Goal: Information Seeking & Learning: Find contact information

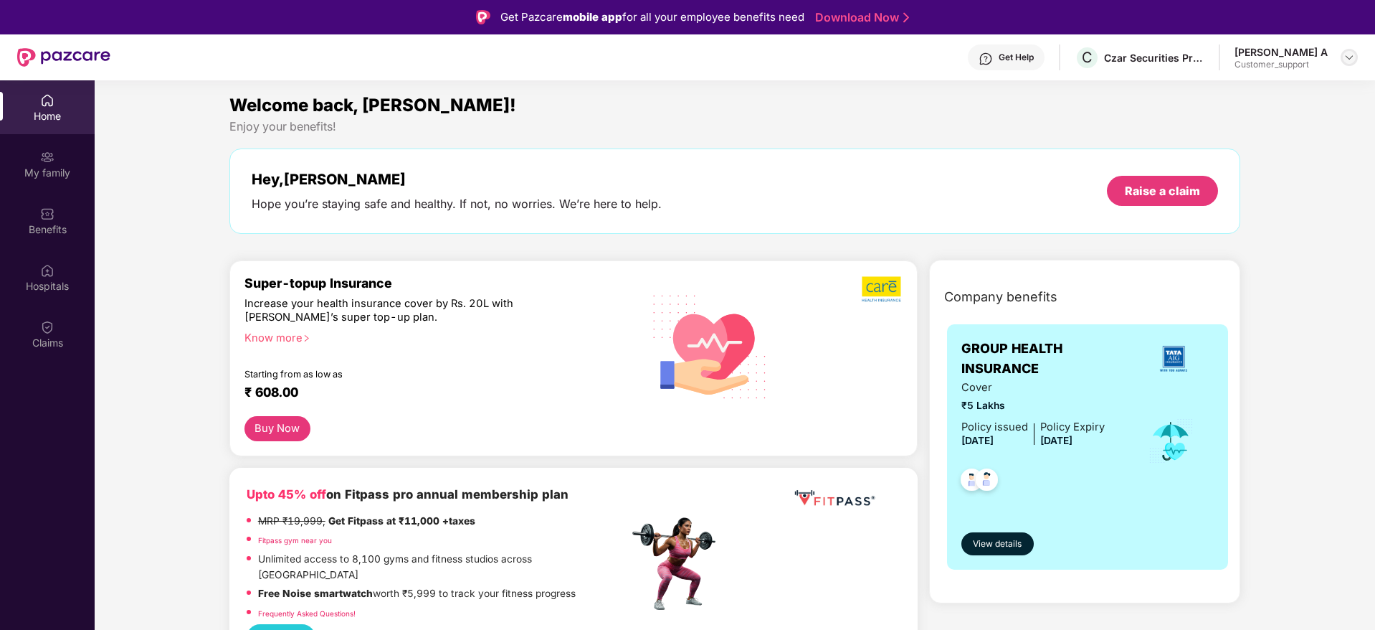
click at [1342, 51] on div at bounding box center [1349, 57] width 17 height 17
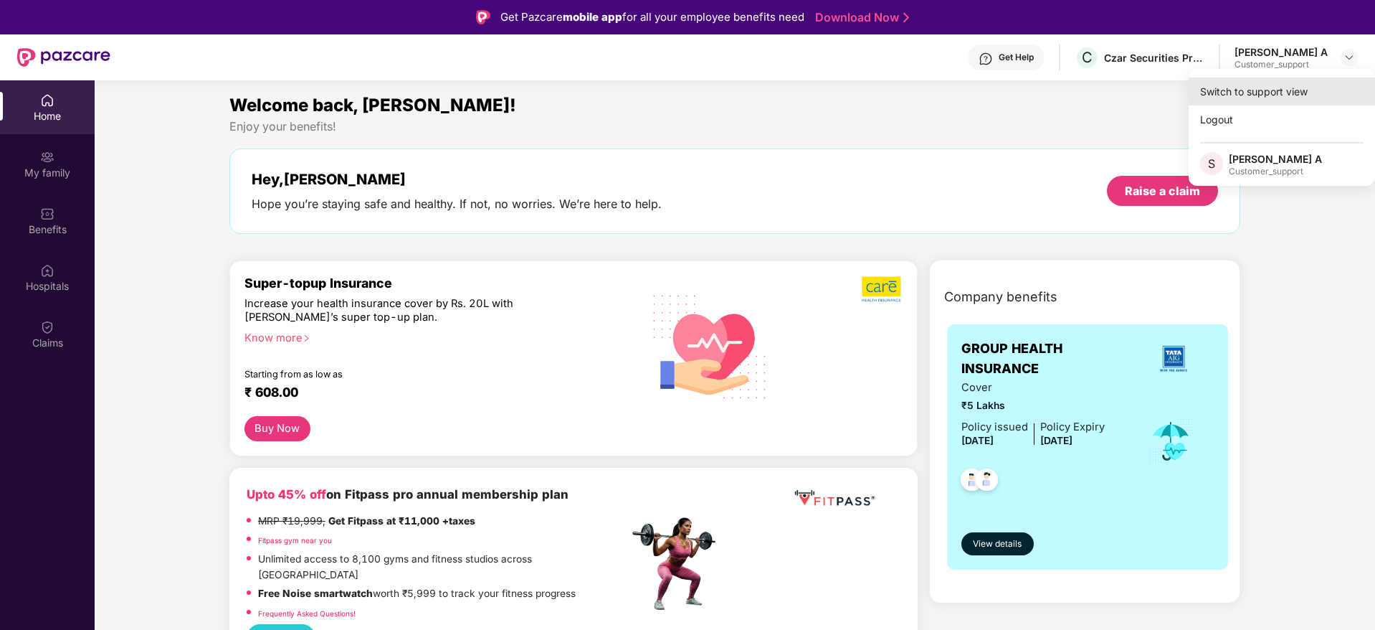
click at [1263, 90] on div "Switch to support view" at bounding box center [1282, 91] width 186 height 28
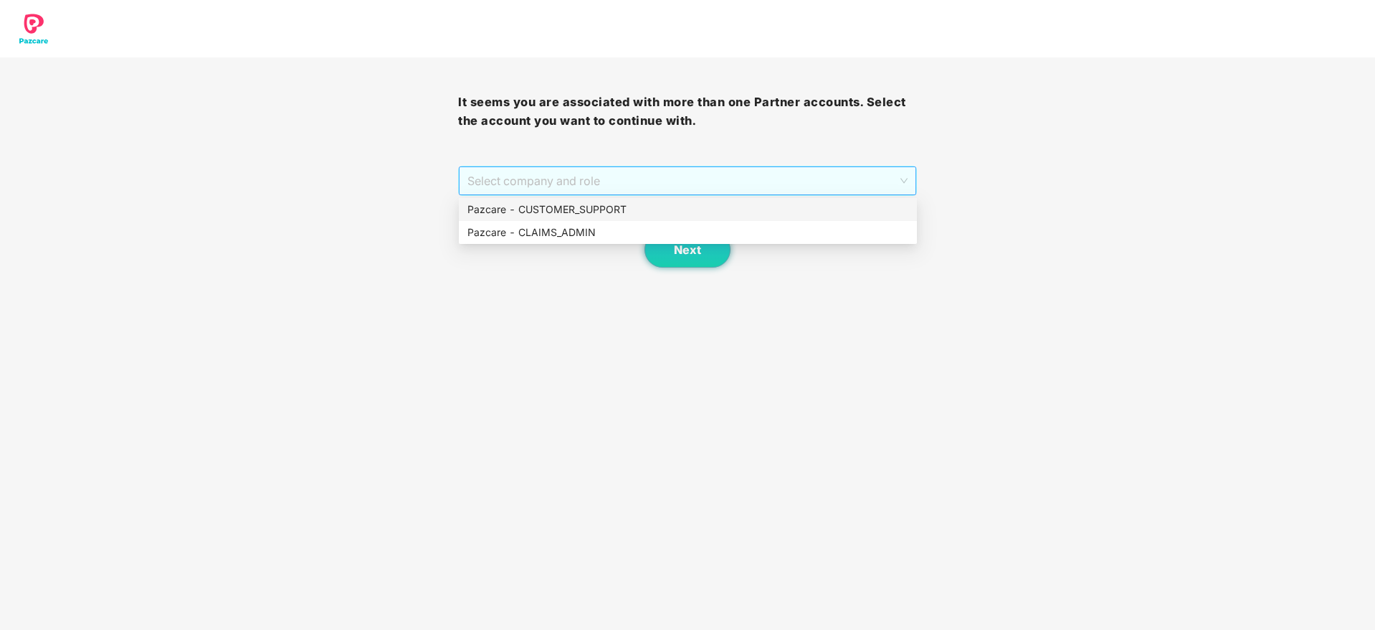
click at [859, 187] on span "Select company and role" at bounding box center [687, 180] width 440 height 27
click at [726, 216] on div "Pazcare - CUSTOMER_SUPPORT" at bounding box center [687, 209] width 441 height 16
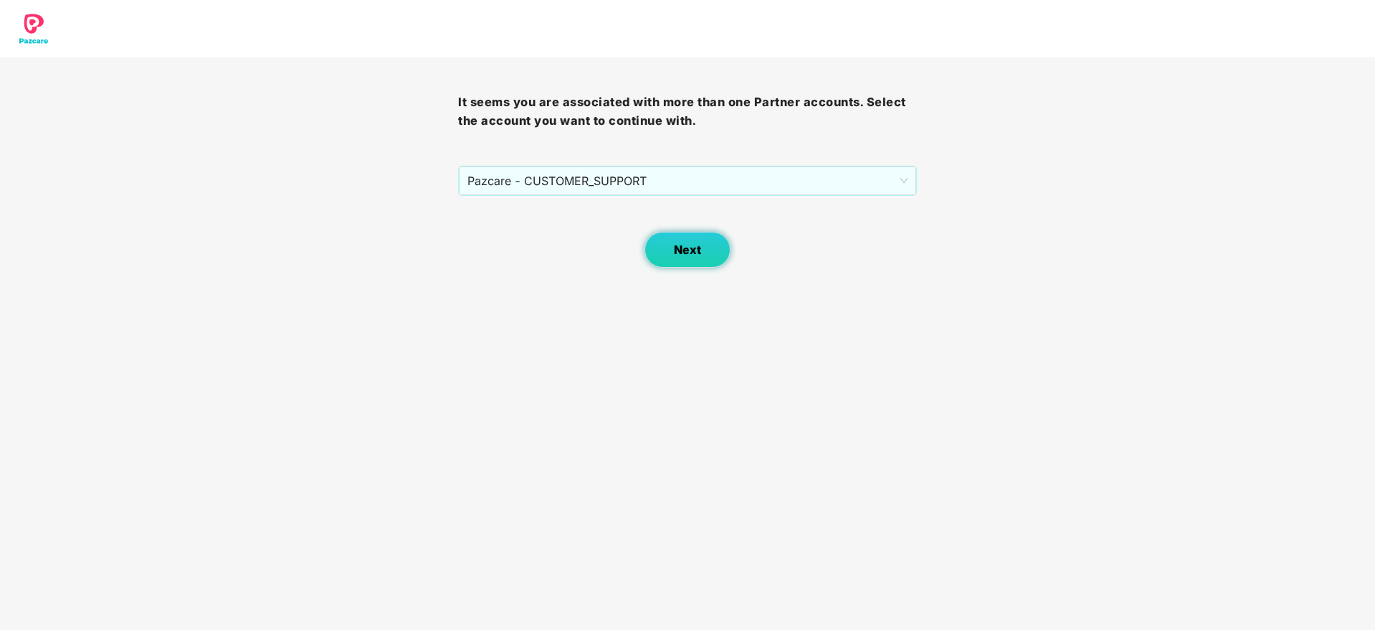
click at [686, 245] on span "Next" at bounding box center [687, 250] width 27 height 14
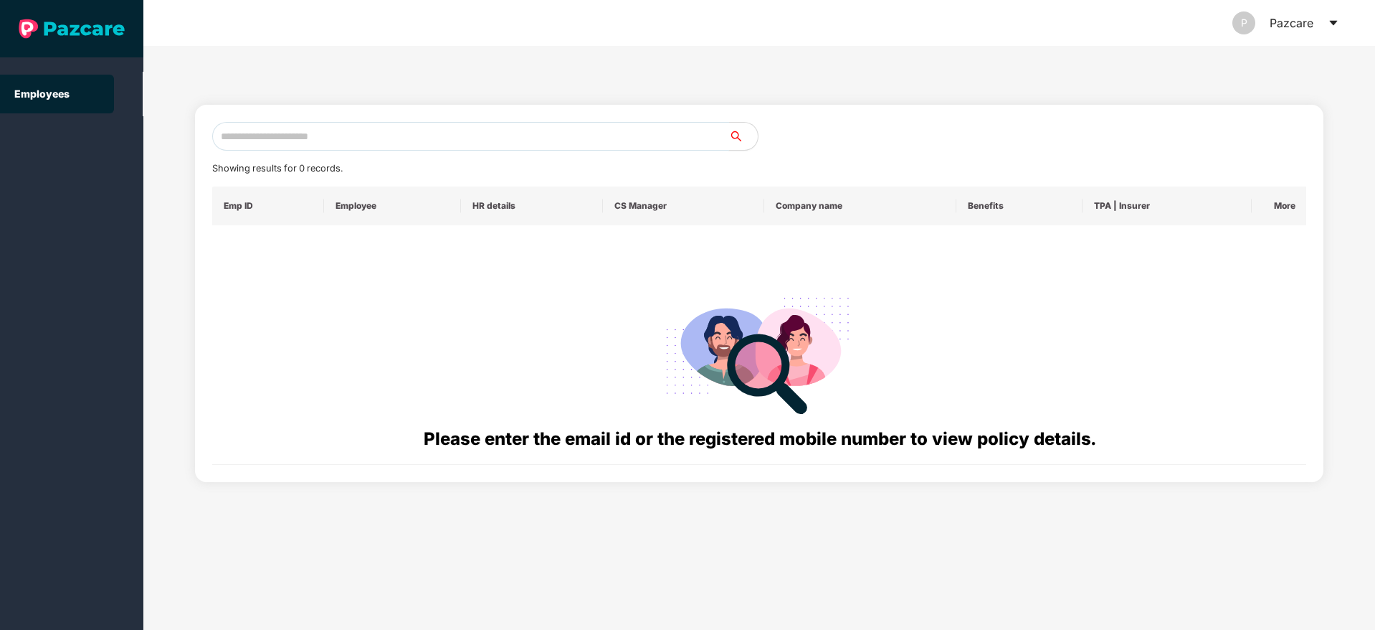
click at [346, 138] on input "text" at bounding box center [470, 136] width 517 height 29
paste input "**********"
click at [233, 137] on input "**********" at bounding box center [470, 136] width 517 height 29
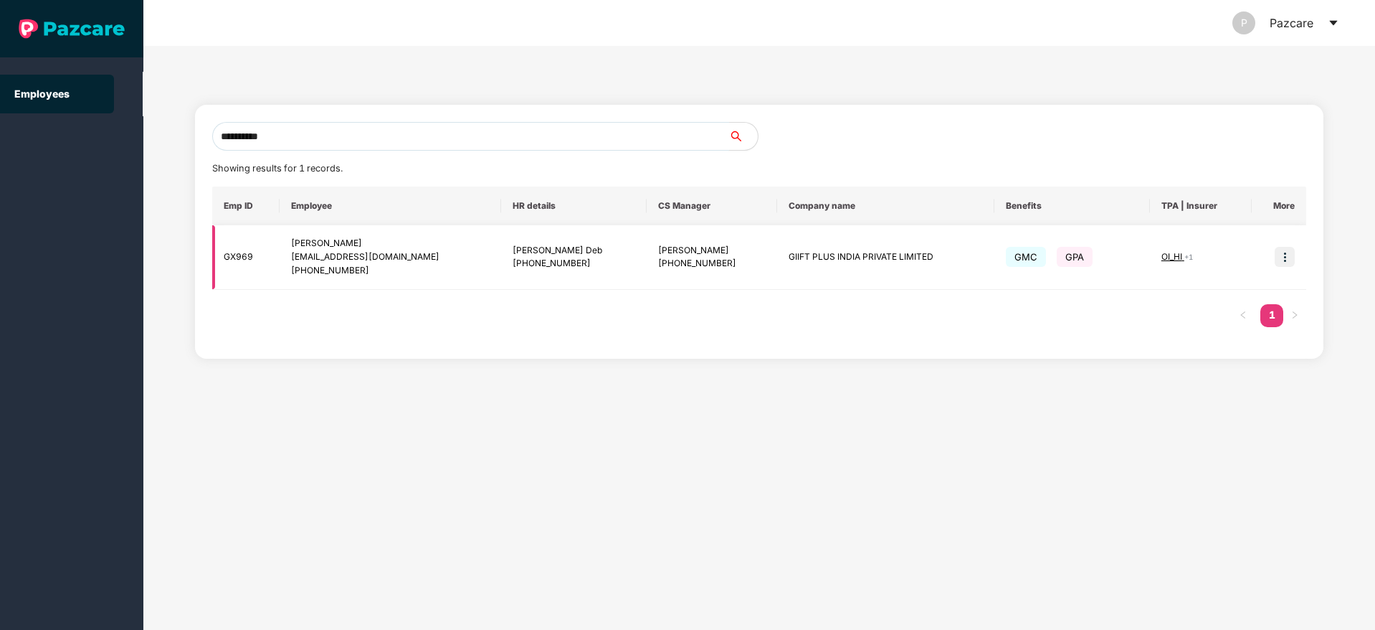
type input "**********"
click at [1287, 251] on img at bounding box center [1285, 257] width 20 height 20
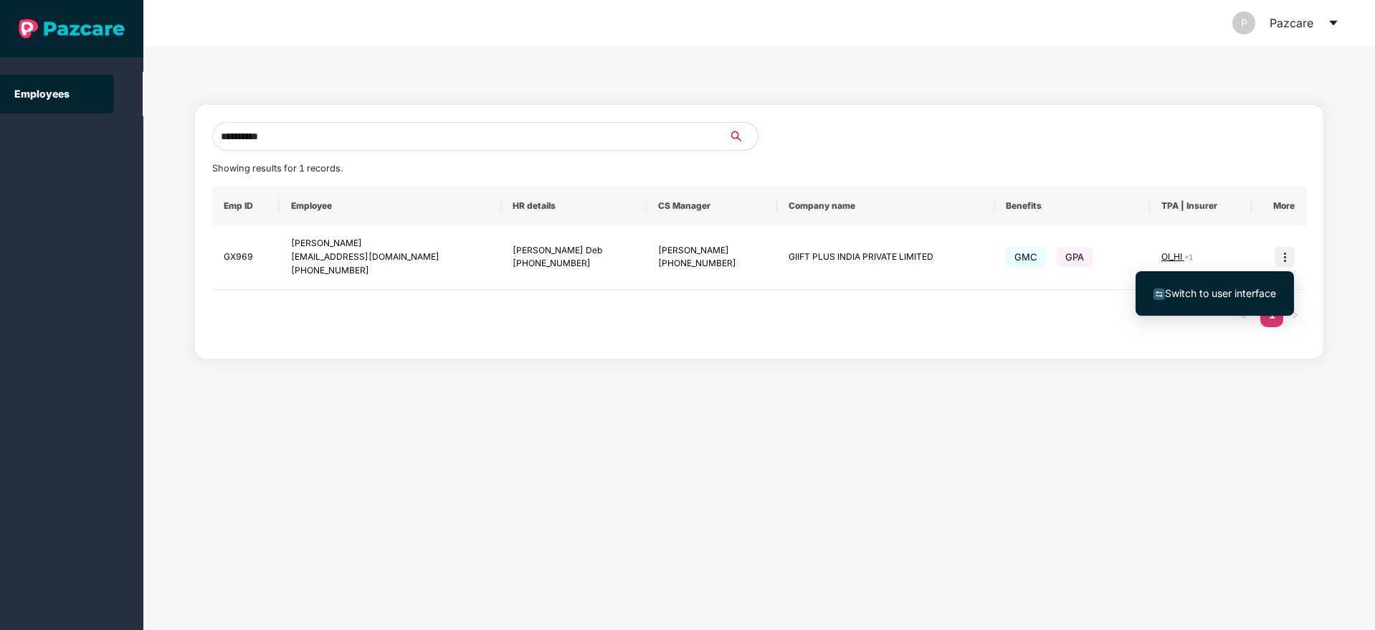
click at [1228, 292] on span "Switch to user interface" at bounding box center [1220, 293] width 111 height 12
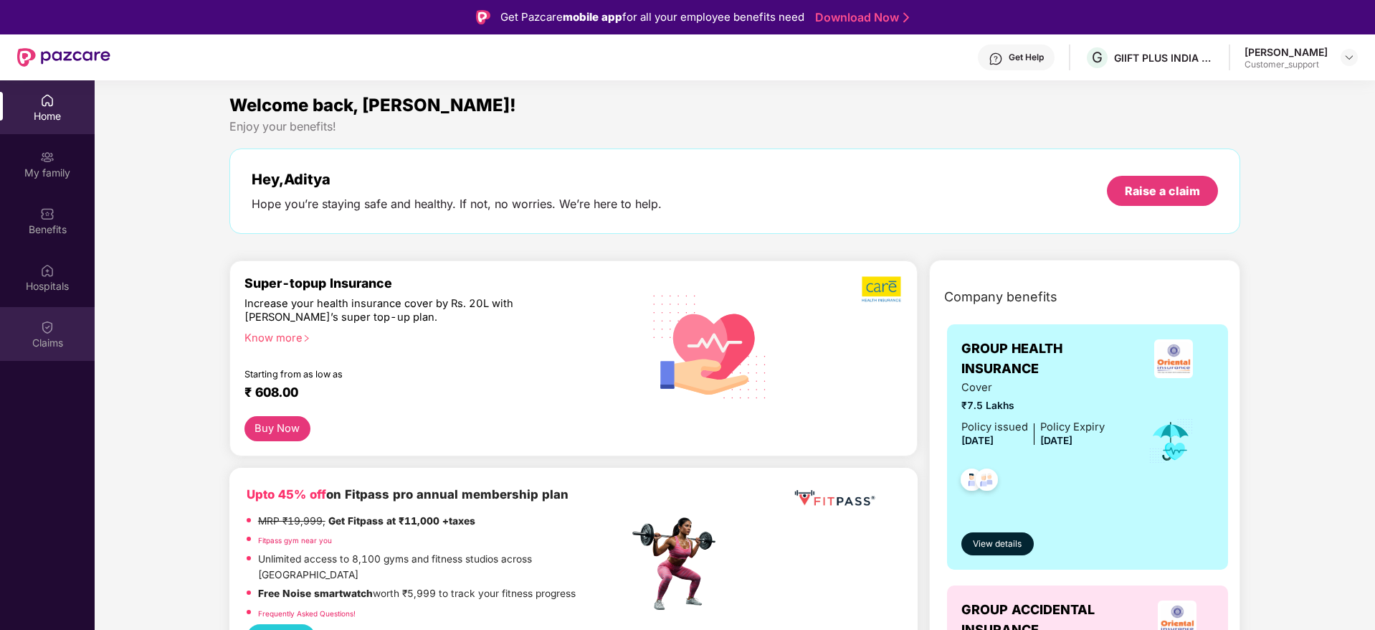
click at [52, 334] on div "Claims" at bounding box center [47, 334] width 95 height 54
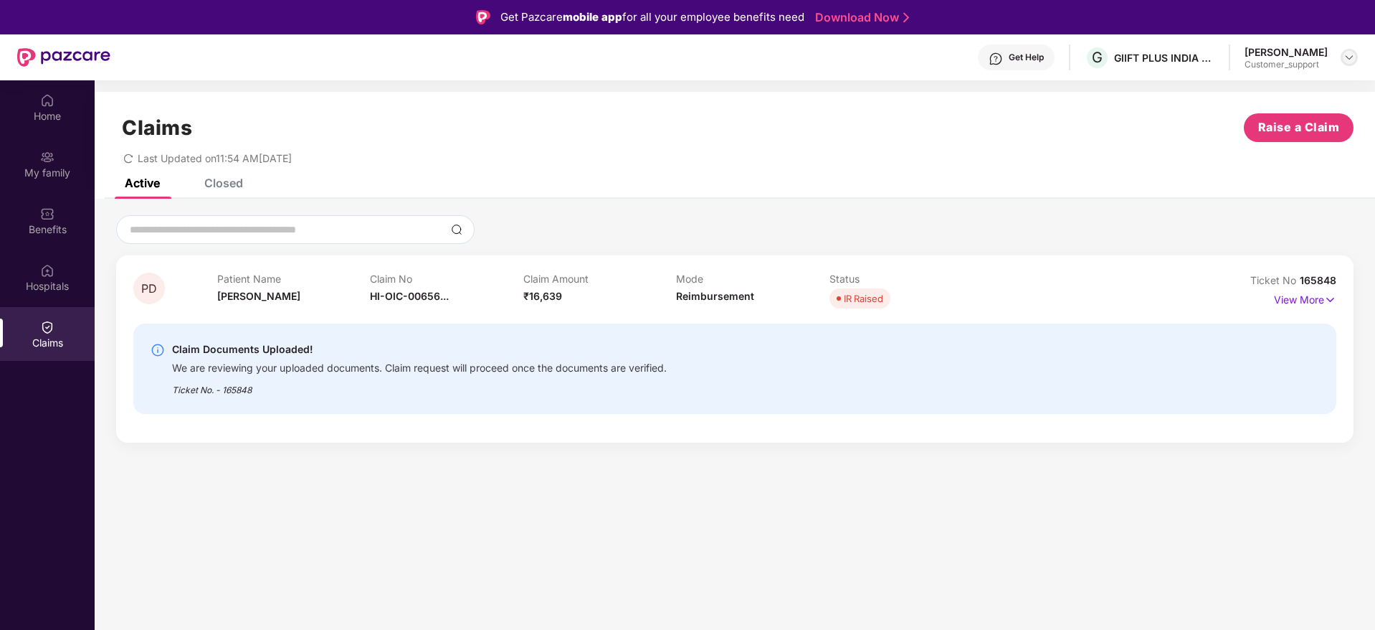
click at [1349, 52] on img at bounding box center [1349, 57] width 11 height 11
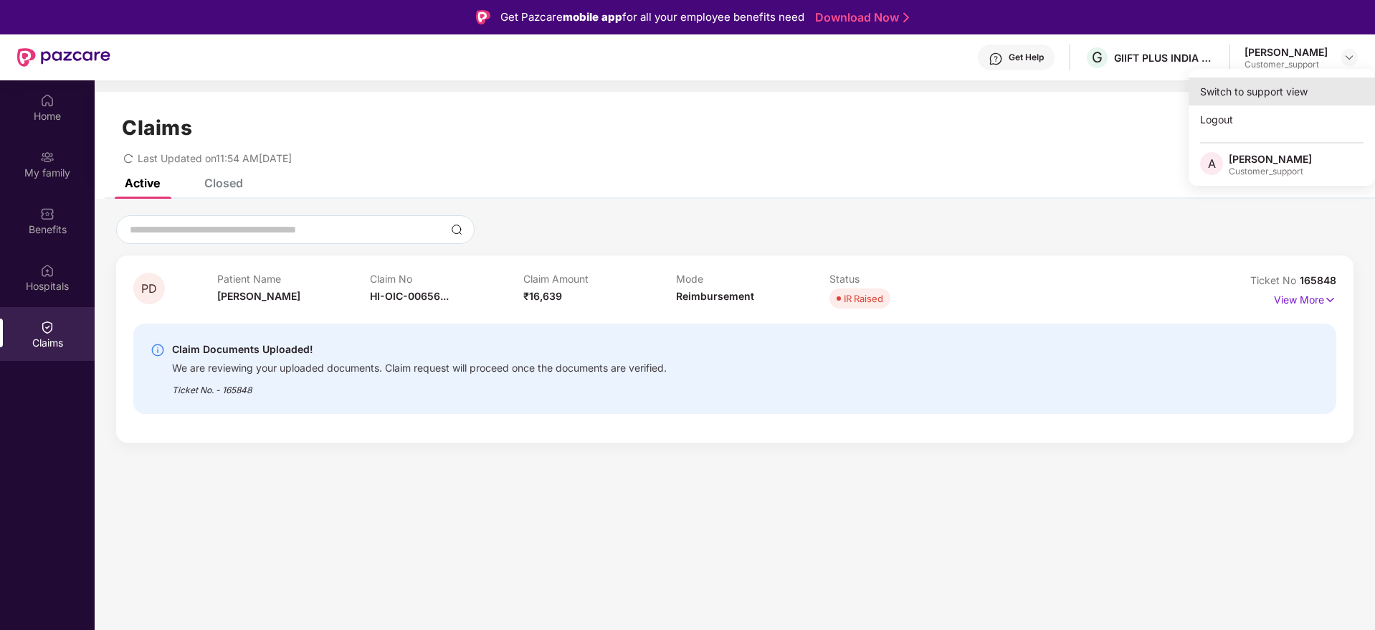
click at [1265, 95] on div "Switch to support view" at bounding box center [1282, 91] width 186 height 28
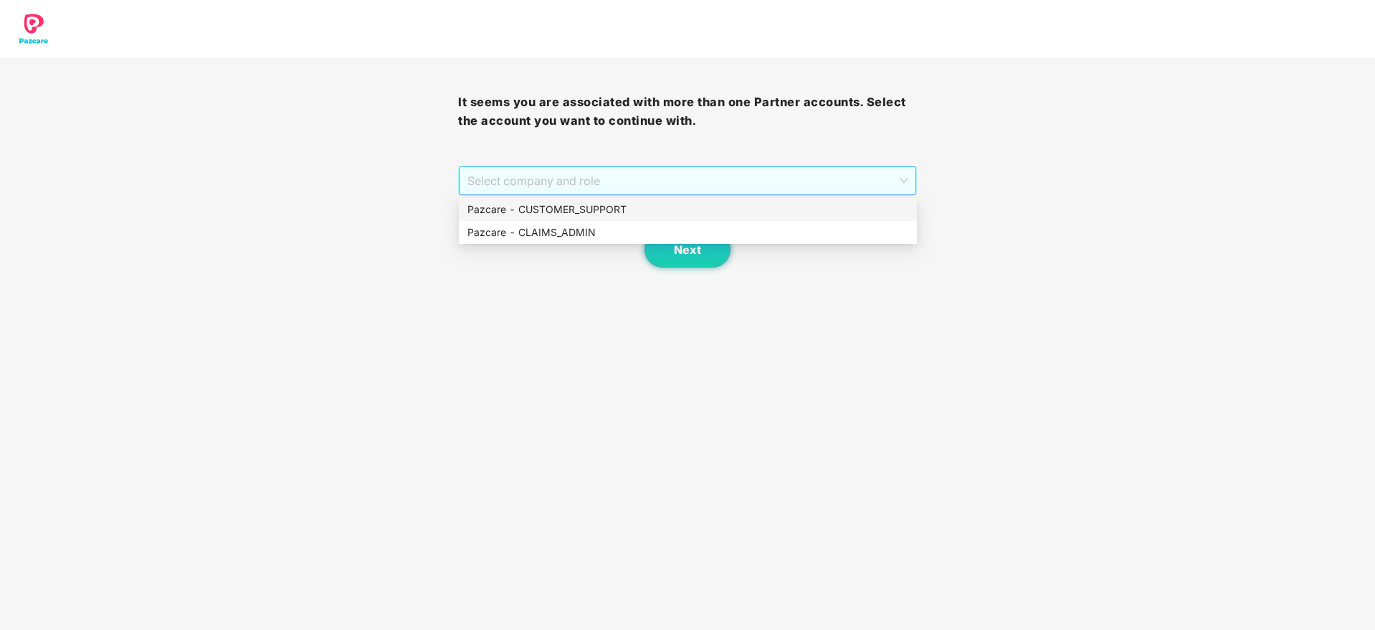
click at [741, 186] on span "Select company and role" at bounding box center [687, 180] width 440 height 27
click at [625, 207] on div "Pazcare - CUSTOMER_SUPPORT" at bounding box center [687, 209] width 441 height 16
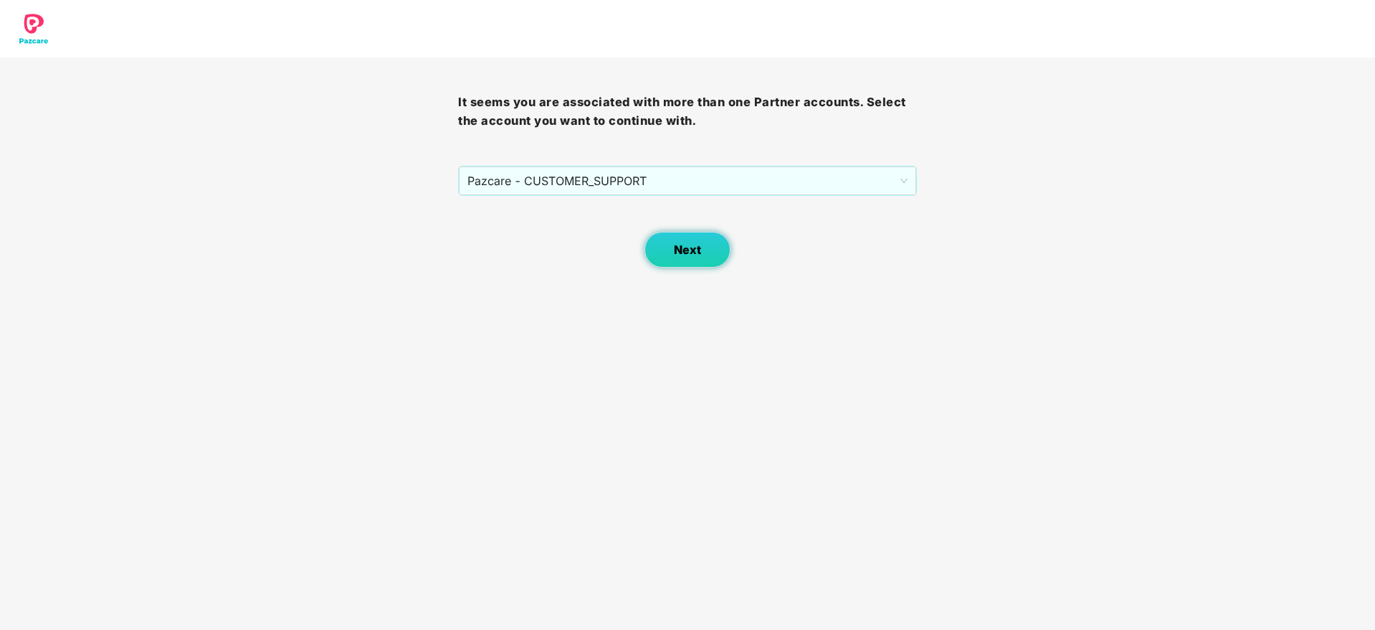
click at [697, 243] on span "Next" at bounding box center [687, 250] width 27 height 14
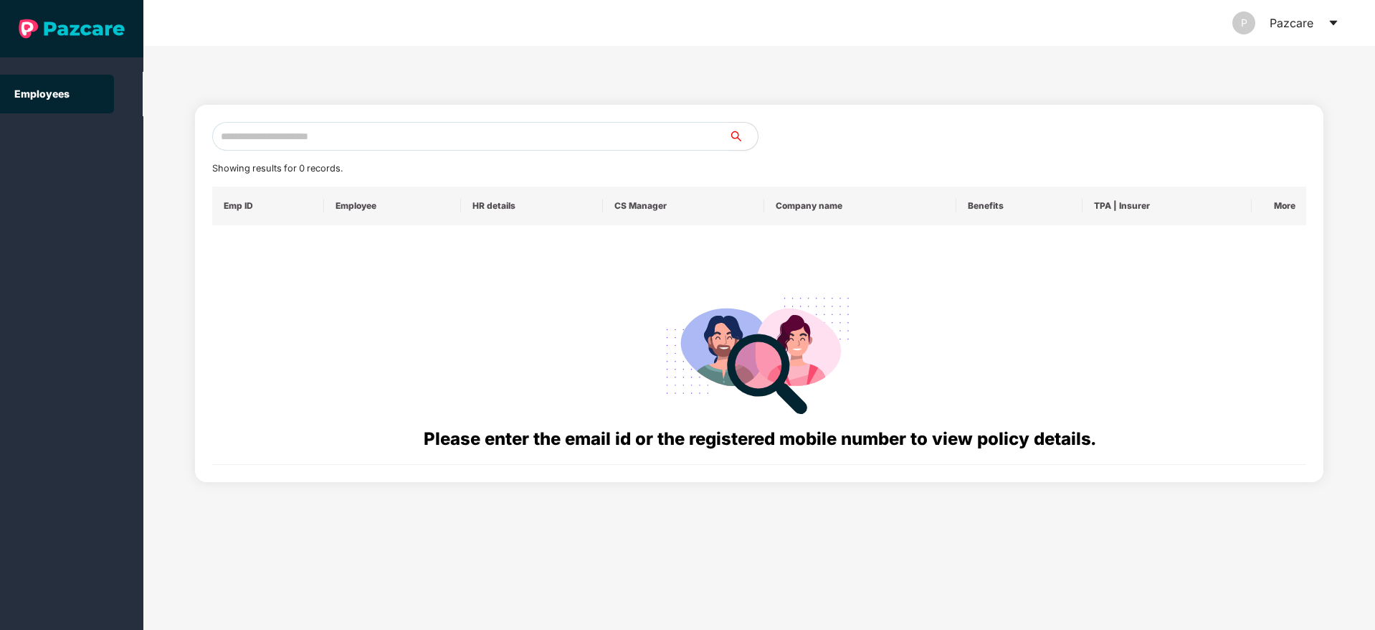
click at [407, 140] on input "text" at bounding box center [470, 136] width 517 height 29
paste input "**********"
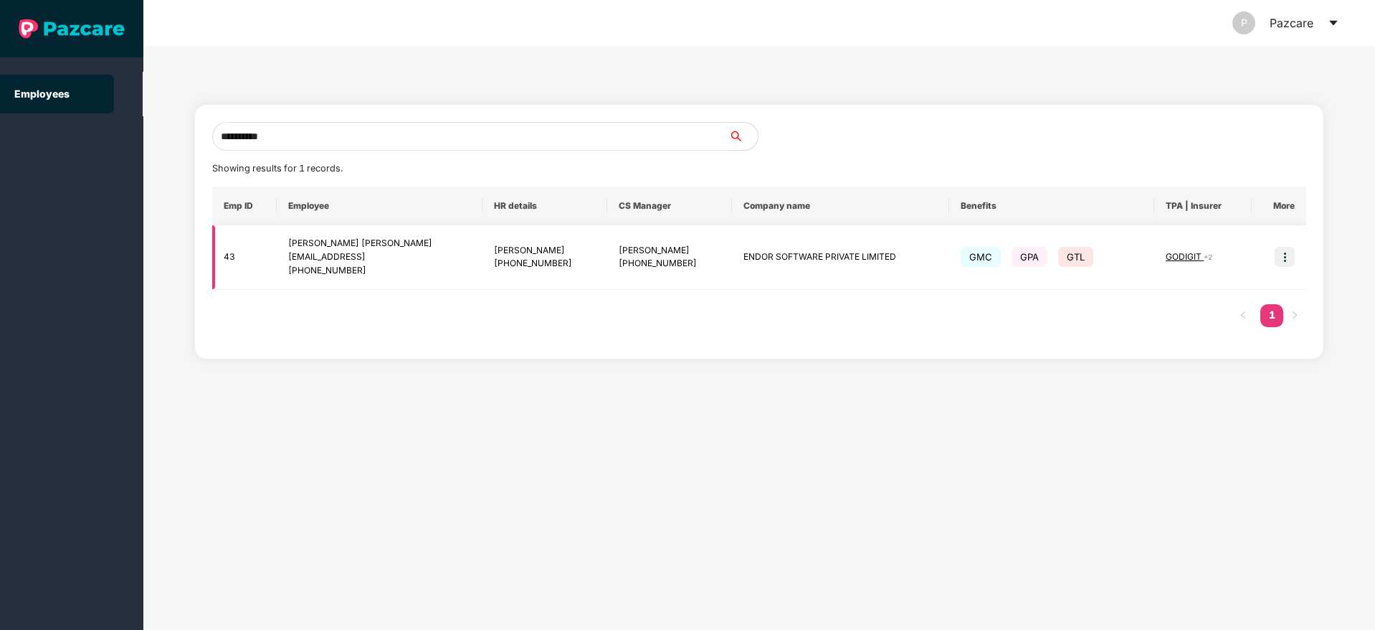
type input "**********"
click at [1283, 253] on img at bounding box center [1285, 257] width 20 height 20
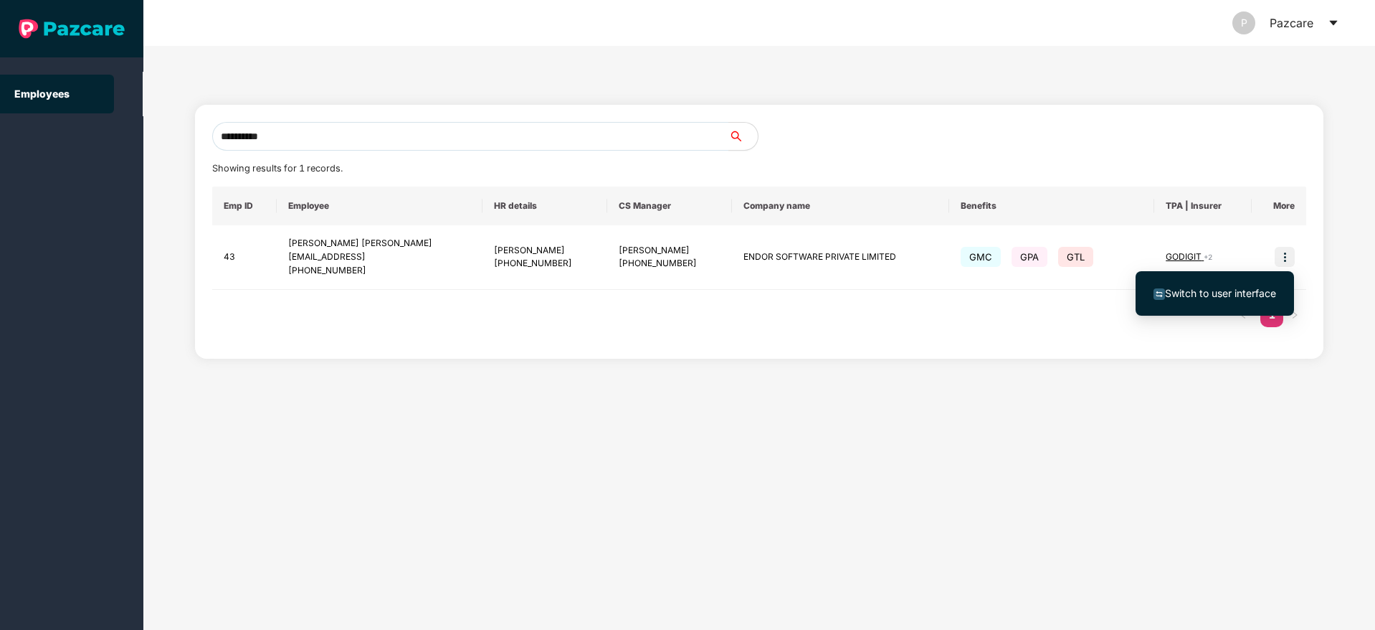
click at [1228, 295] on span "Switch to user interface" at bounding box center [1220, 293] width 111 height 12
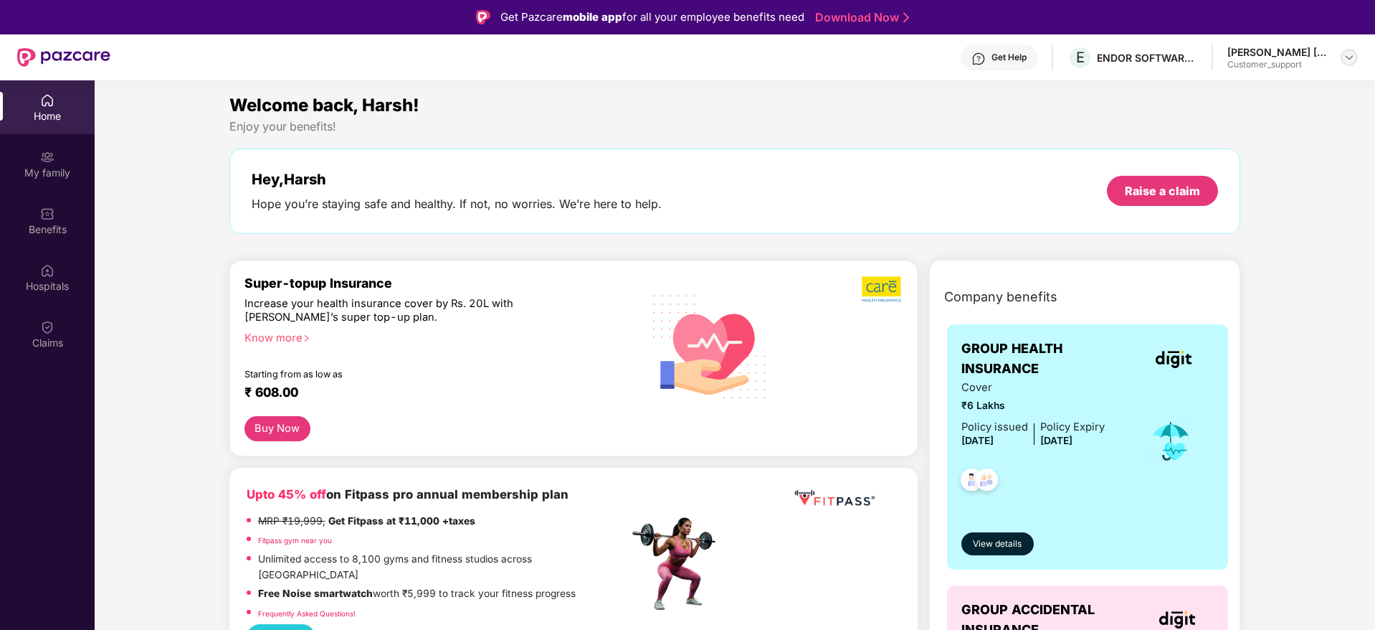
click at [1352, 54] on img at bounding box center [1349, 57] width 11 height 11
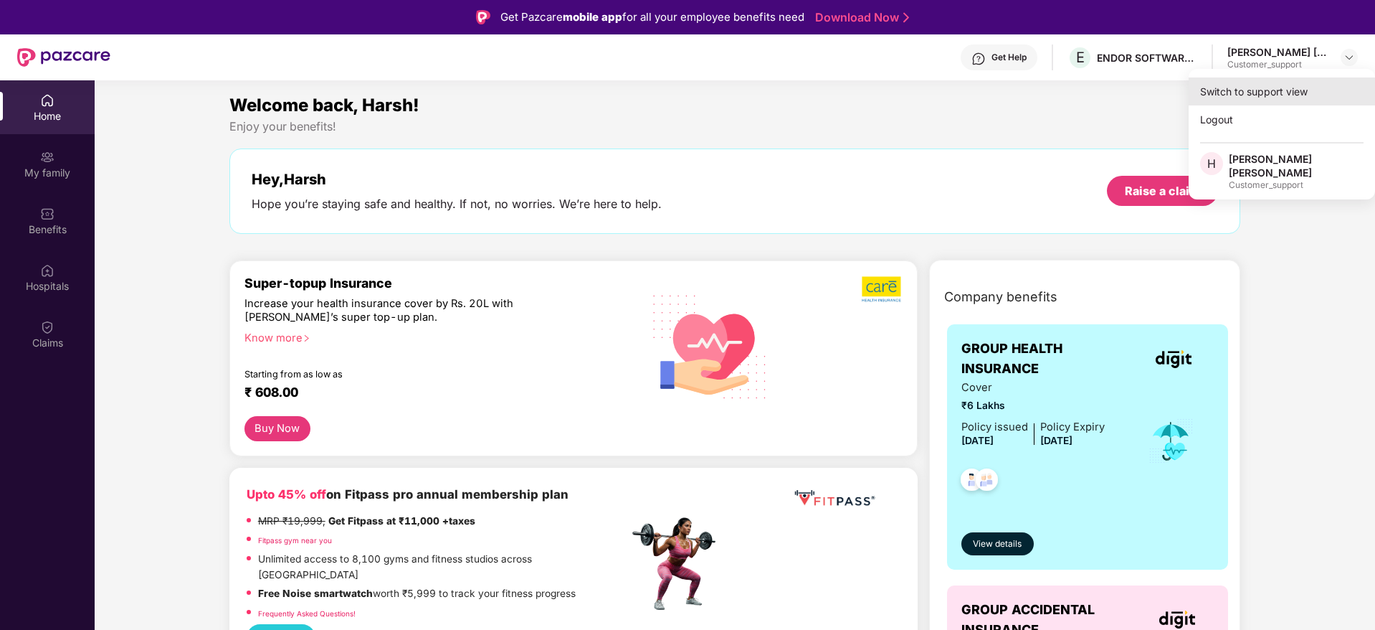
click at [1297, 91] on div "Switch to support view" at bounding box center [1282, 91] width 186 height 28
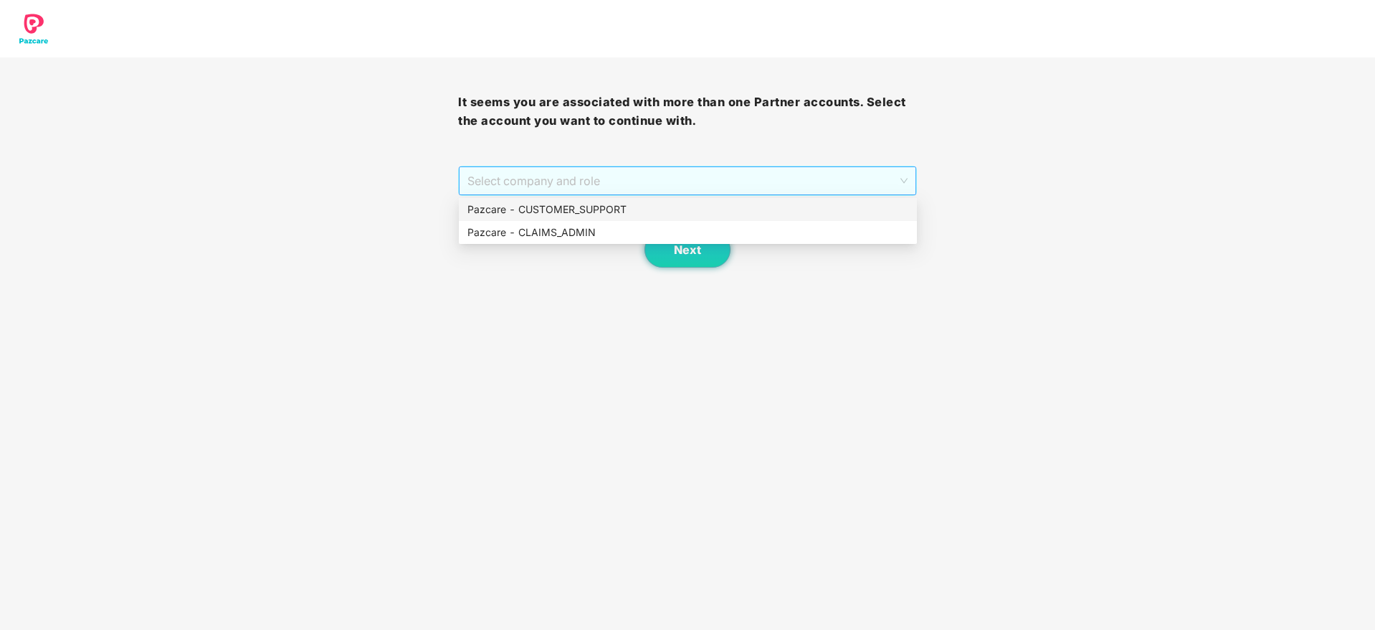
click at [766, 188] on span "Select company and role" at bounding box center [687, 180] width 440 height 27
click at [709, 215] on div "Pazcare - CUSTOMER_SUPPORT" at bounding box center [687, 209] width 441 height 16
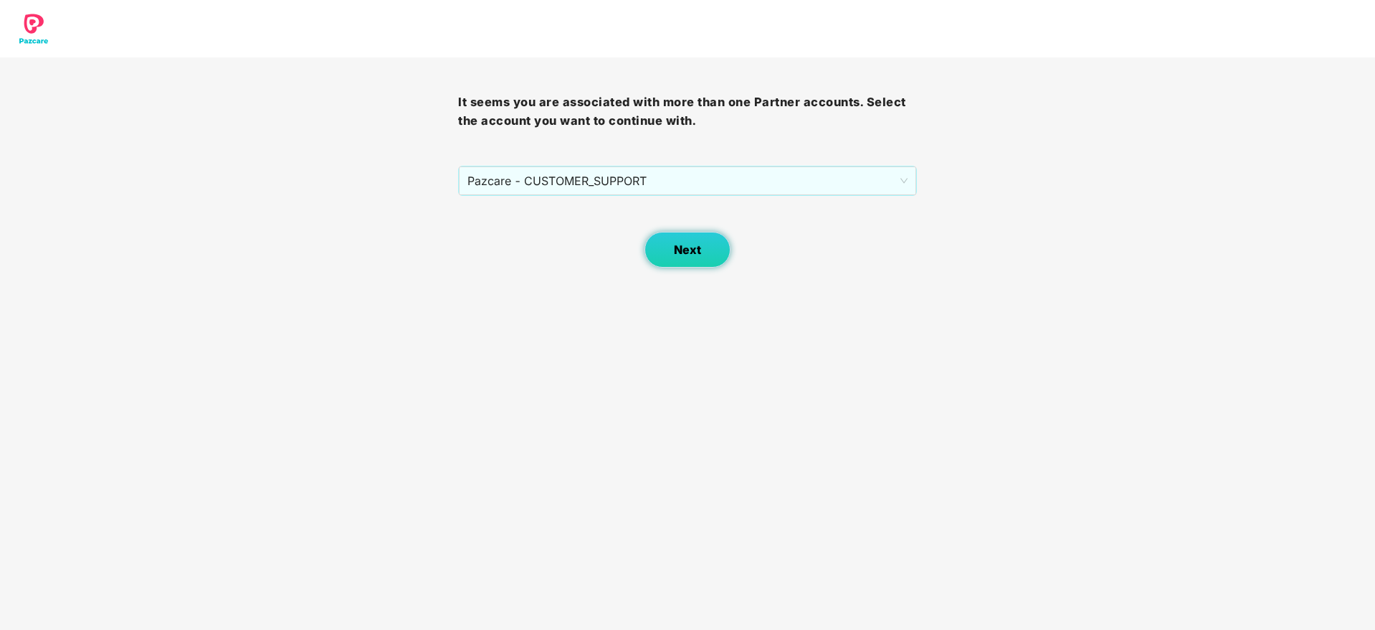
click at [703, 240] on button "Next" at bounding box center [688, 250] width 86 height 36
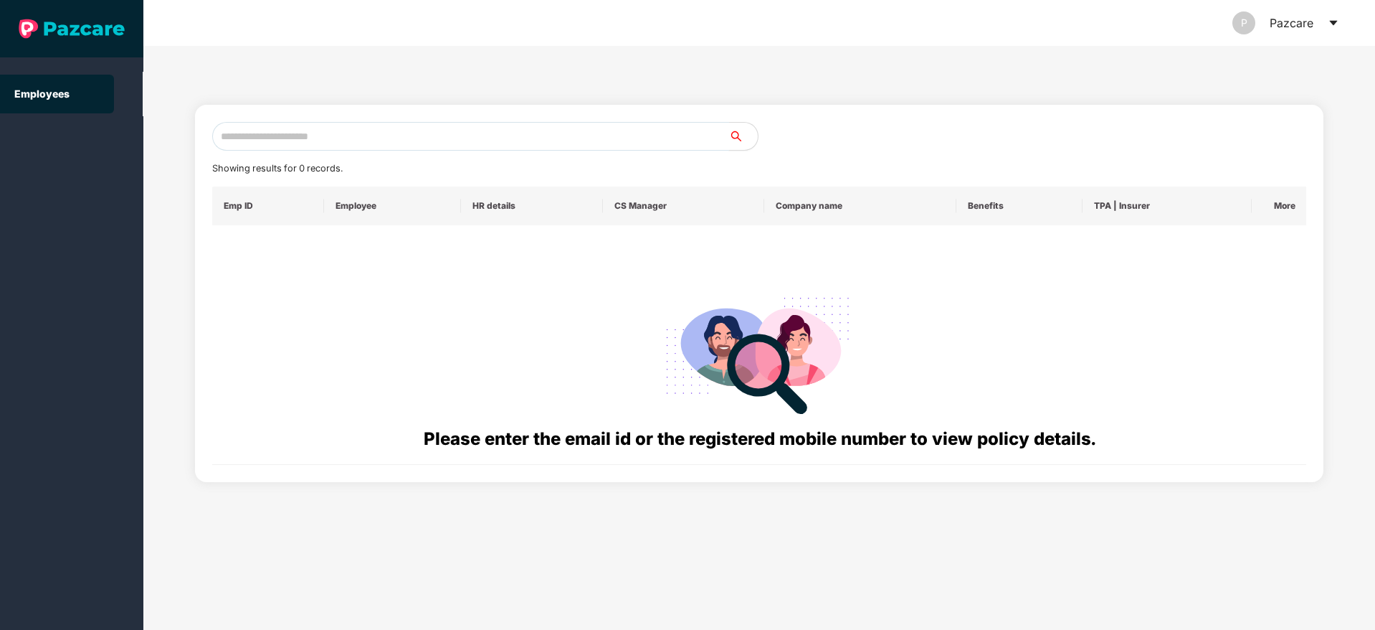
click at [488, 138] on input "text" at bounding box center [470, 136] width 517 height 29
paste input "**********"
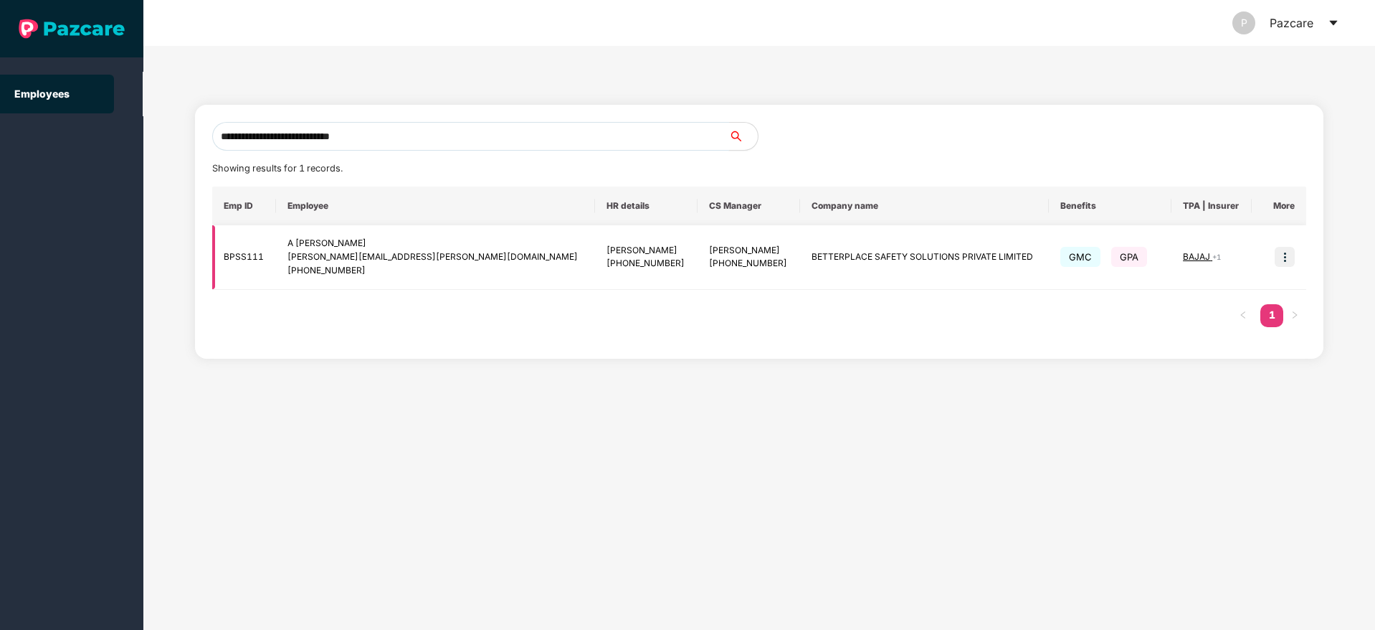
type input "**********"
click at [1283, 250] on img at bounding box center [1285, 257] width 20 height 20
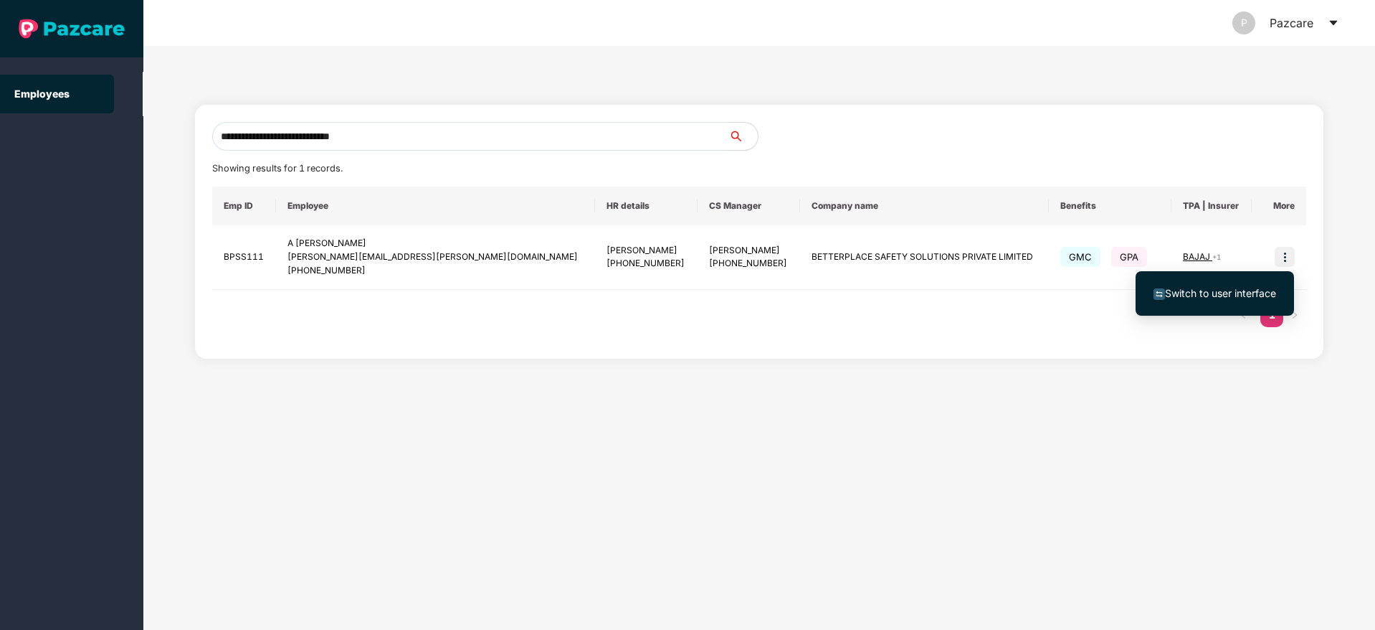
click at [1255, 290] on span "Switch to user interface" at bounding box center [1220, 293] width 111 height 12
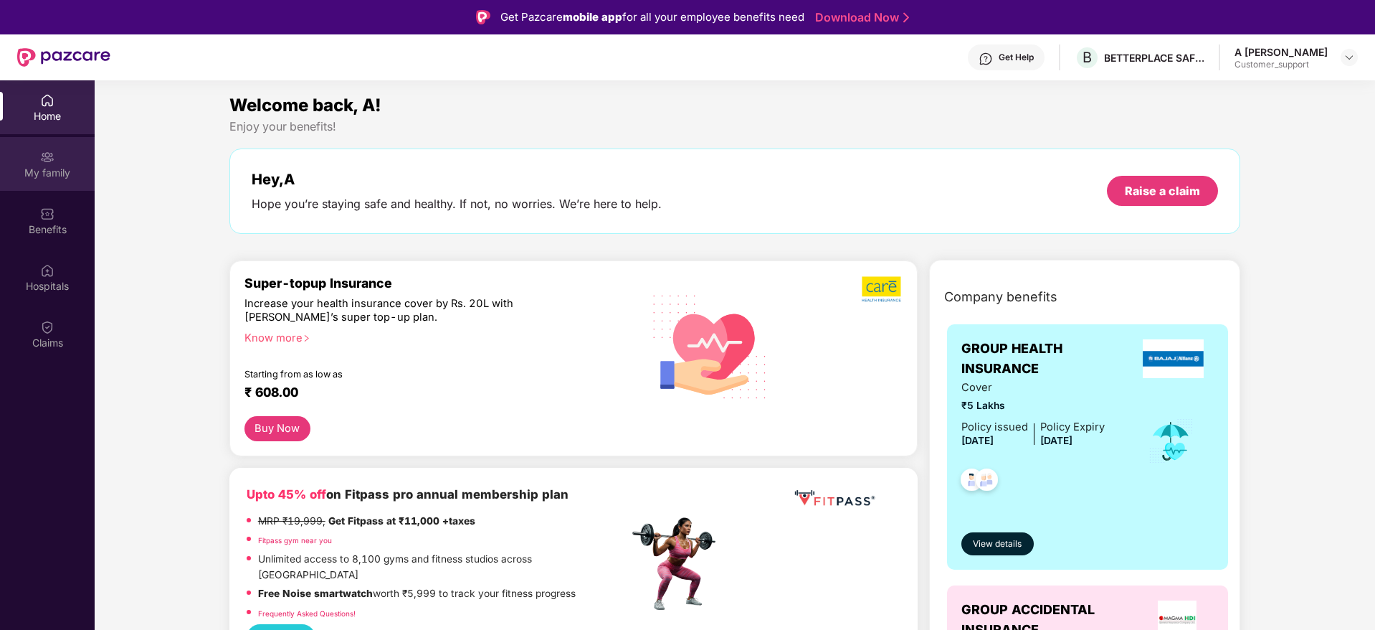
click at [39, 153] on div "My family" at bounding box center [47, 164] width 95 height 54
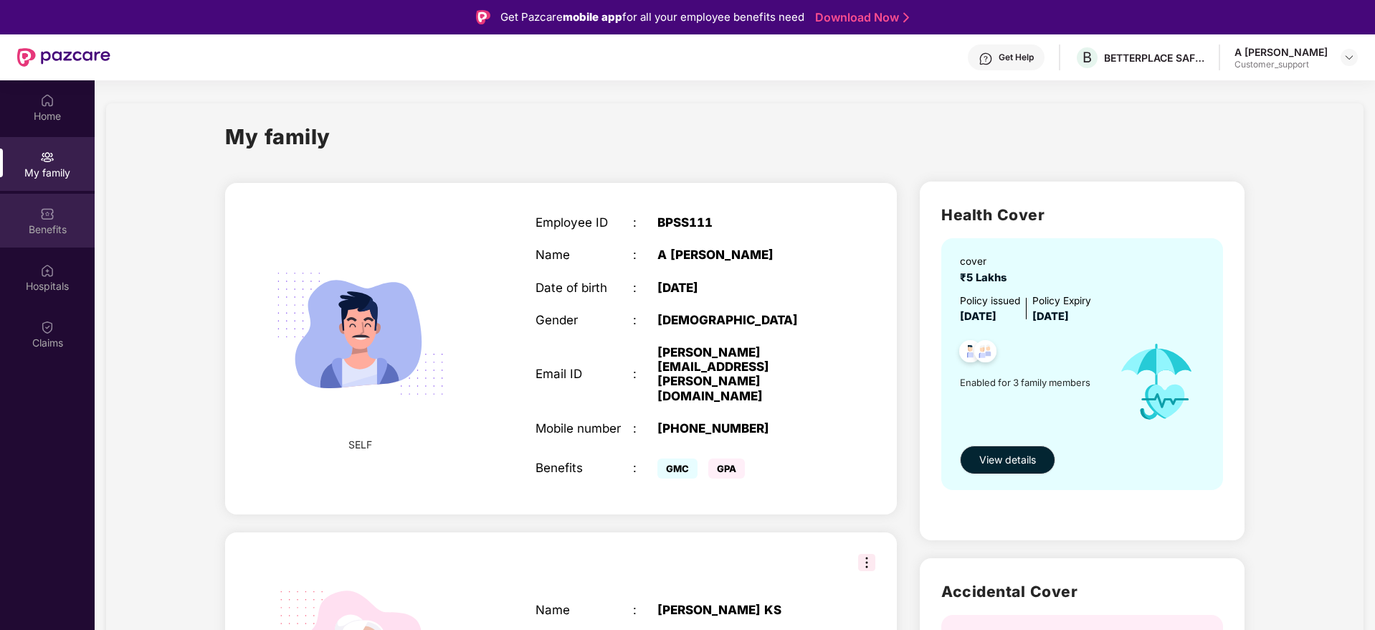
click at [49, 223] on div "Benefits" at bounding box center [47, 229] width 95 height 14
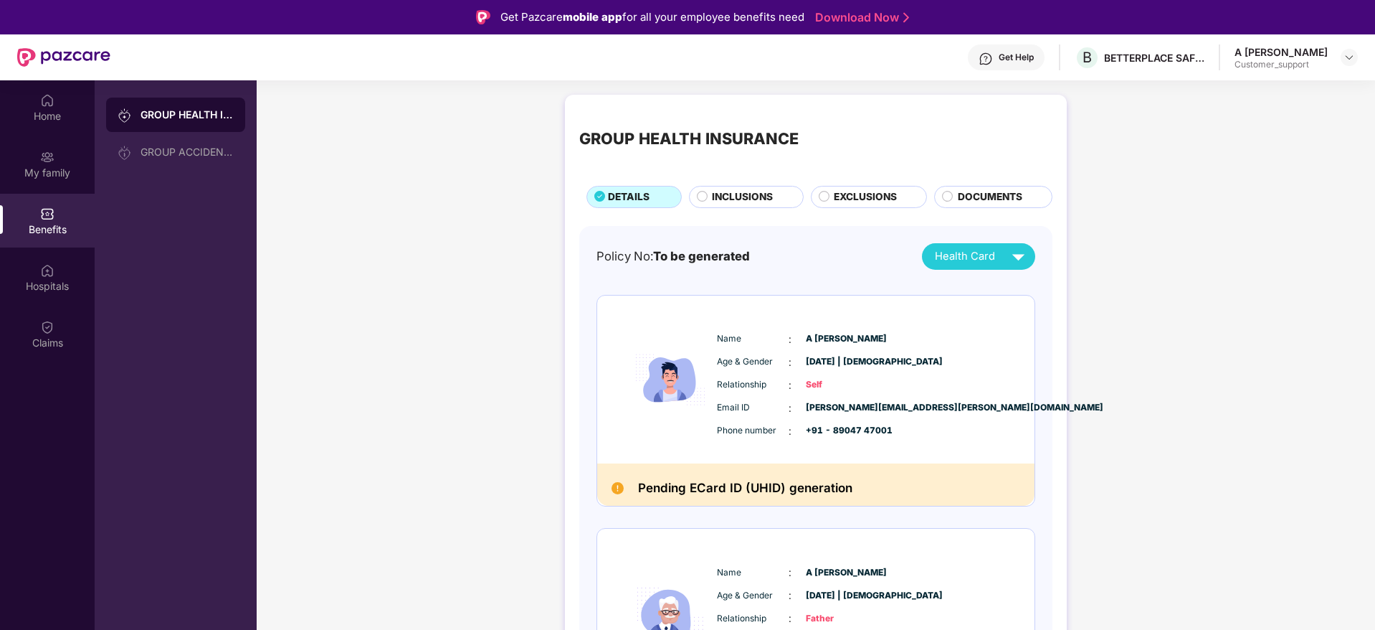
click at [1027, 52] on div "Get Help" at bounding box center [1016, 57] width 35 height 11
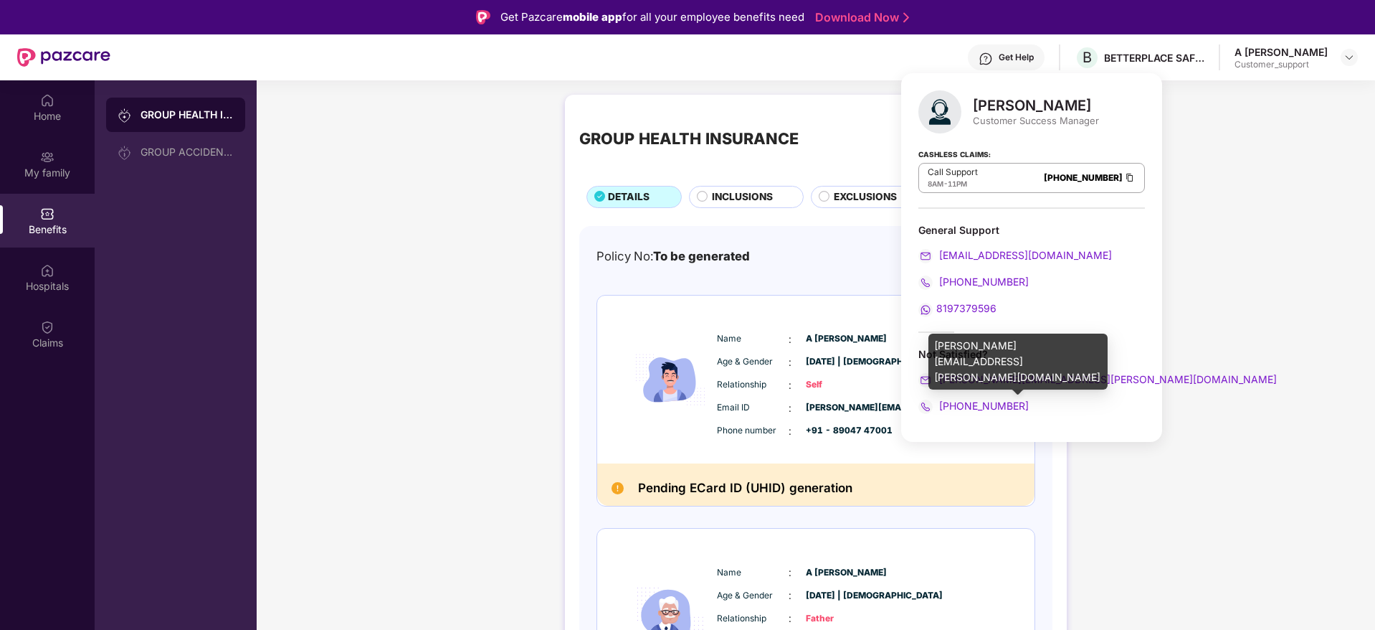
click at [971, 380] on span "[PERSON_NAME][EMAIL_ADDRESS][PERSON_NAME][DOMAIN_NAME]" at bounding box center [1106, 379] width 341 height 12
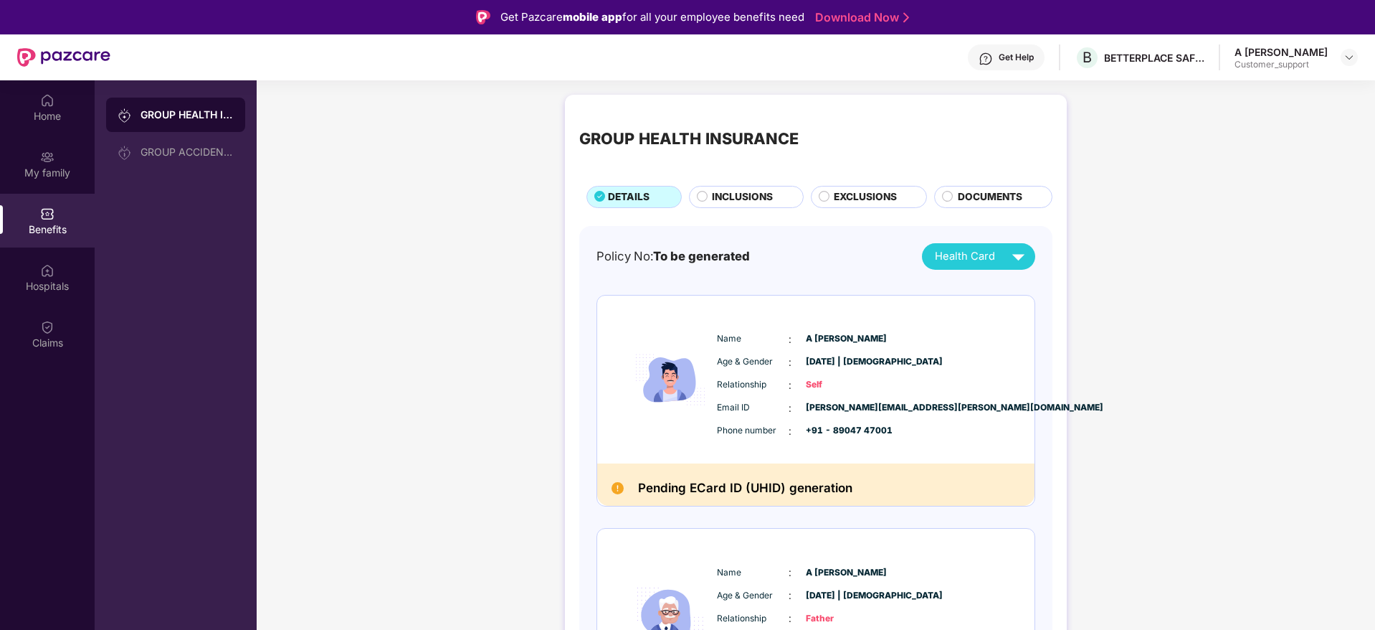
click at [1213, 371] on div "GROUP HEALTH INSURANCE DETAILS INCLUSIONS EXCLUSIONS DOCUMENTS Policy No: To be…" at bounding box center [816, 574] width 1119 height 975
click at [1012, 57] on div "Get Help" at bounding box center [1016, 57] width 35 height 11
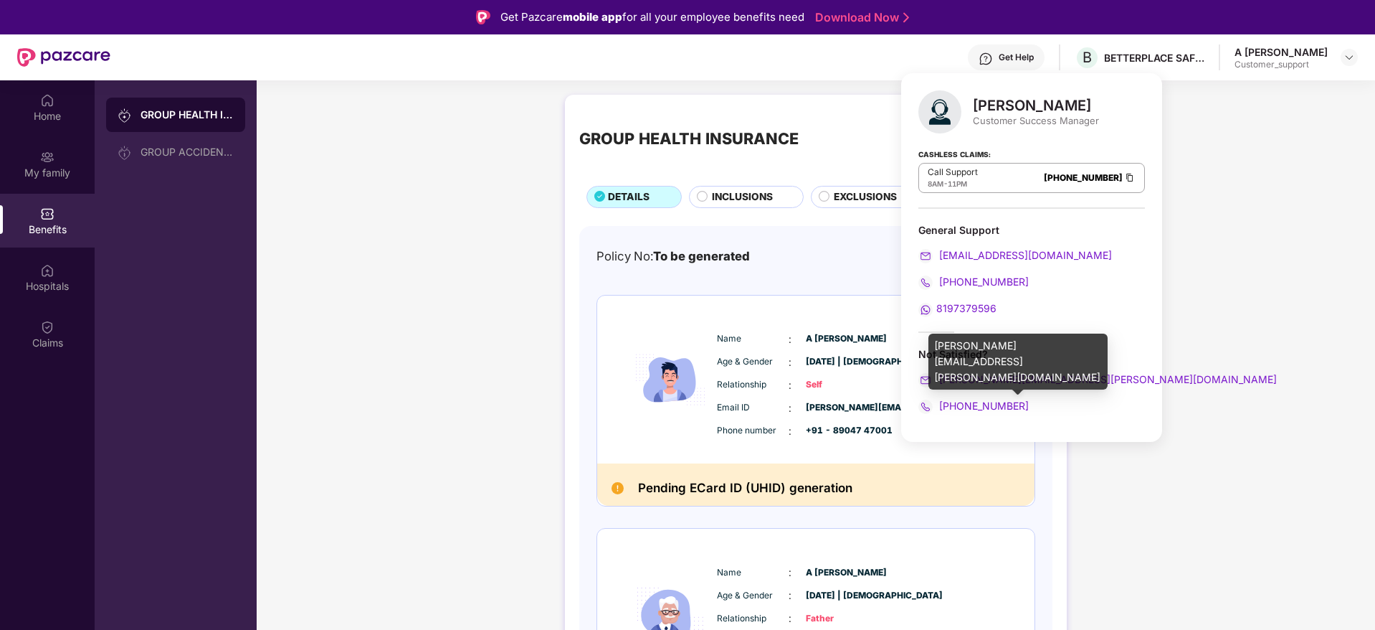
click at [1108, 374] on div "[PERSON_NAME][EMAIL_ADDRESS][PERSON_NAME][DOMAIN_NAME]" at bounding box center [1031, 379] width 227 height 16
drag, startPoint x: 1108, startPoint y: 374, endPoint x: 940, endPoint y: 379, distance: 168.5
click at [940, 379] on div "[PERSON_NAME][EMAIL_ADDRESS][PERSON_NAME][DOMAIN_NAME]" at bounding box center [1031, 379] width 227 height 16
copy span "[PERSON_NAME][EMAIL_ADDRESS][PERSON_NAME][DOMAIN_NAME]"
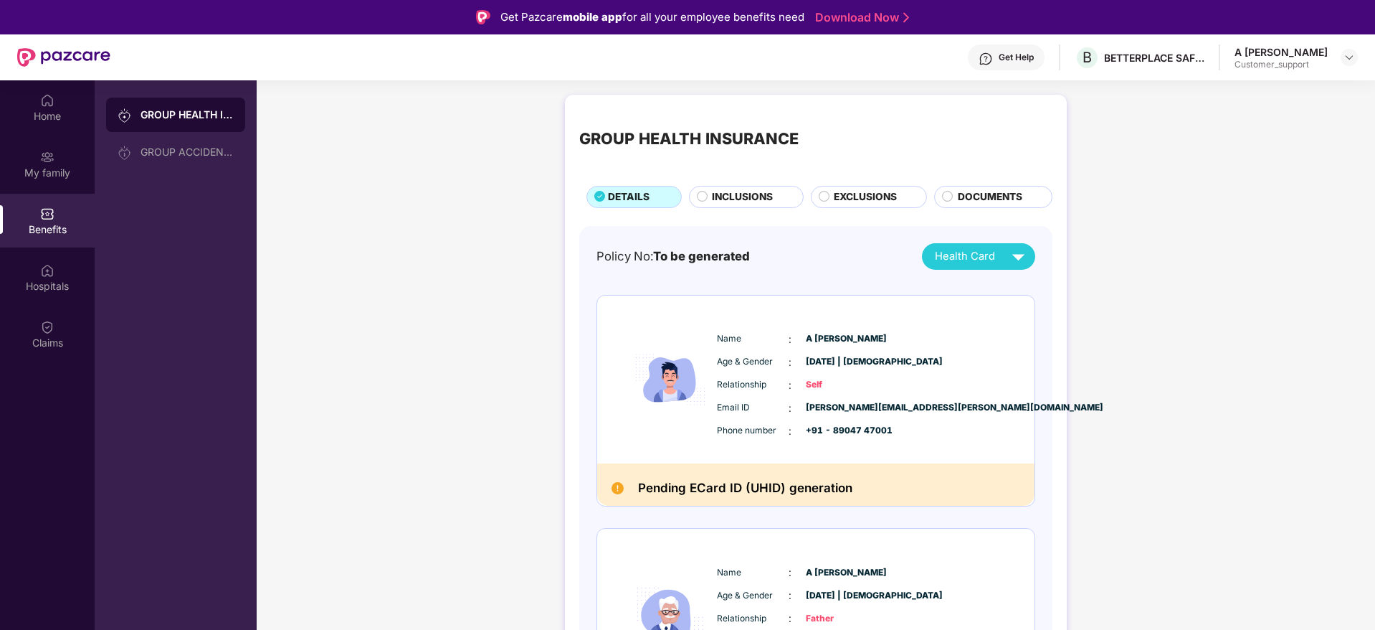
click at [771, 232] on div "Policy No: To be generated Health Card Name : A [PERSON_NAME] Age & Gender : [D…" at bounding box center [815, 626] width 473 height 801
drag, startPoint x: 804, startPoint y: 341, endPoint x: 888, endPoint y: 336, distance: 83.4
click at [888, 336] on div "Name : A [PERSON_NAME]" at bounding box center [859, 339] width 285 height 16
copy span "A [PERSON_NAME]"
drag, startPoint x: 803, startPoint y: 407, endPoint x: 950, endPoint y: 409, distance: 147.0
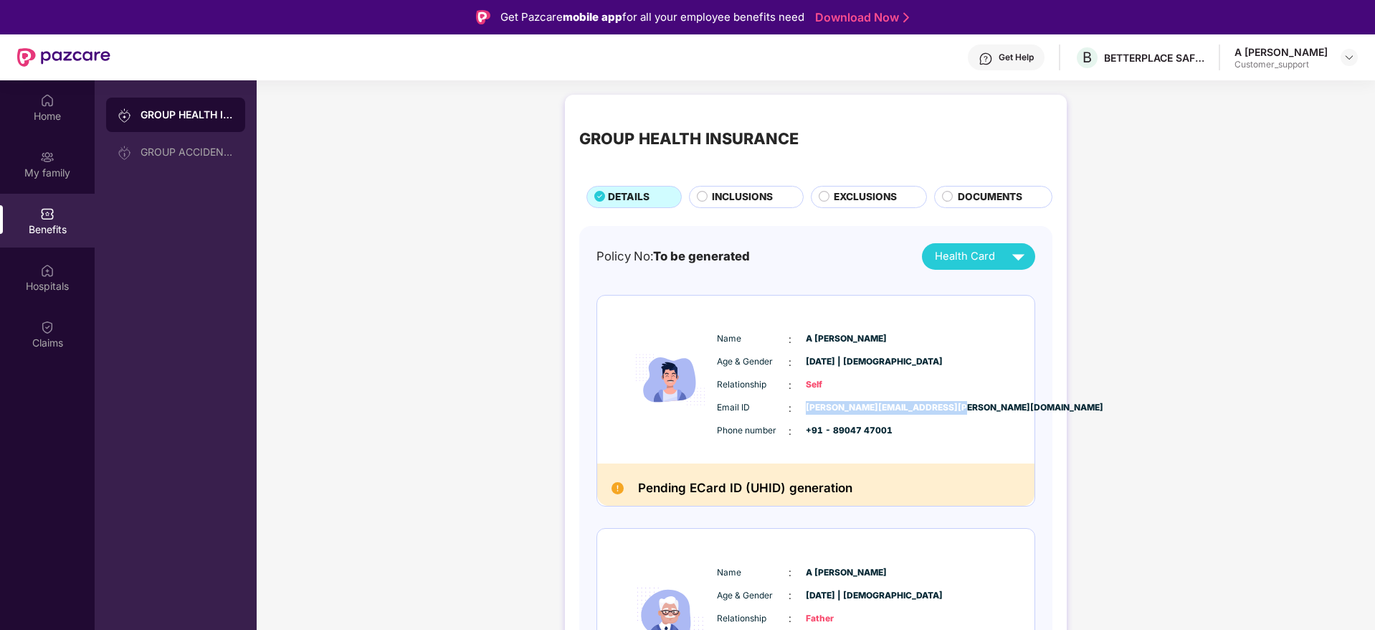
click at [950, 409] on div "Email ID : [PERSON_NAME][EMAIL_ADDRESS][PERSON_NAME][DOMAIN_NAME]" at bounding box center [859, 408] width 285 height 16
copy span "[PERSON_NAME][EMAIL_ADDRESS][PERSON_NAME][DOMAIN_NAME]"
drag, startPoint x: 830, startPoint y: 428, endPoint x: 902, endPoint y: 431, distance: 71.8
click at [902, 431] on div "Phone number : +91 - 89047 47001" at bounding box center [859, 431] width 285 height 16
copy span "89047 47001"
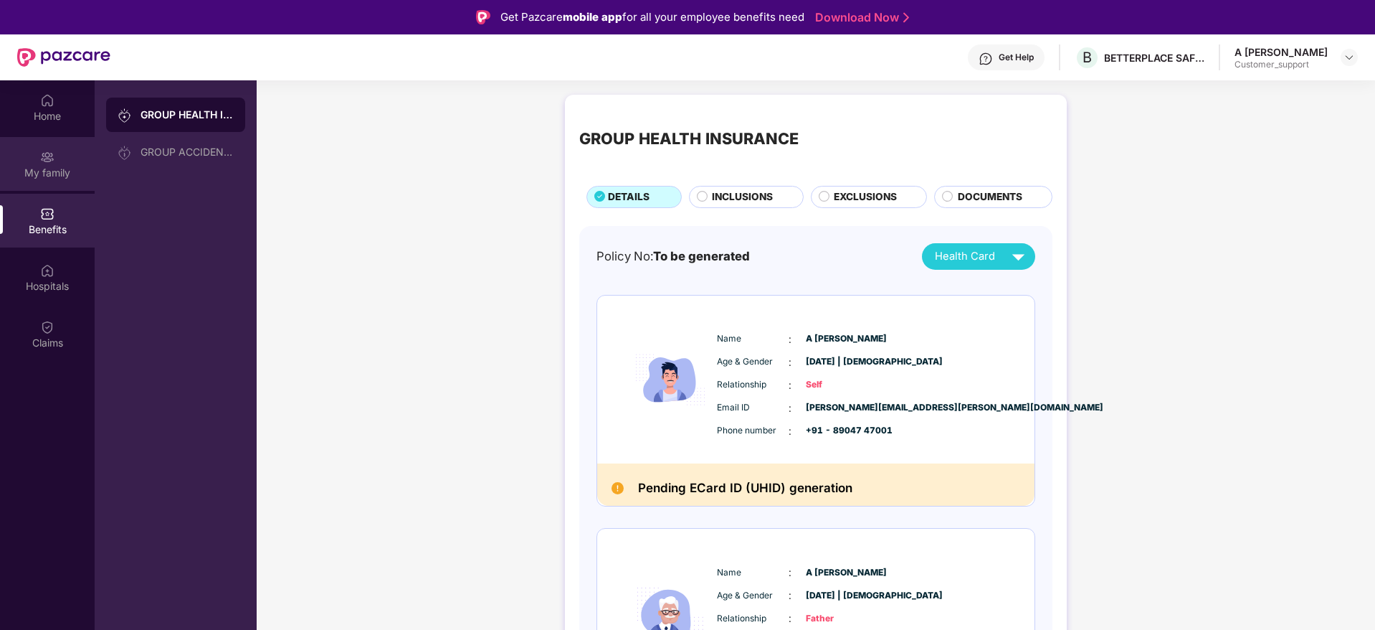
click at [39, 168] on div "My family" at bounding box center [47, 173] width 95 height 14
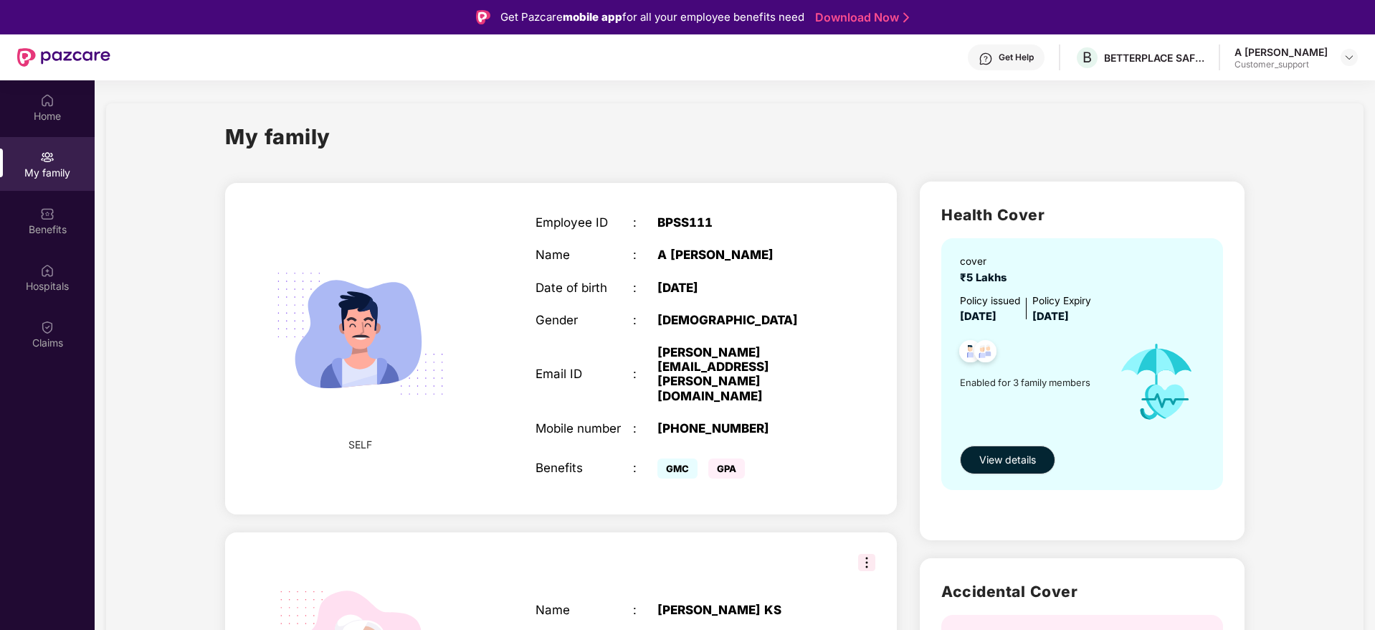
click at [675, 218] on div "BPSS111" at bounding box center [742, 222] width 171 height 14
copy div "BPSS111"
click at [993, 52] on img at bounding box center [986, 59] width 14 height 14
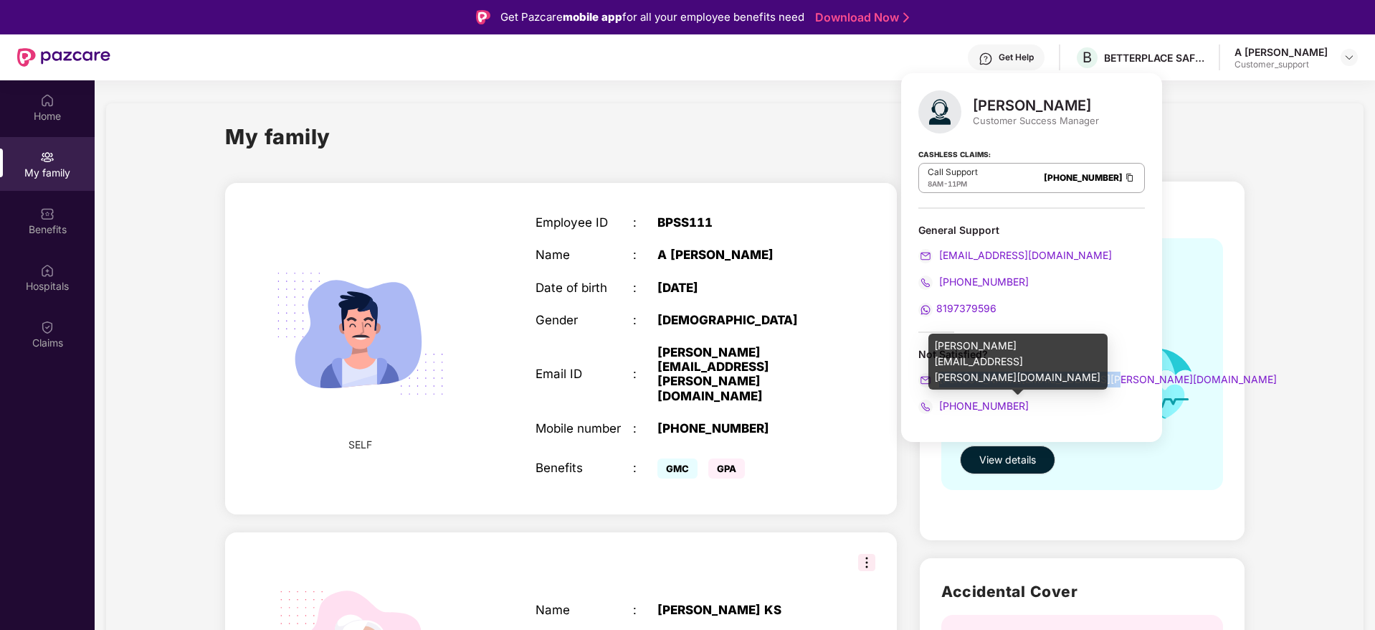
drag, startPoint x: 1107, startPoint y: 381, endPoint x: 942, endPoint y: 378, distance: 164.9
click at [942, 378] on div "[PERSON_NAME][EMAIL_ADDRESS][PERSON_NAME][DOMAIN_NAME]" at bounding box center [1031, 379] width 227 height 16
click at [942, 378] on span "[PERSON_NAME][EMAIL_ADDRESS][PERSON_NAME][DOMAIN_NAME]" at bounding box center [1106, 379] width 341 height 12
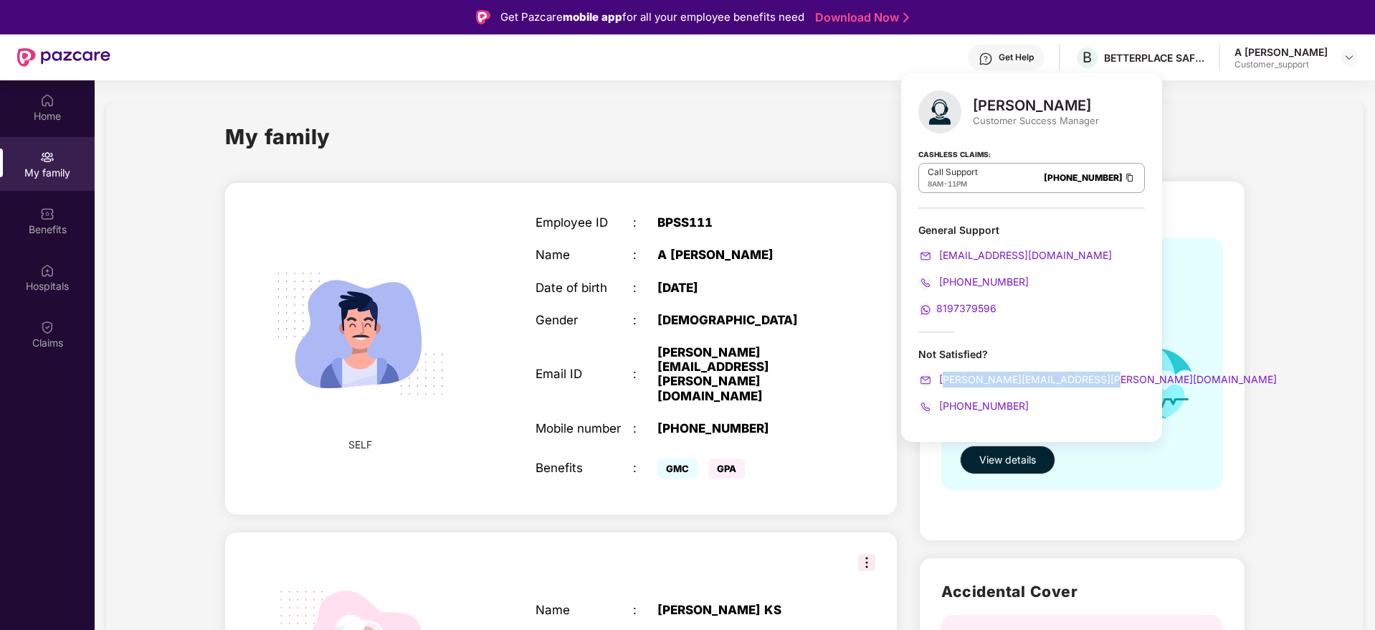
click at [1118, 370] on div "[PERSON_NAME] Customer Success Manager Cashless Claims: Call Support 8AM - 11PM…" at bounding box center [1031, 257] width 261 height 369
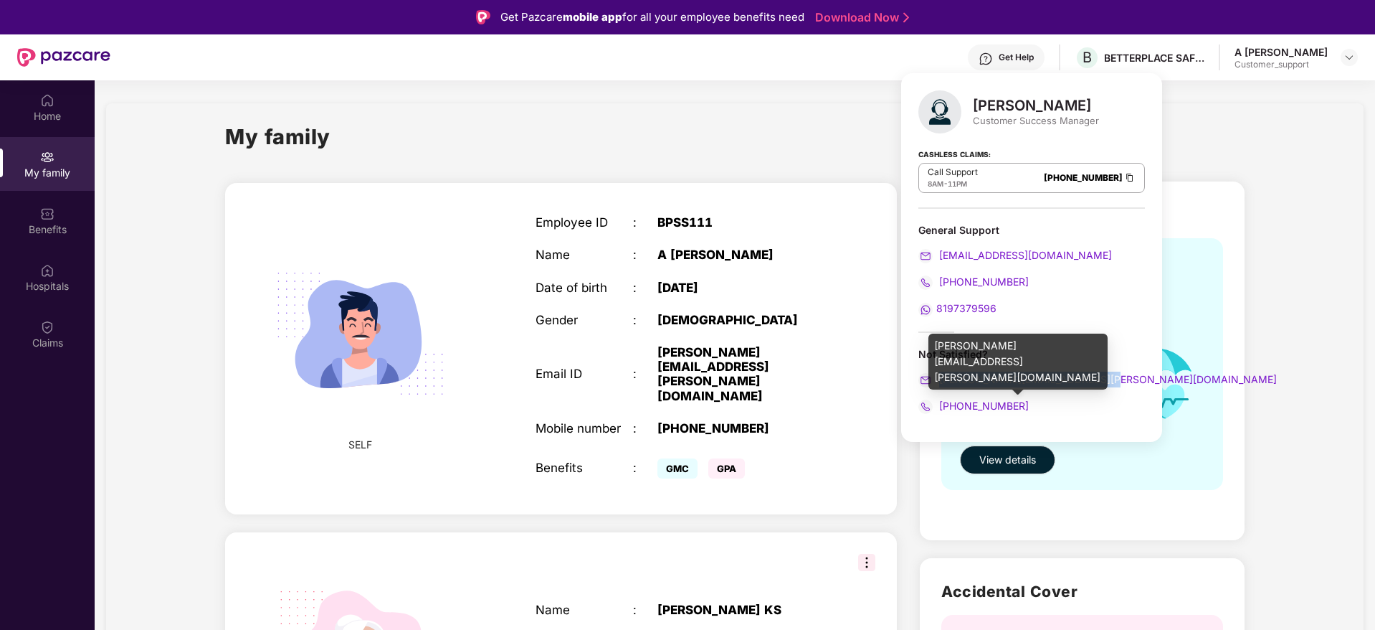
drag, startPoint x: 1108, startPoint y: 381, endPoint x: 941, endPoint y: 382, distance: 167.1
click at [941, 382] on div "[PERSON_NAME][EMAIL_ADDRESS][PERSON_NAME][DOMAIN_NAME]" at bounding box center [1031, 379] width 227 height 16
copy span "[PERSON_NAME][EMAIL_ADDRESS][PERSON_NAME][DOMAIN_NAME]"
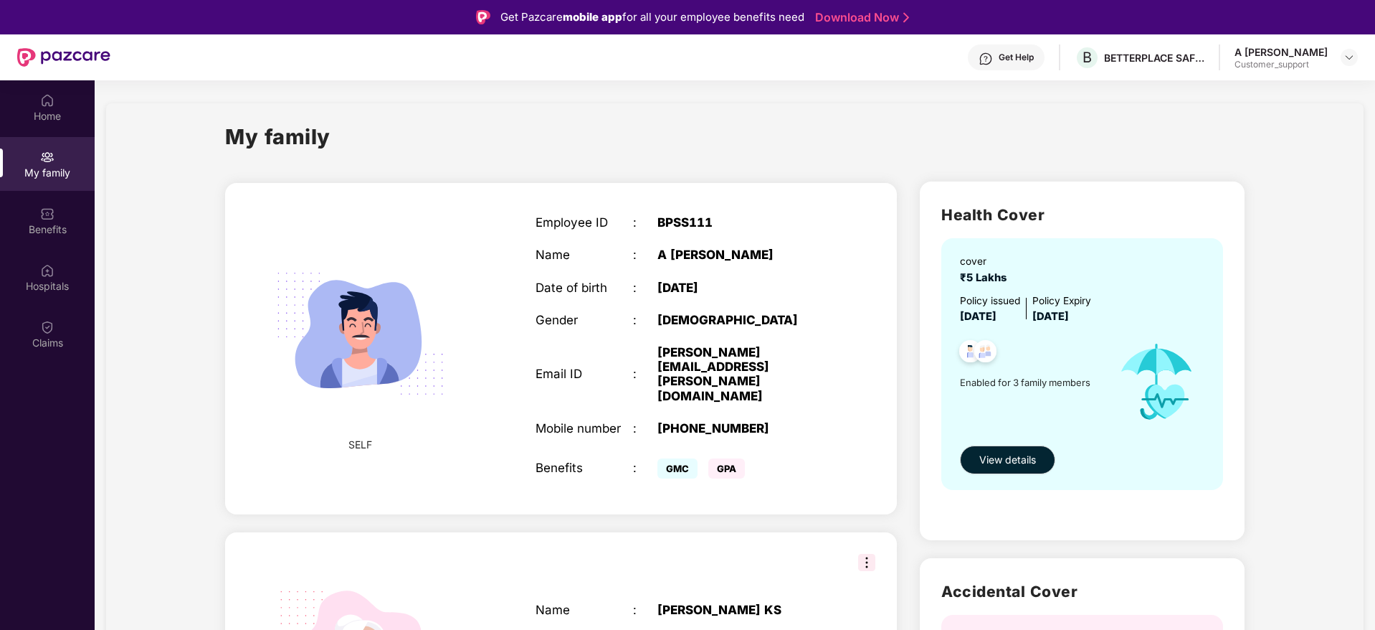
click at [688, 250] on div "A [PERSON_NAME]" at bounding box center [742, 254] width 171 height 14
copy div "[PERSON_NAME]"
click at [1344, 61] on img at bounding box center [1349, 57] width 11 height 11
click at [1243, 92] on div "Switch to support view" at bounding box center [1282, 91] width 186 height 28
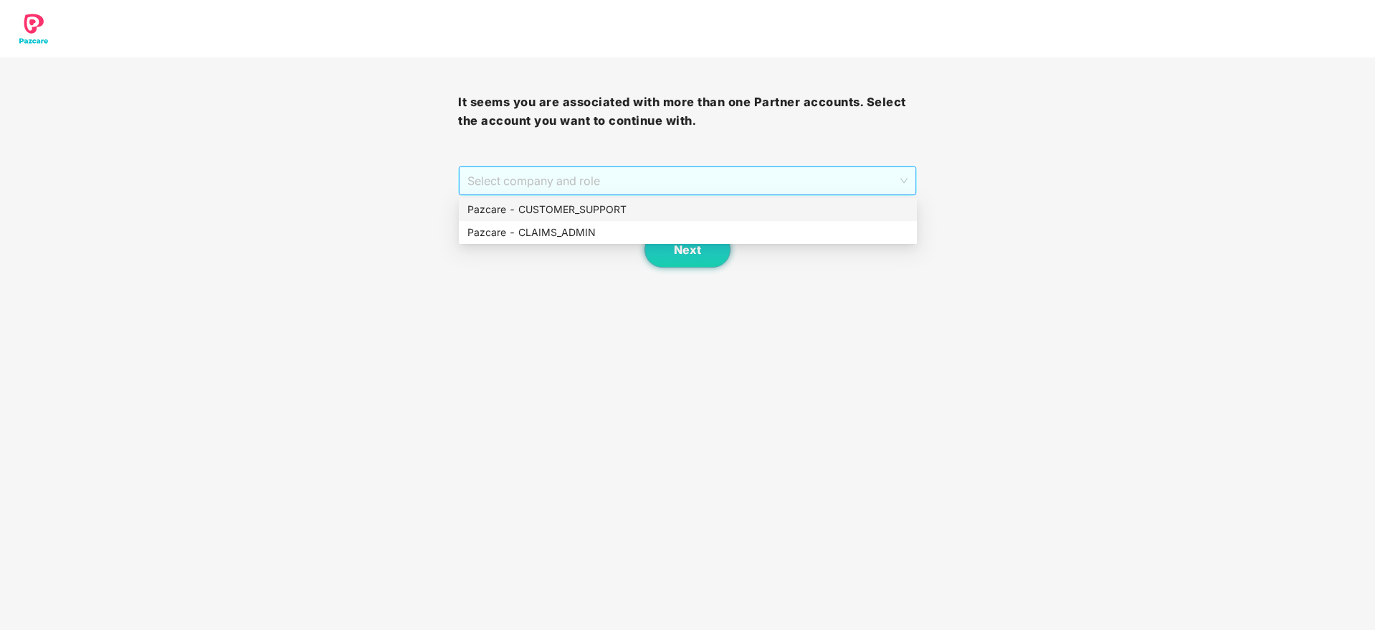
click at [663, 182] on span "Select company and role" at bounding box center [687, 180] width 440 height 27
click at [595, 209] on div "Pazcare - CUSTOMER_SUPPORT" at bounding box center [687, 209] width 441 height 16
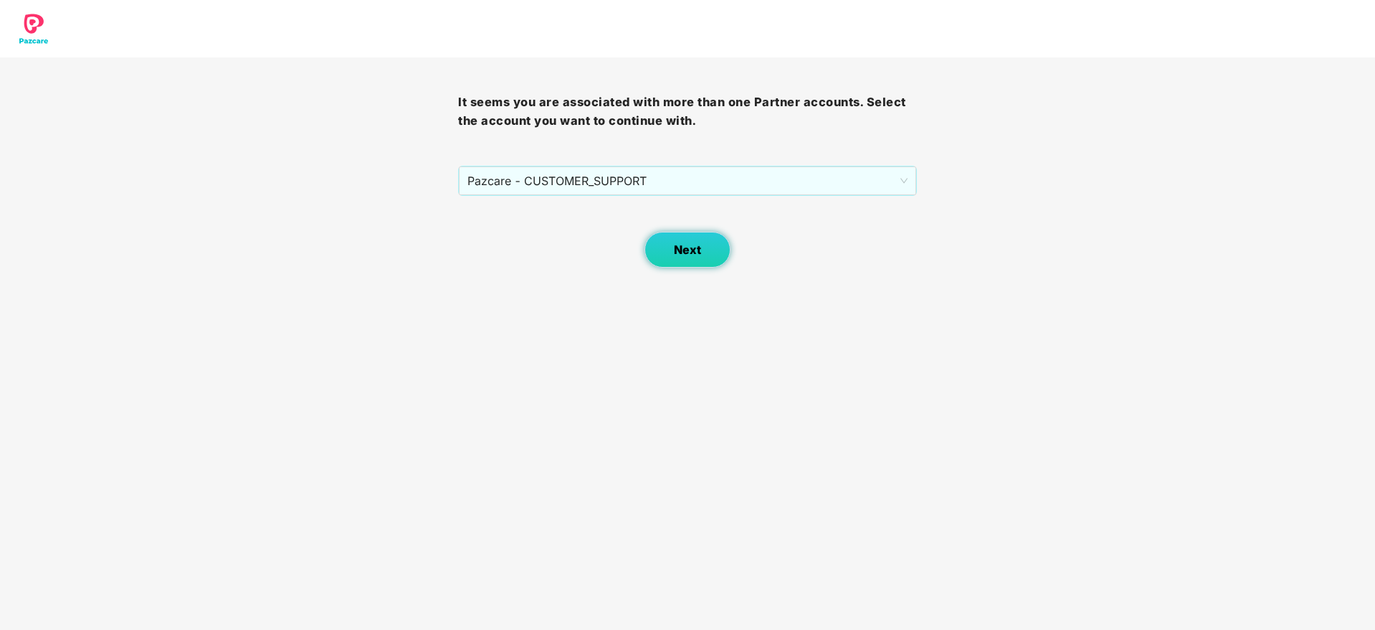
click at [681, 243] on span "Next" at bounding box center [687, 250] width 27 height 14
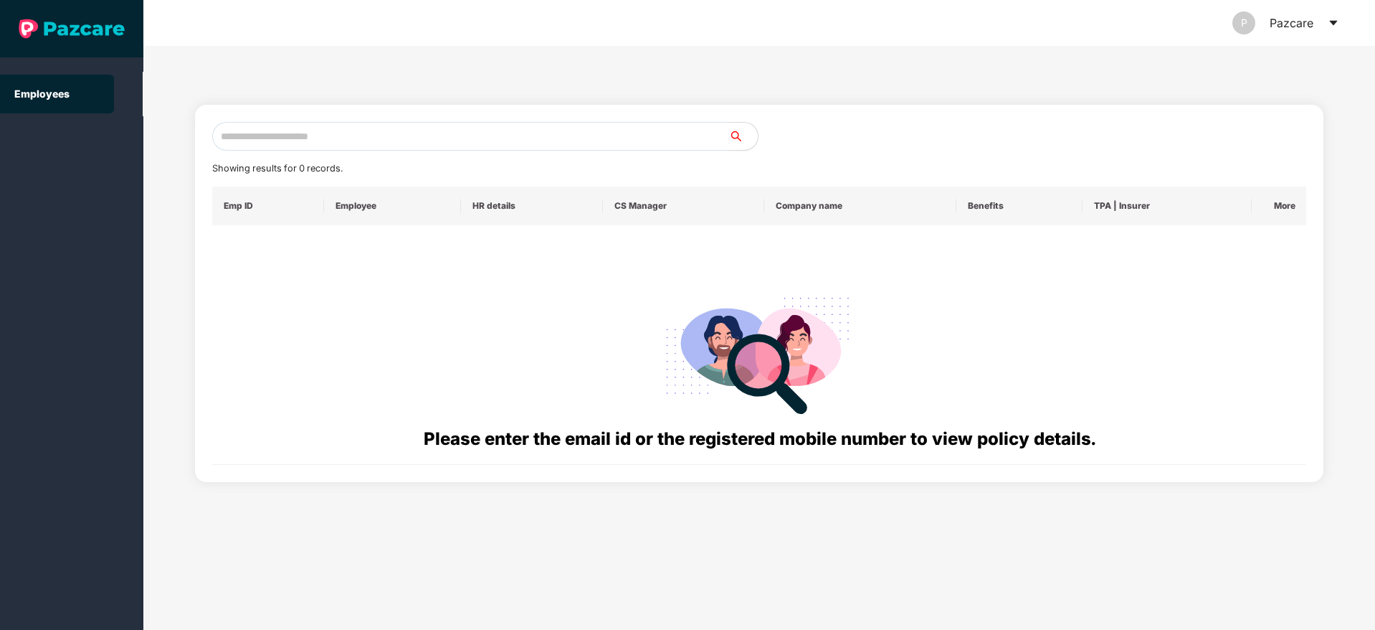
click at [298, 141] on input "text" at bounding box center [470, 136] width 517 height 29
paste input "**********"
click at [233, 136] on input "**********" at bounding box center [470, 136] width 517 height 29
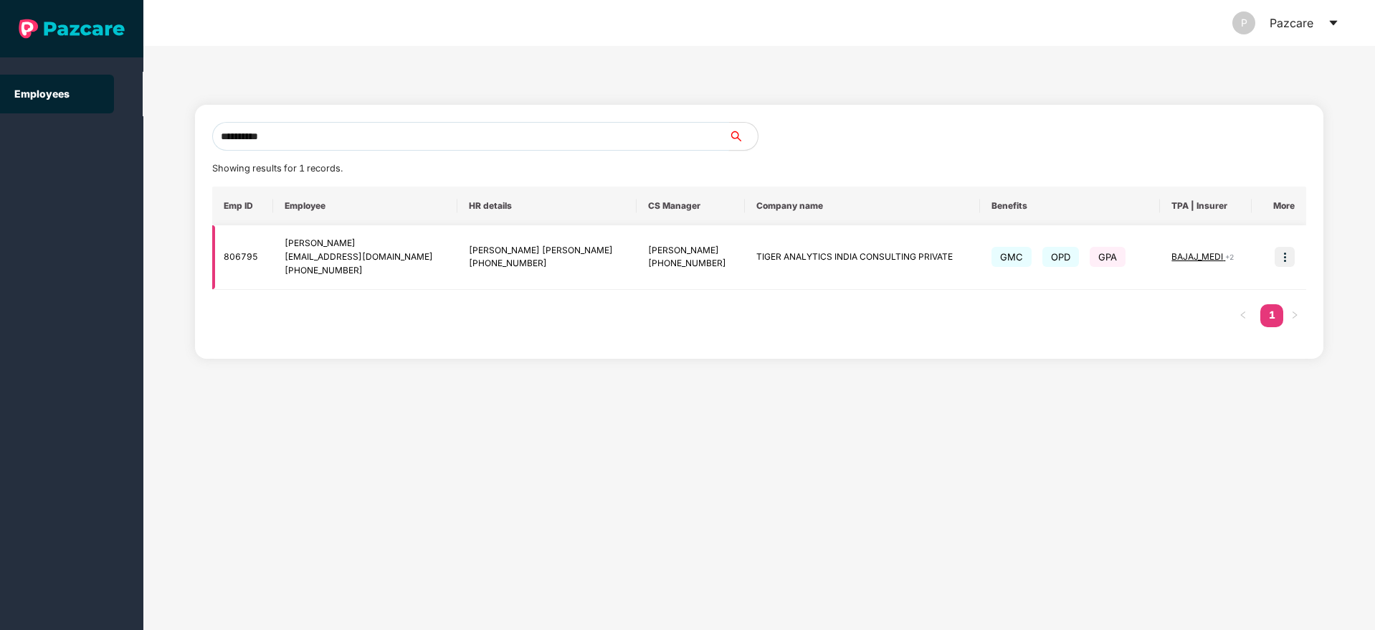
type input "**********"
click at [1290, 257] on img at bounding box center [1285, 257] width 20 height 20
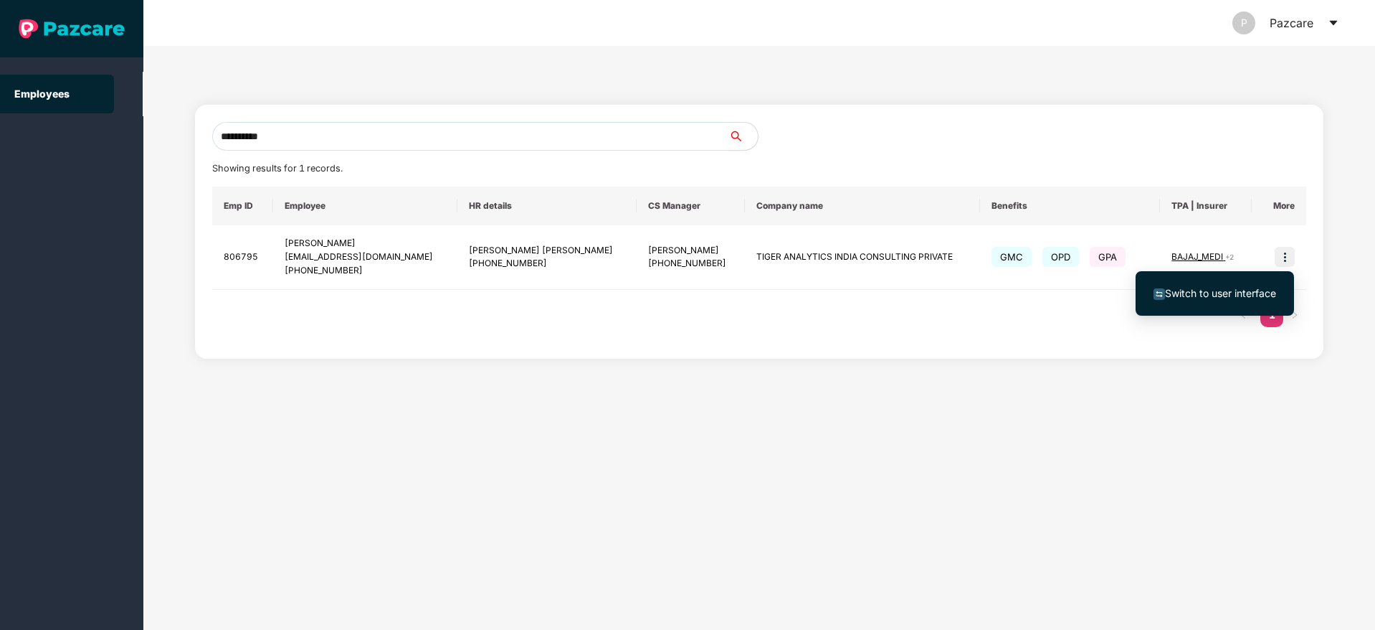
click at [1225, 298] on span "Switch to user interface" at bounding box center [1220, 293] width 111 height 12
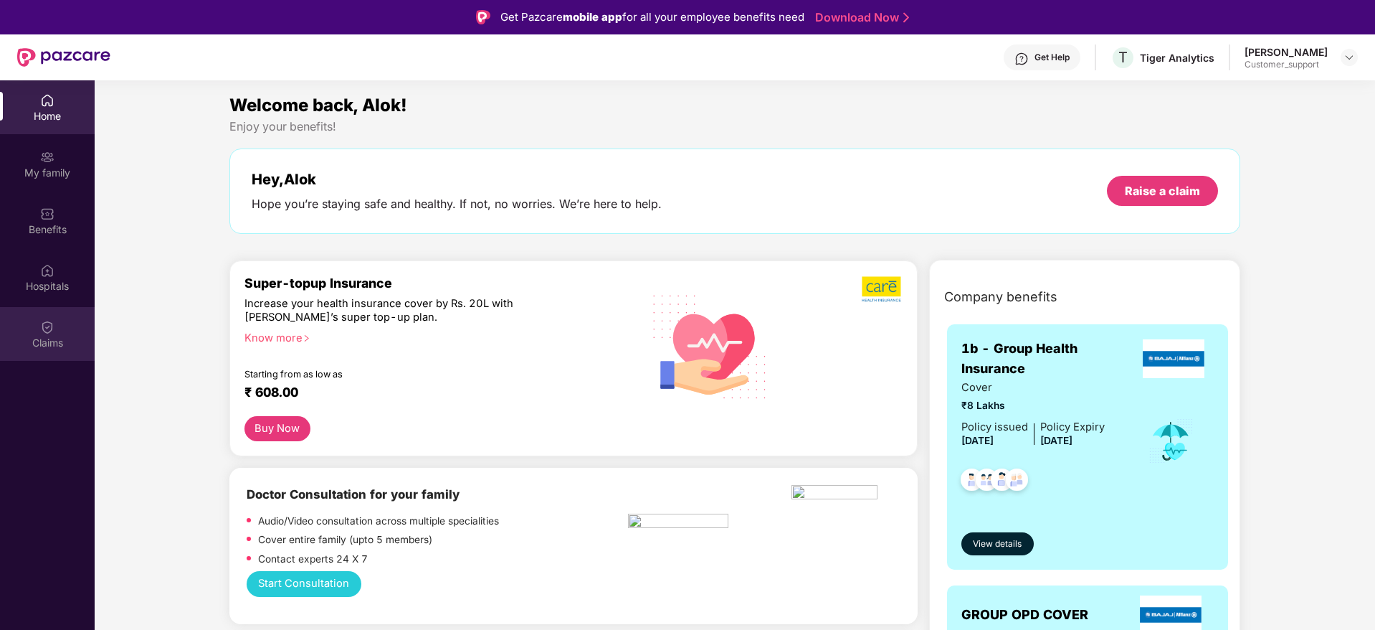
click at [55, 345] on div "Claims" at bounding box center [47, 343] width 95 height 14
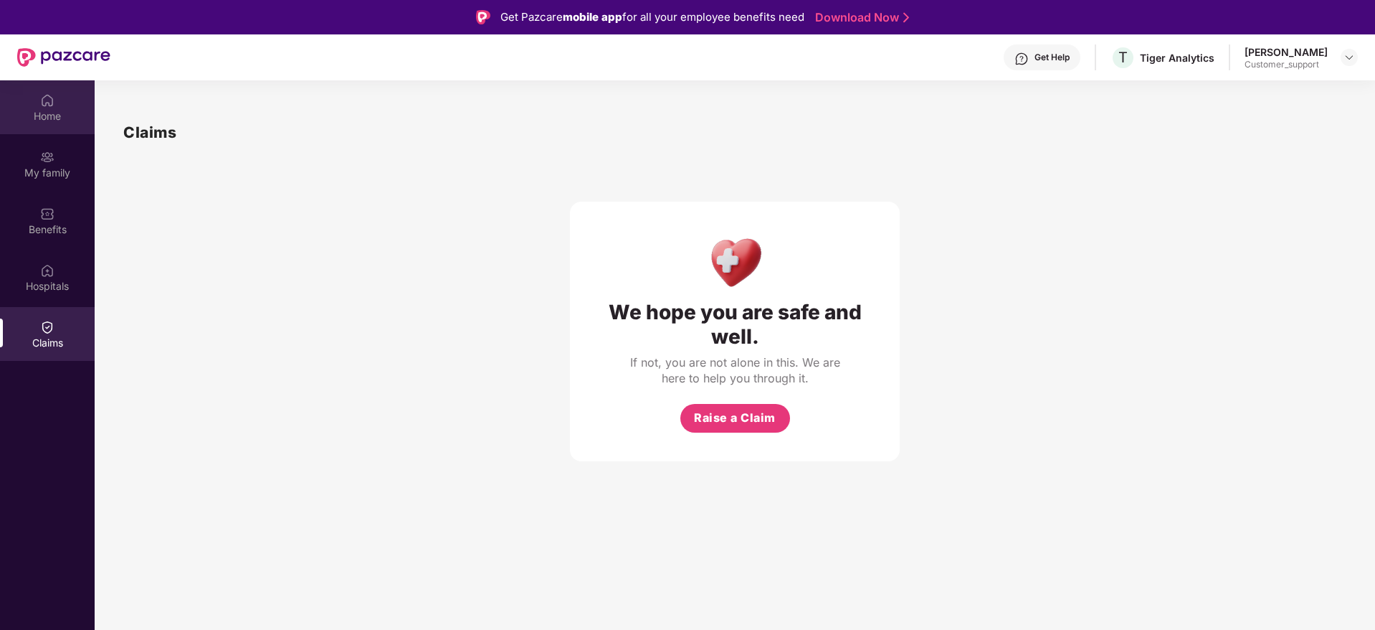
click at [48, 111] on div "Home" at bounding box center [47, 116] width 95 height 14
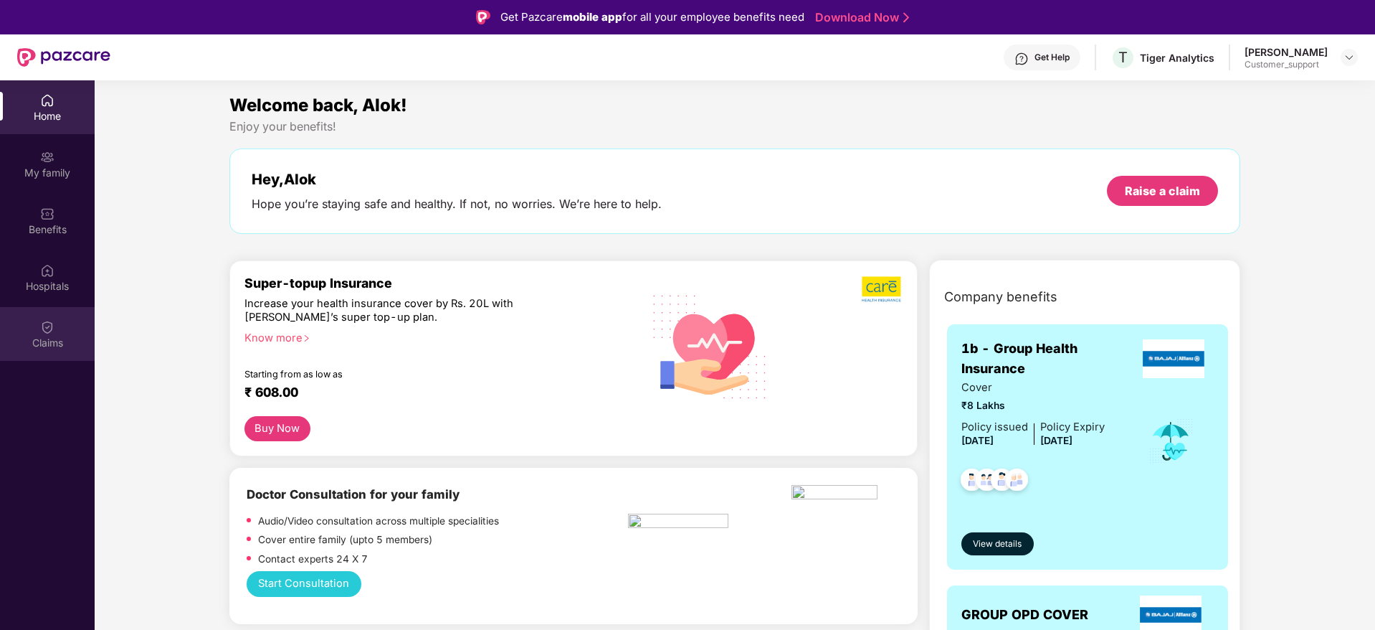
click at [54, 345] on div "Claims" at bounding box center [47, 343] width 95 height 14
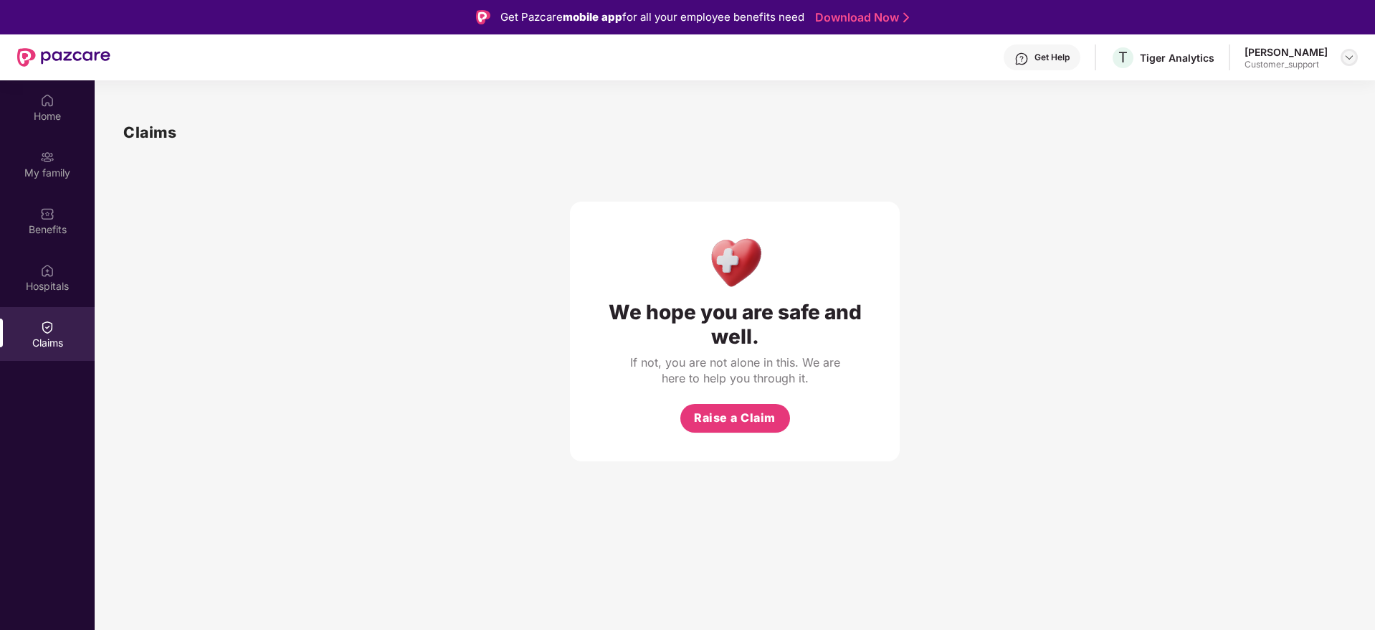
click at [1346, 55] on img at bounding box center [1349, 57] width 11 height 11
click at [1247, 87] on div "Switch to support view" at bounding box center [1282, 91] width 186 height 28
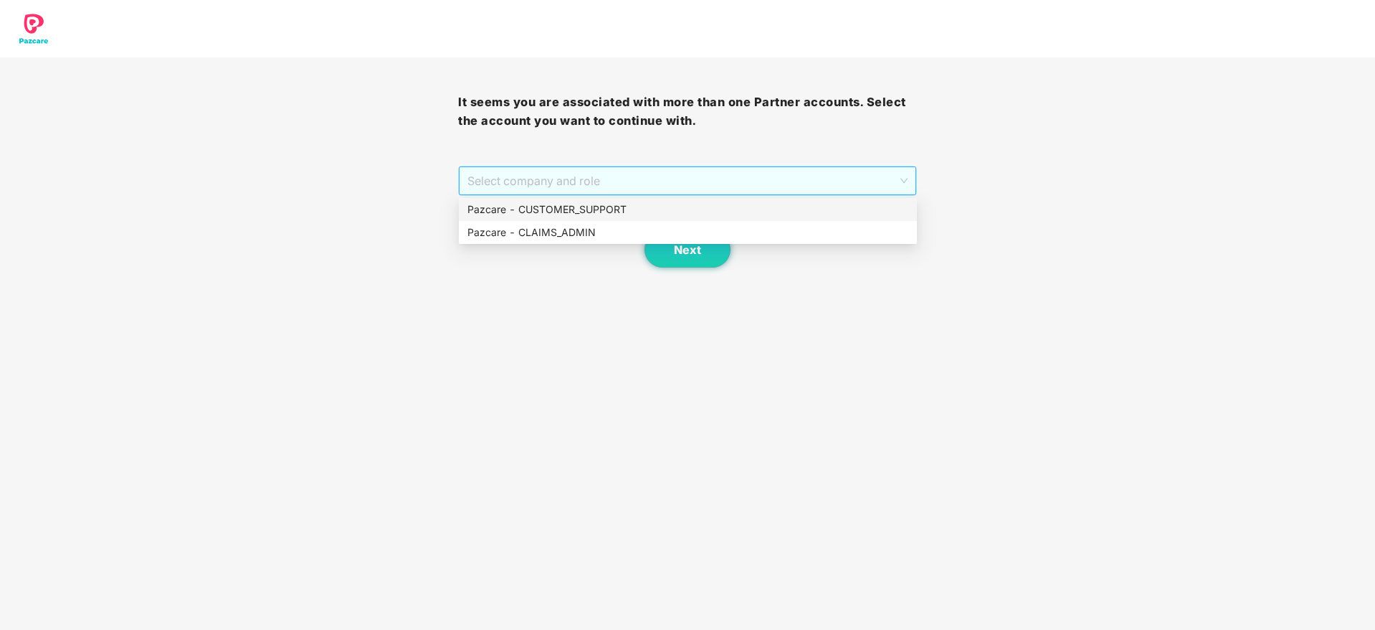
click at [766, 177] on span "Select company and role" at bounding box center [687, 180] width 440 height 27
click at [639, 209] on div "Pazcare - CUSTOMER_SUPPORT" at bounding box center [687, 209] width 441 height 16
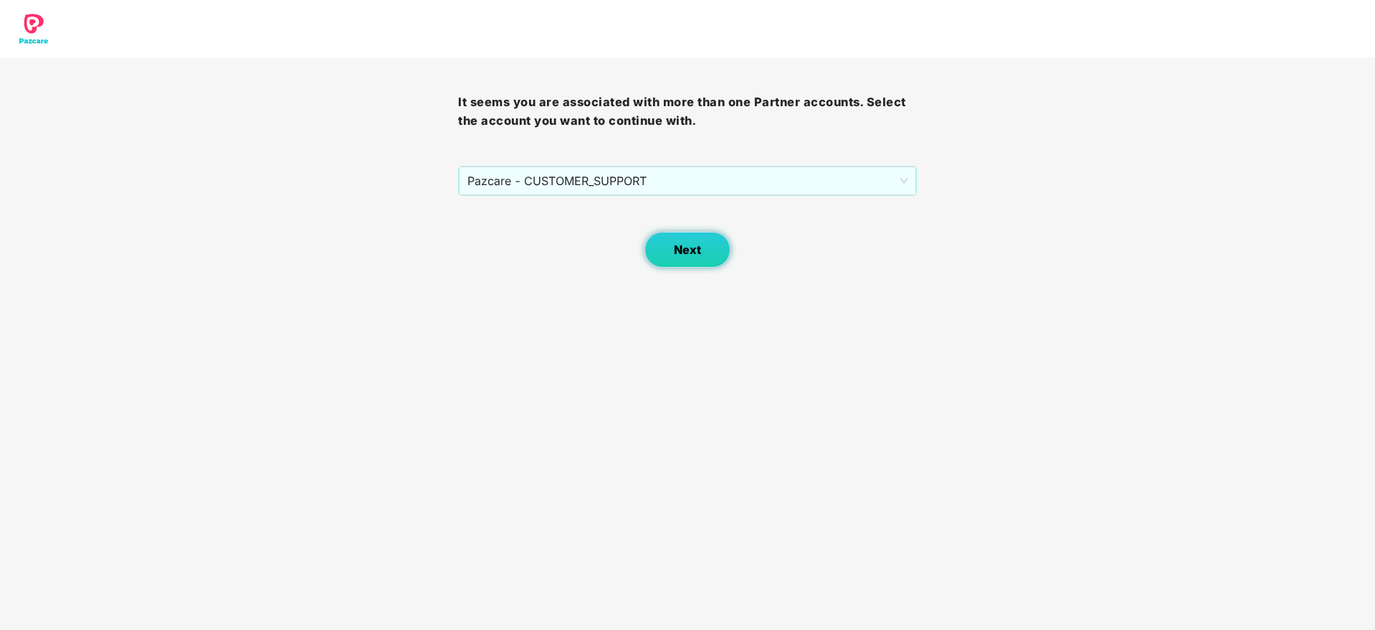
click at [695, 249] on span "Next" at bounding box center [687, 250] width 27 height 14
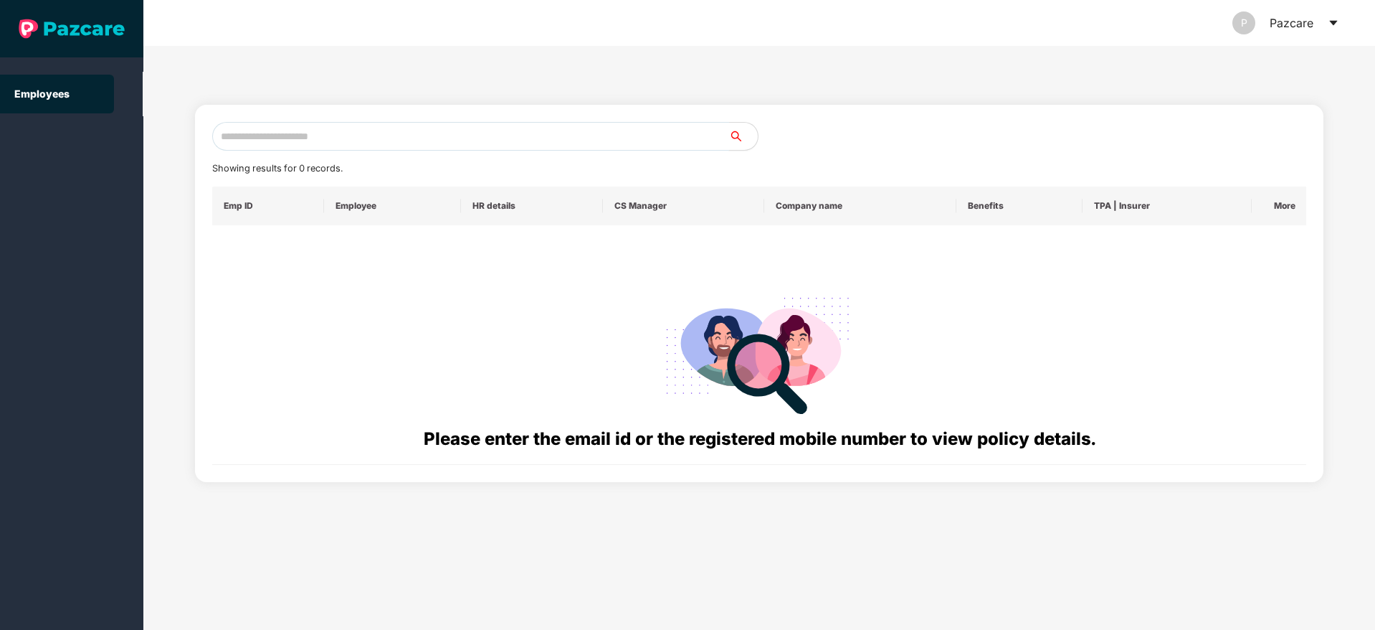
click at [397, 138] on input "text" at bounding box center [470, 136] width 517 height 29
paste input "**********"
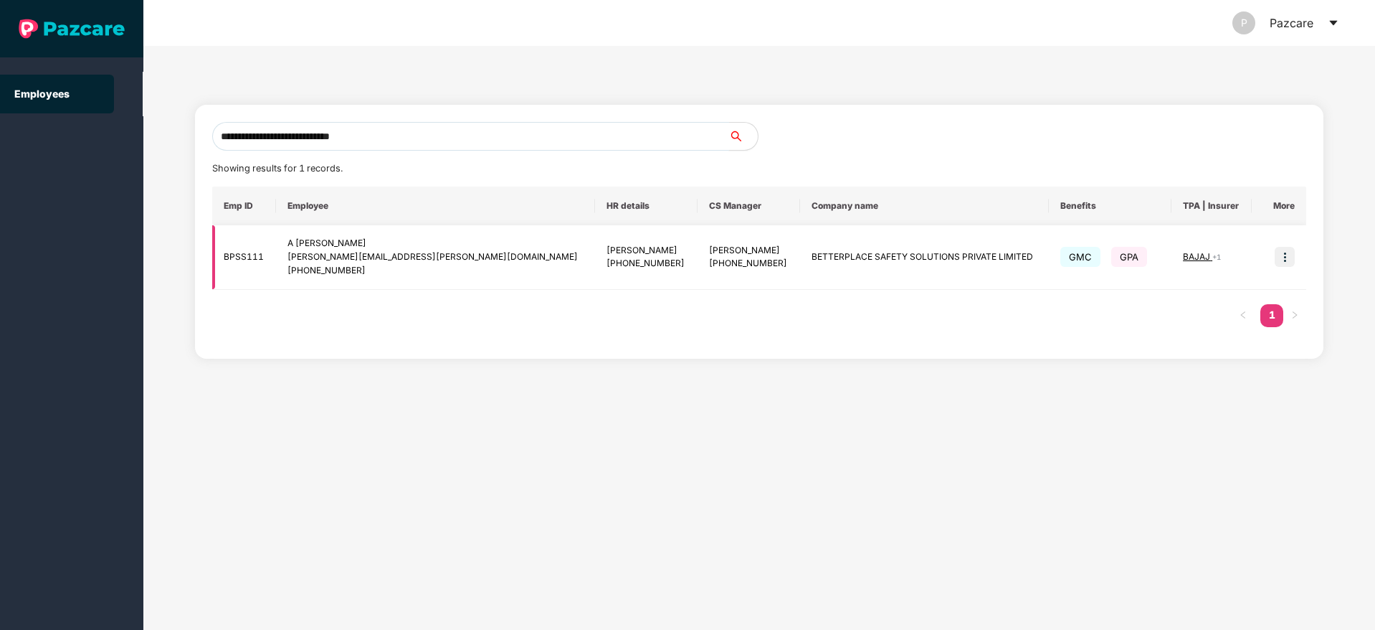
type input "**********"
click at [1286, 251] on img at bounding box center [1285, 257] width 20 height 20
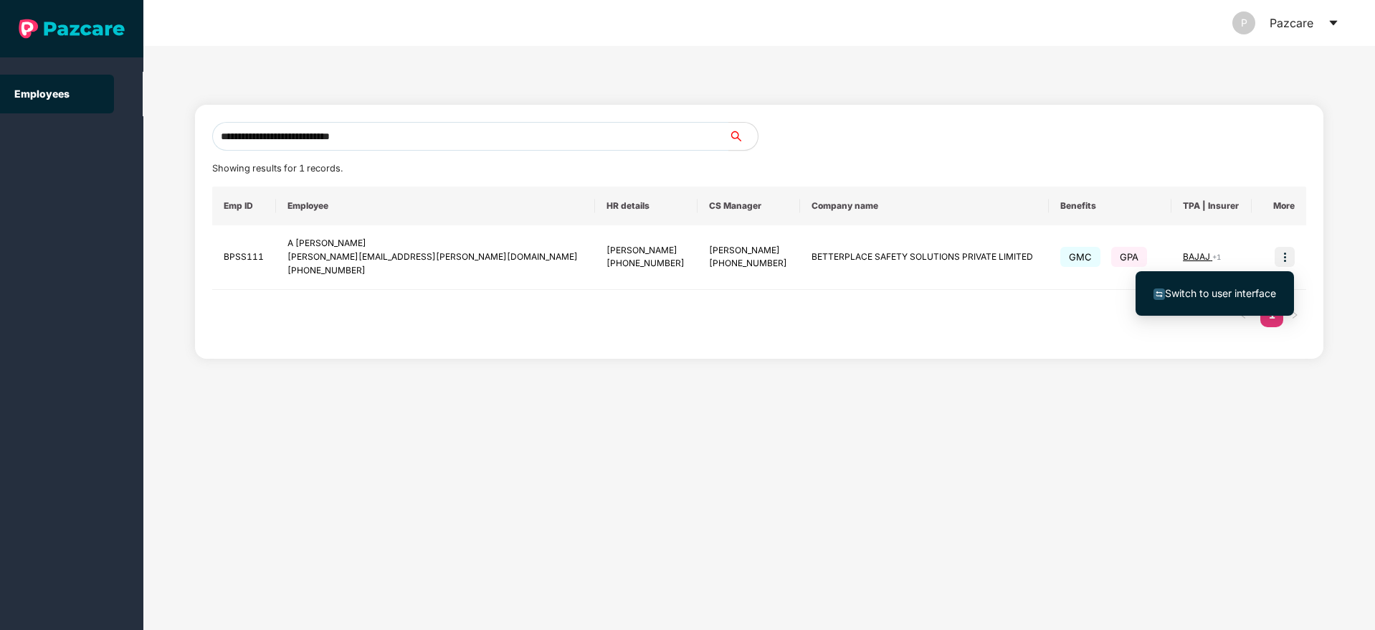
click at [1228, 295] on span "Switch to user interface" at bounding box center [1220, 293] width 111 height 12
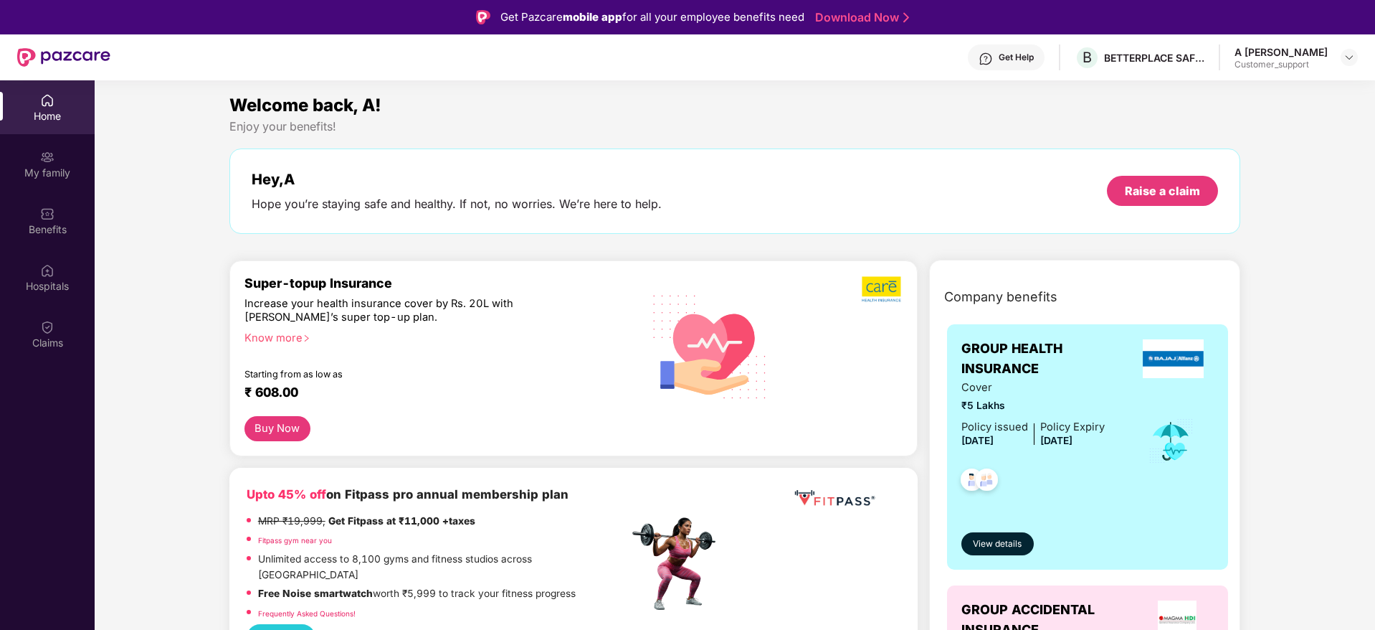
click at [993, 56] on img at bounding box center [986, 59] width 14 height 14
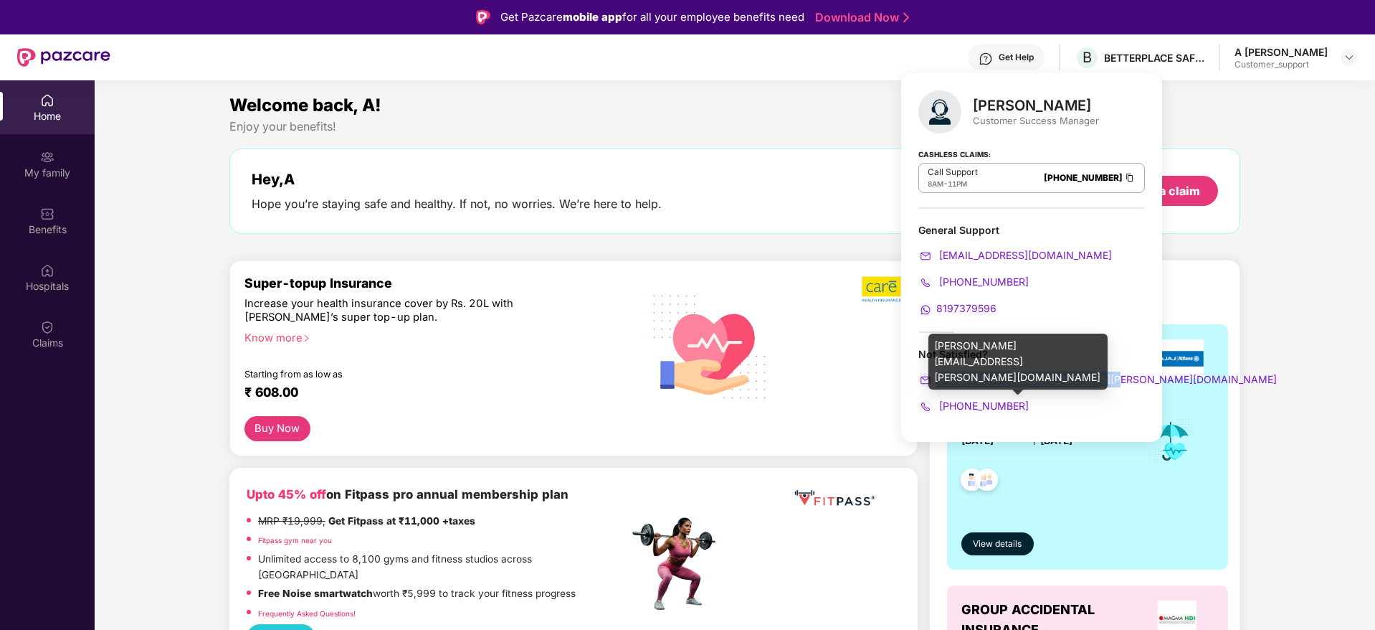
drag, startPoint x: 1110, startPoint y: 377, endPoint x: 930, endPoint y: 377, distance: 180.0
click at [930, 377] on div "[PERSON_NAME][EMAIL_ADDRESS][PERSON_NAME][DOMAIN_NAME]" at bounding box center [1031, 379] width 227 height 16
copy span "[PERSON_NAME][EMAIL_ADDRESS][PERSON_NAME][DOMAIN_NAME]"
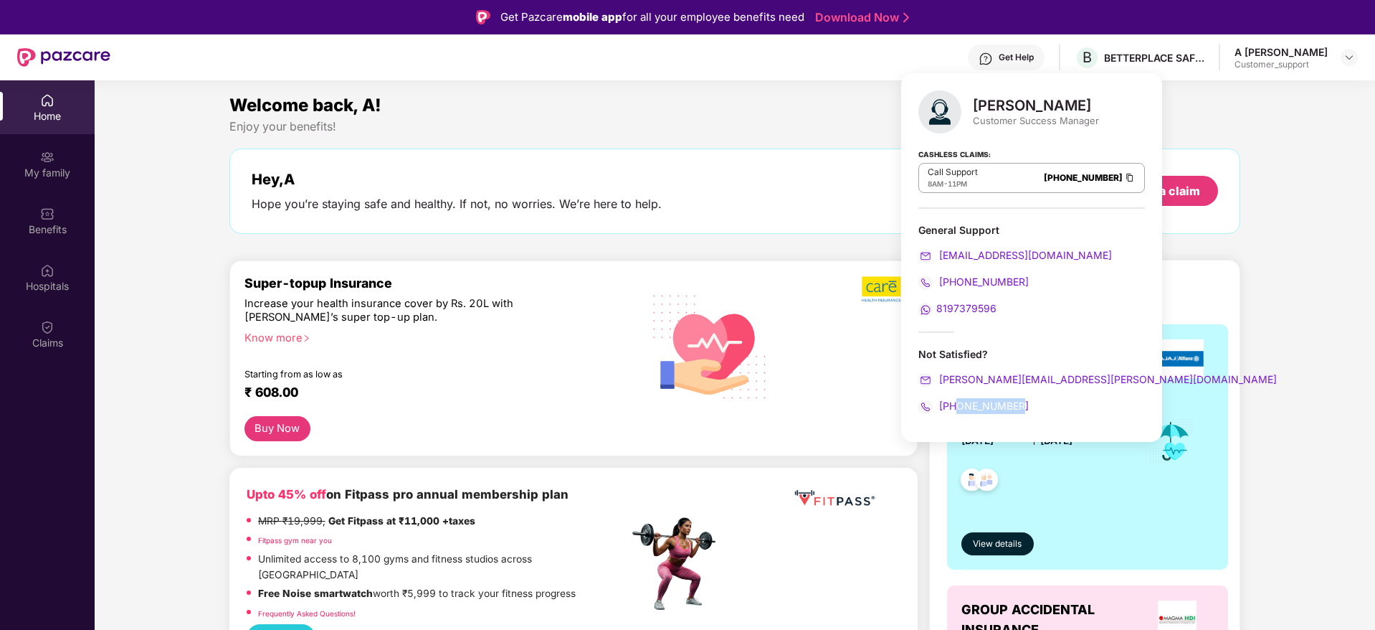
drag, startPoint x: 1020, startPoint y: 407, endPoint x: 959, endPoint y: 410, distance: 61.8
click at [959, 410] on div "[PHONE_NUMBER]" at bounding box center [1031, 406] width 227 height 16
copy span "8910286300"
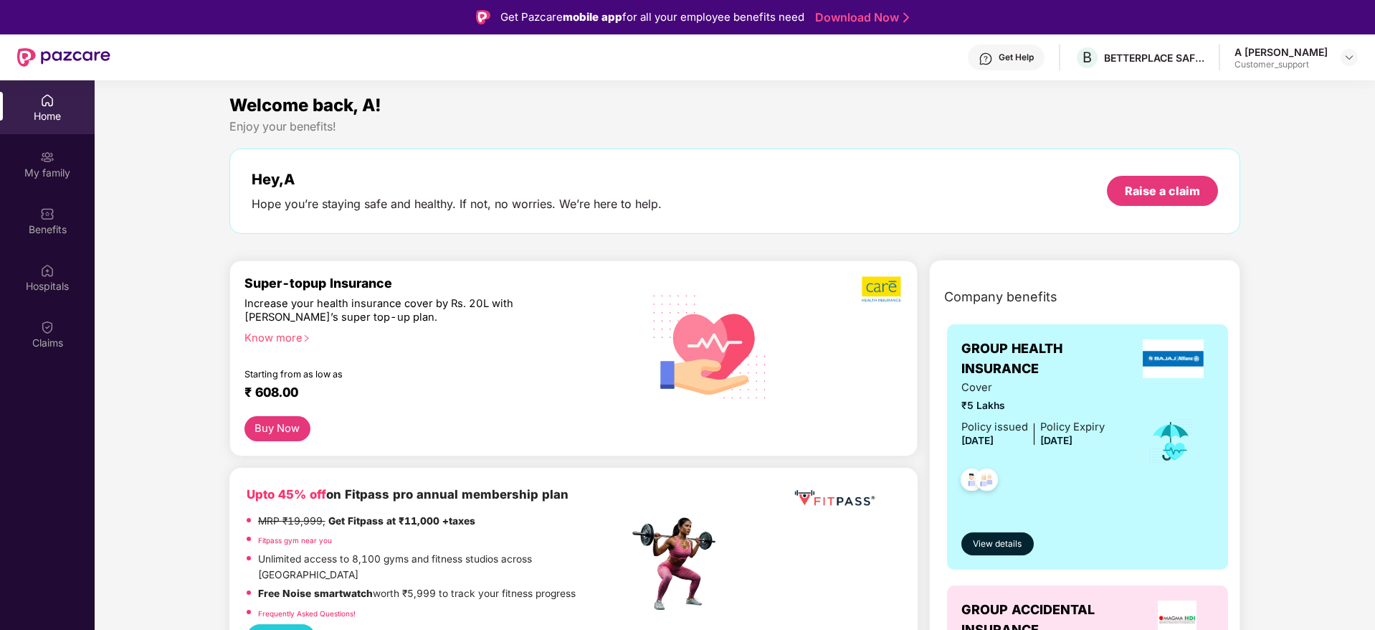
click at [792, 239] on div "Welcome back, A! Enjoy your benefits! Hey, A Hope you’re staying safe and healt…" at bounding box center [735, 170] width 1023 height 156
click at [1011, 58] on div "Get Help" at bounding box center [1016, 57] width 35 height 11
drag, startPoint x: 759, startPoint y: 210, endPoint x: 324, endPoint y: 181, distance: 436.2
click at [324, 181] on div "Hey, A Hope you’re staying safe and healthy. If not, no worries. We’re here to …" at bounding box center [735, 191] width 967 height 41
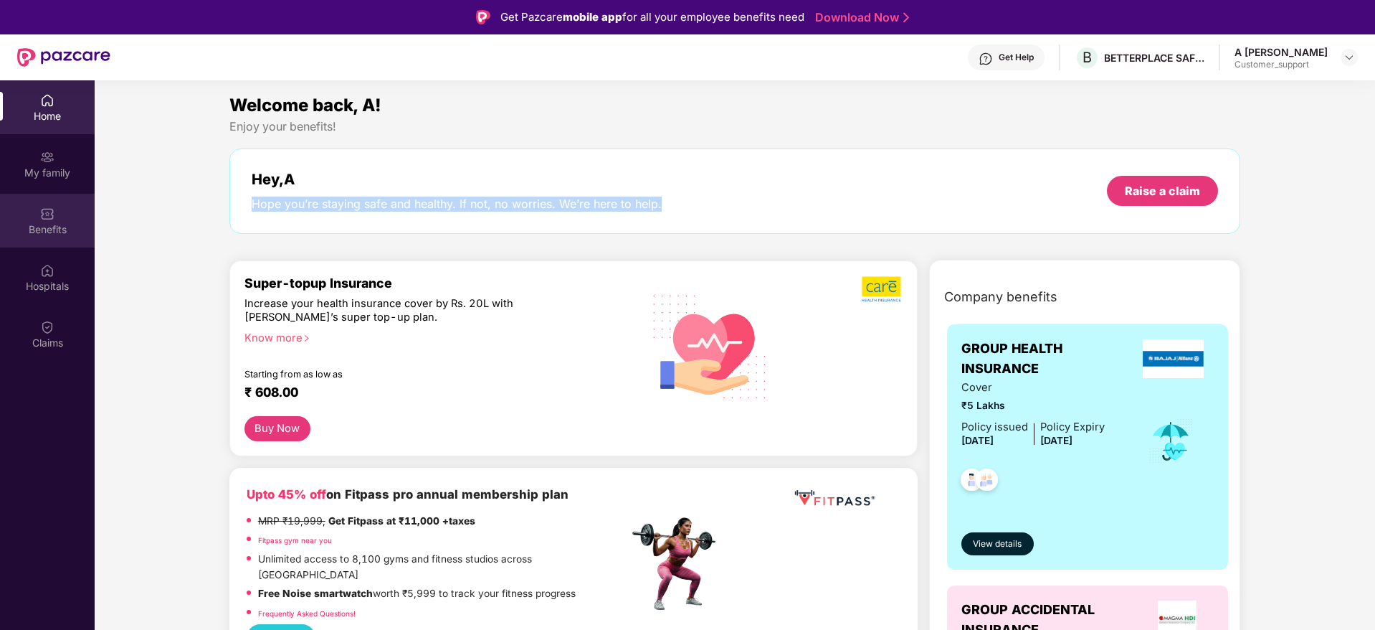
click at [54, 208] on img at bounding box center [47, 213] width 14 height 14
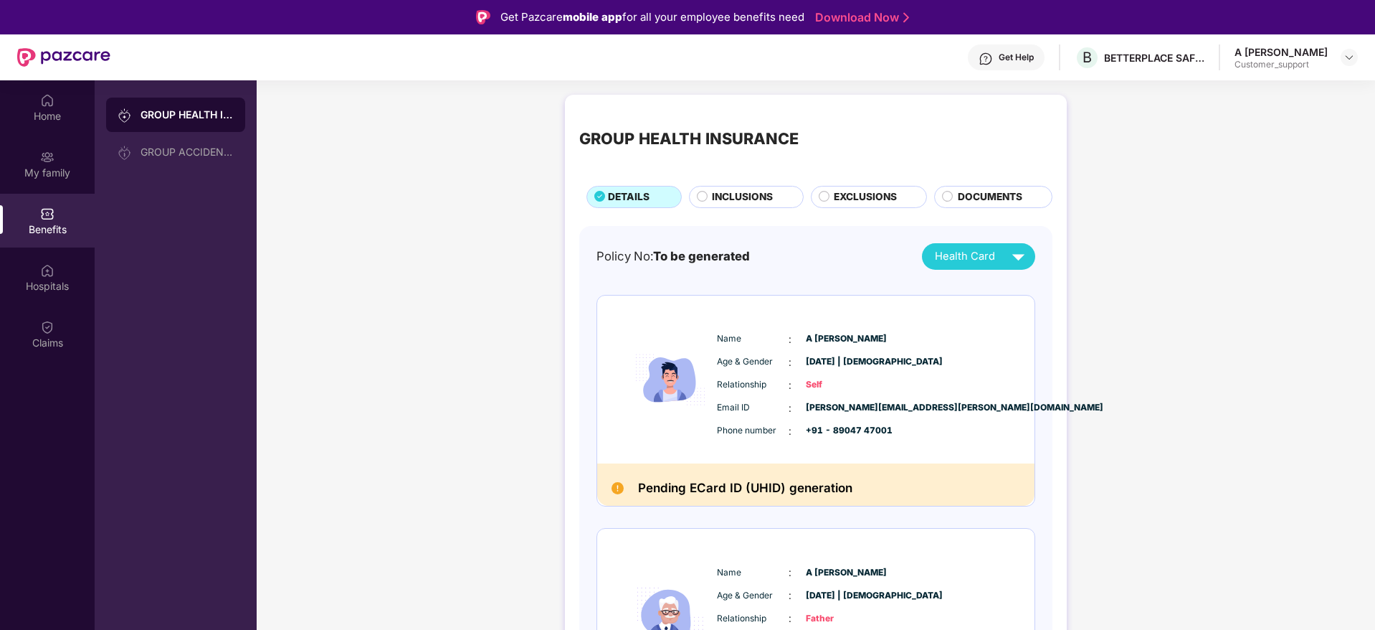
click at [830, 405] on span "[PERSON_NAME][EMAIL_ADDRESS][PERSON_NAME][DOMAIN_NAME]" at bounding box center [842, 408] width 72 height 14
drag, startPoint x: 951, startPoint y: 408, endPoint x: 804, endPoint y: 412, distance: 147.0
click at [804, 412] on div "Email ID : [PERSON_NAME][EMAIL_ADDRESS][PERSON_NAME][DOMAIN_NAME]" at bounding box center [859, 408] width 285 height 16
copy span "[PERSON_NAME][EMAIL_ADDRESS][PERSON_NAME][DOMAIN_NAME]"
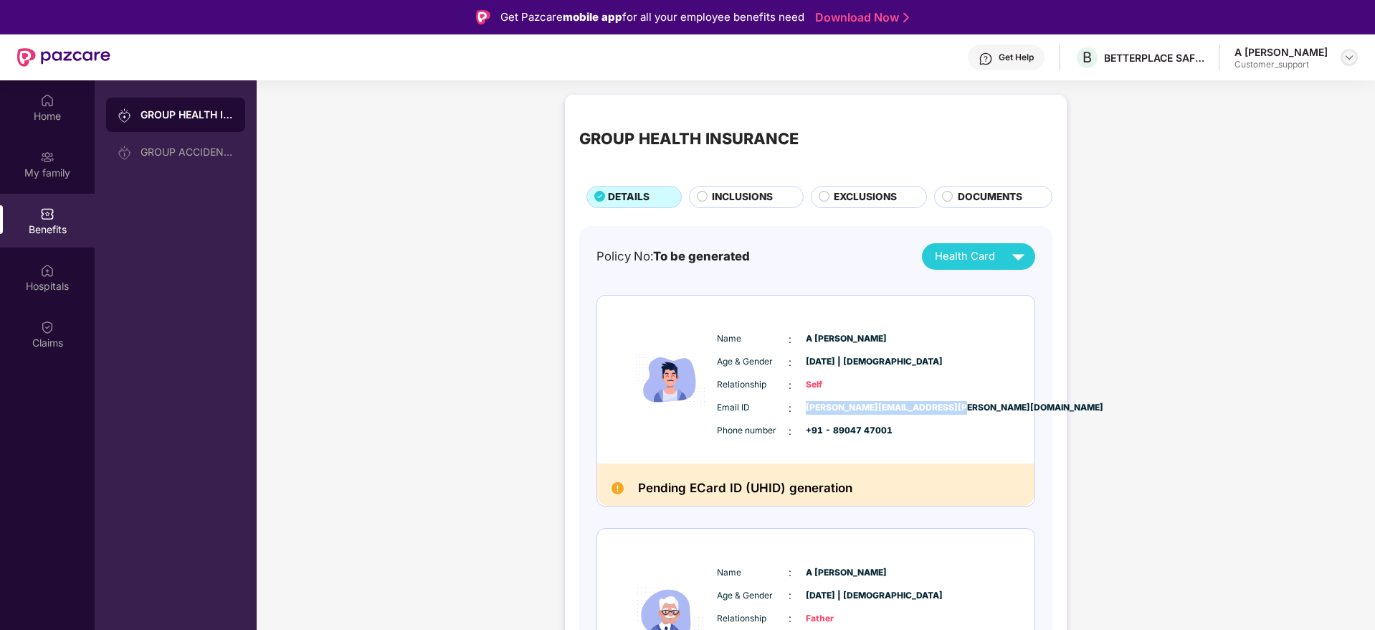
click at [1344, 54] on img at bounding box center [1349, 57] width 11 height 11
click at [1238, 89] on div "Switch to support view" at bounding box center [1282, 91] width 186 height 28
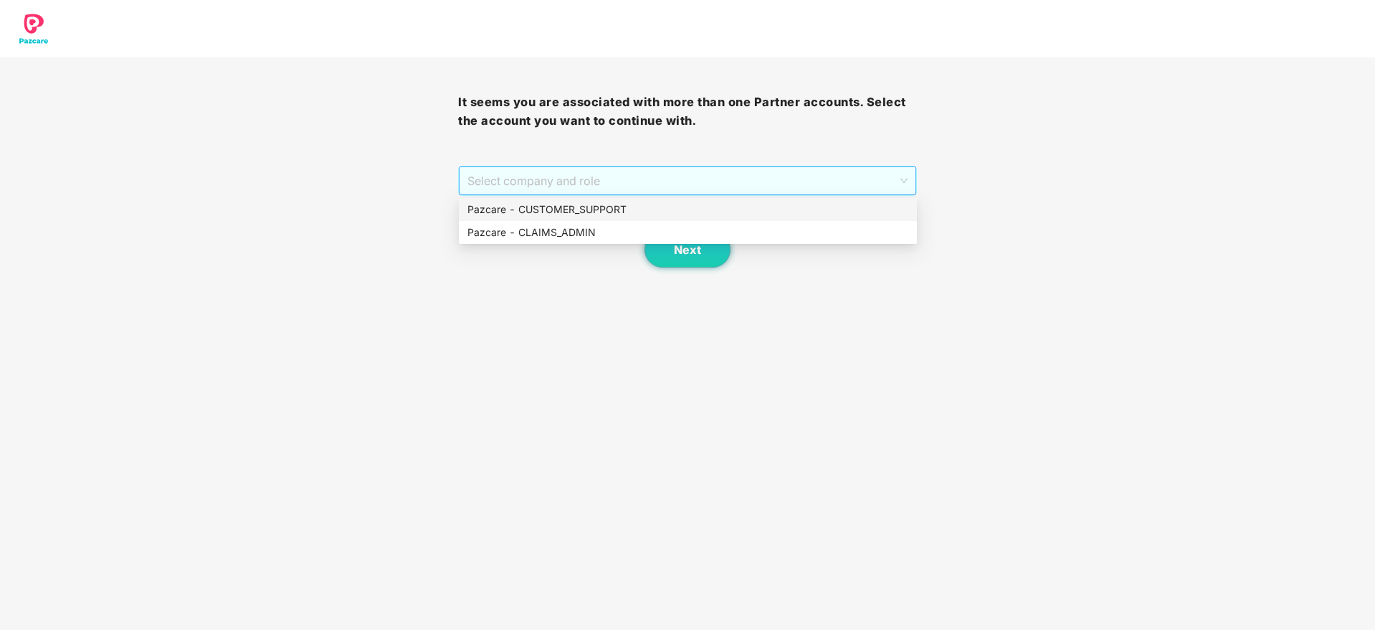
click at [784, 174] on span "Select company and role" at bounding box center [687, 180] width 440 height 27
click at [656, 203] on div "Pazcare - CUSTOMER_SUPPORT" at bounding box center [687, 209] width 441 height 16
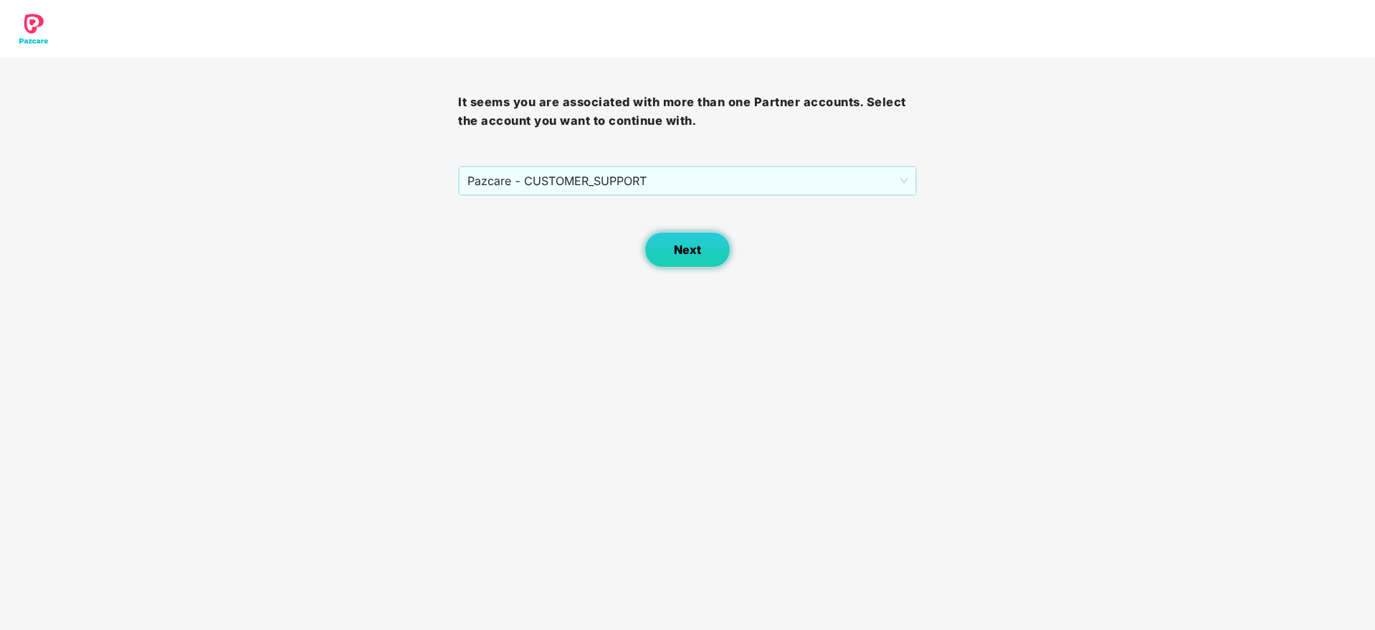
click at [700, 243] on span "Next" at bounding box center [687, 250] width 27 height 14
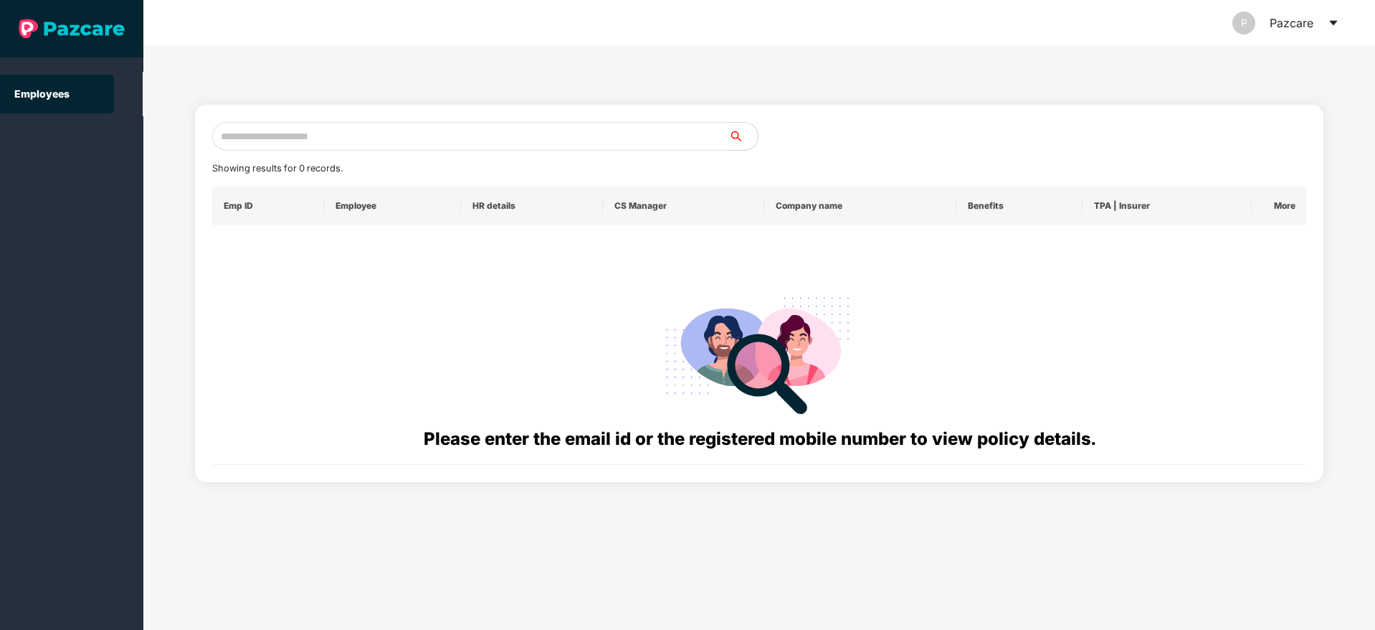
click at [424, 139] on input "text" at bounding box center [470, 136] width 517 height 29
paste input "**********"
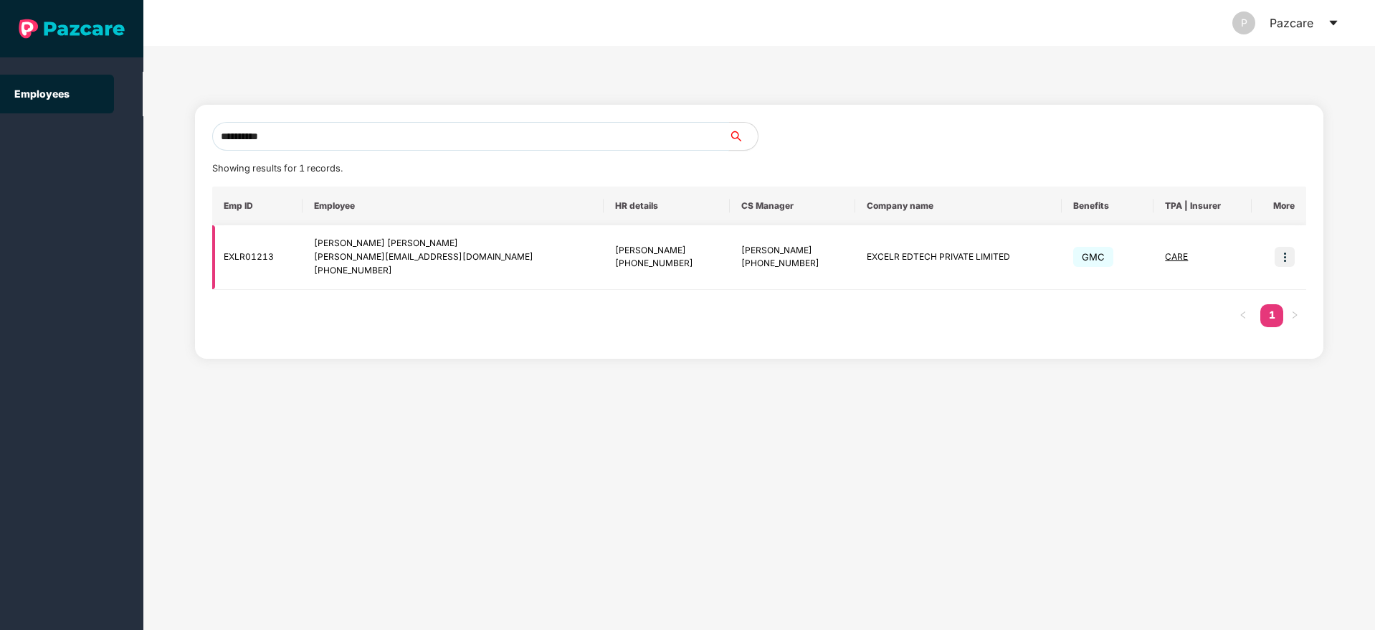
type input "**********"
click at [1286, 258] on img at bounding box center [1285, 257] width 20 height 20
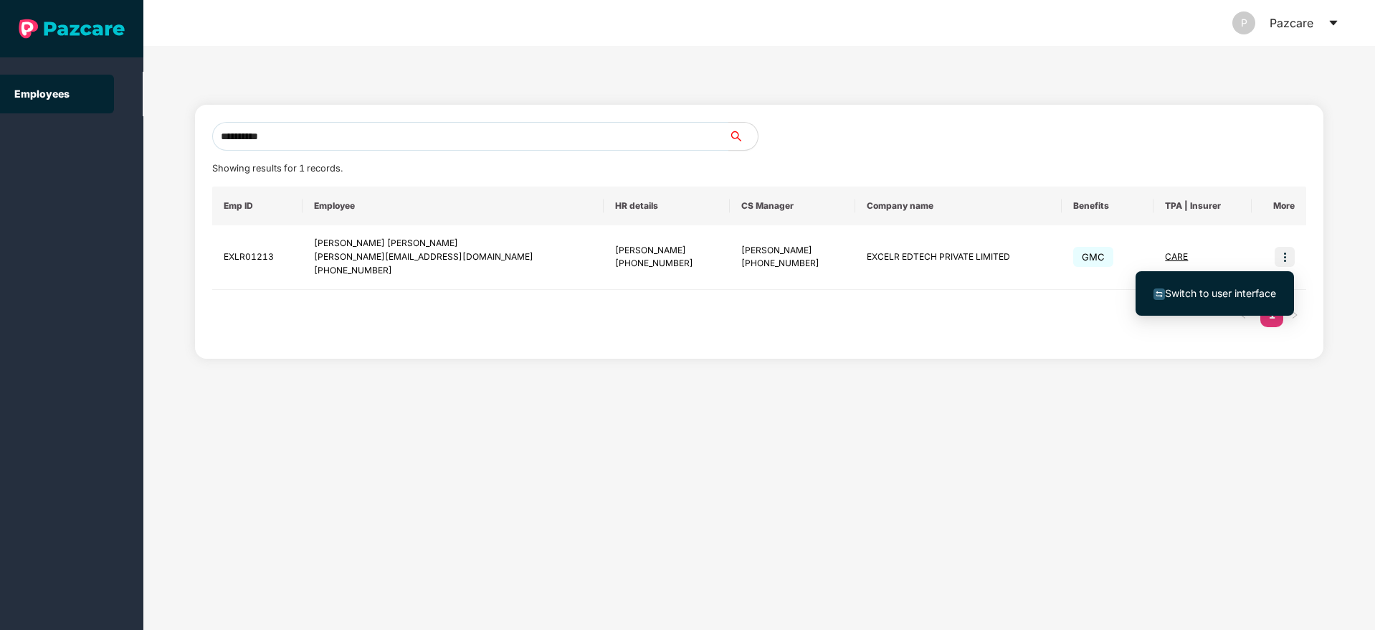
click at [1231, 289] on span "Switch to user interface" at bounding box center [1220, 293] width 111 height 12
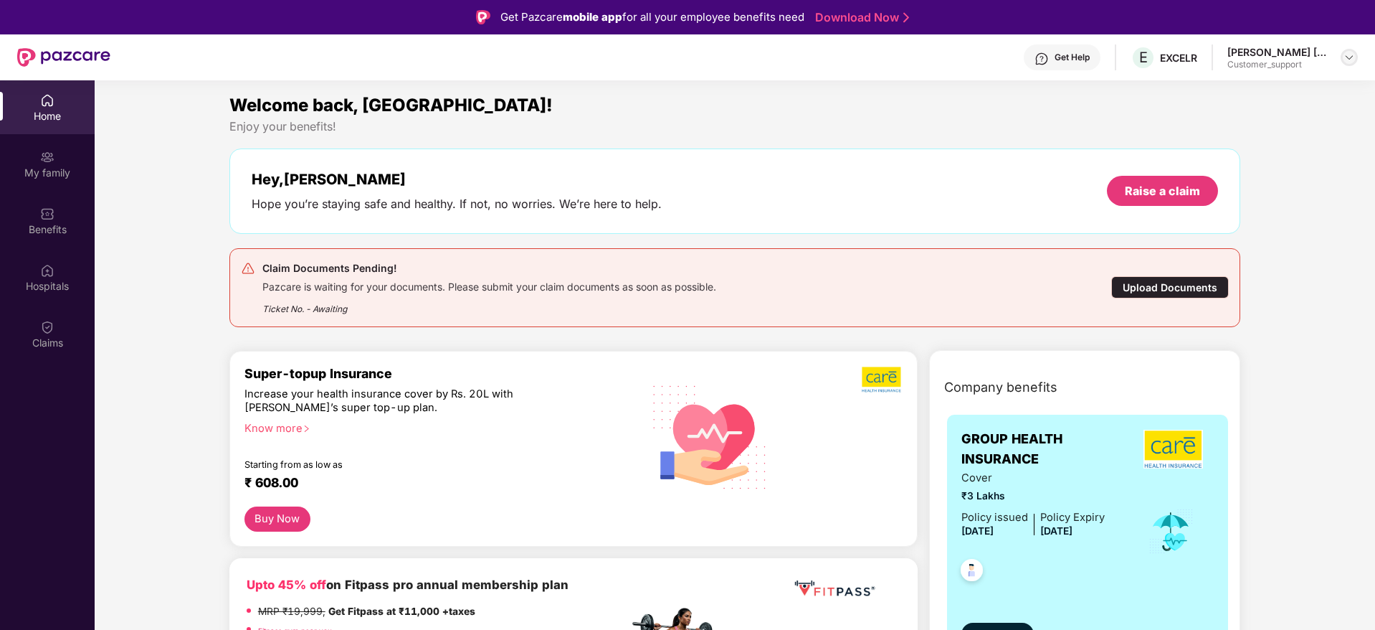
click at [1348, 62] on img at bounding box center [1349, 57] width 11 height 11
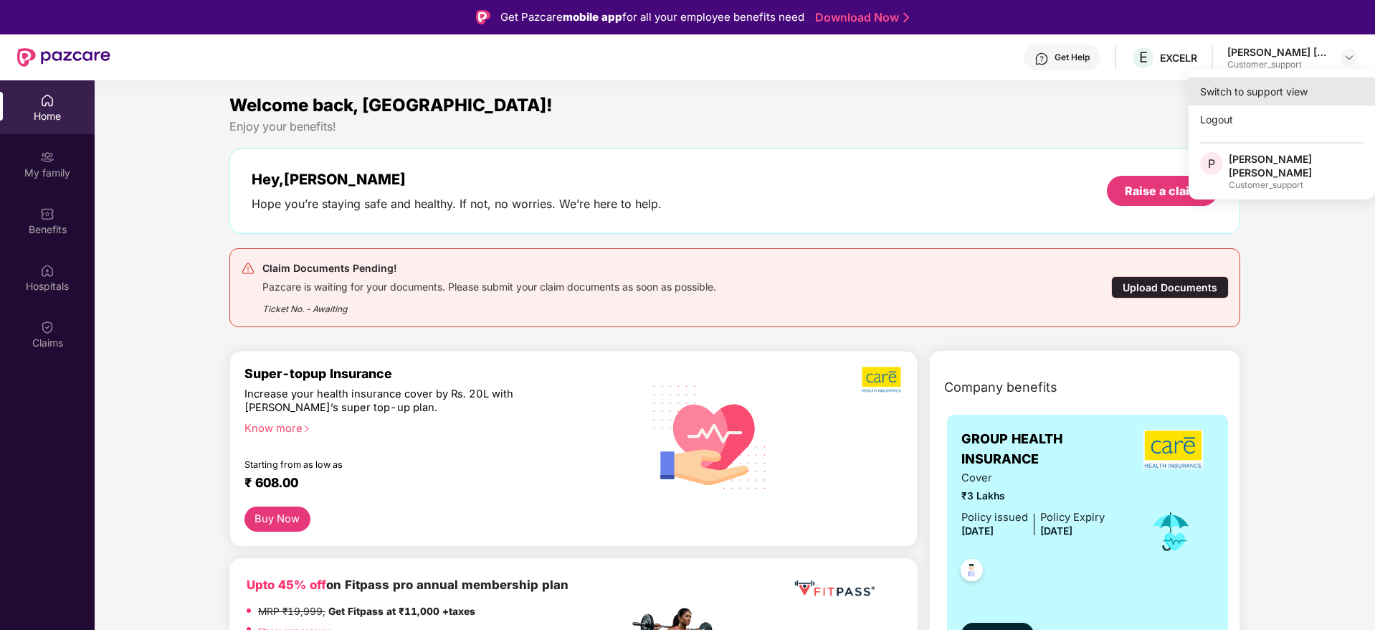
click at [1260, 87] on div "Switch to support view" at bounding box center [1282, 91] width 186 height 28
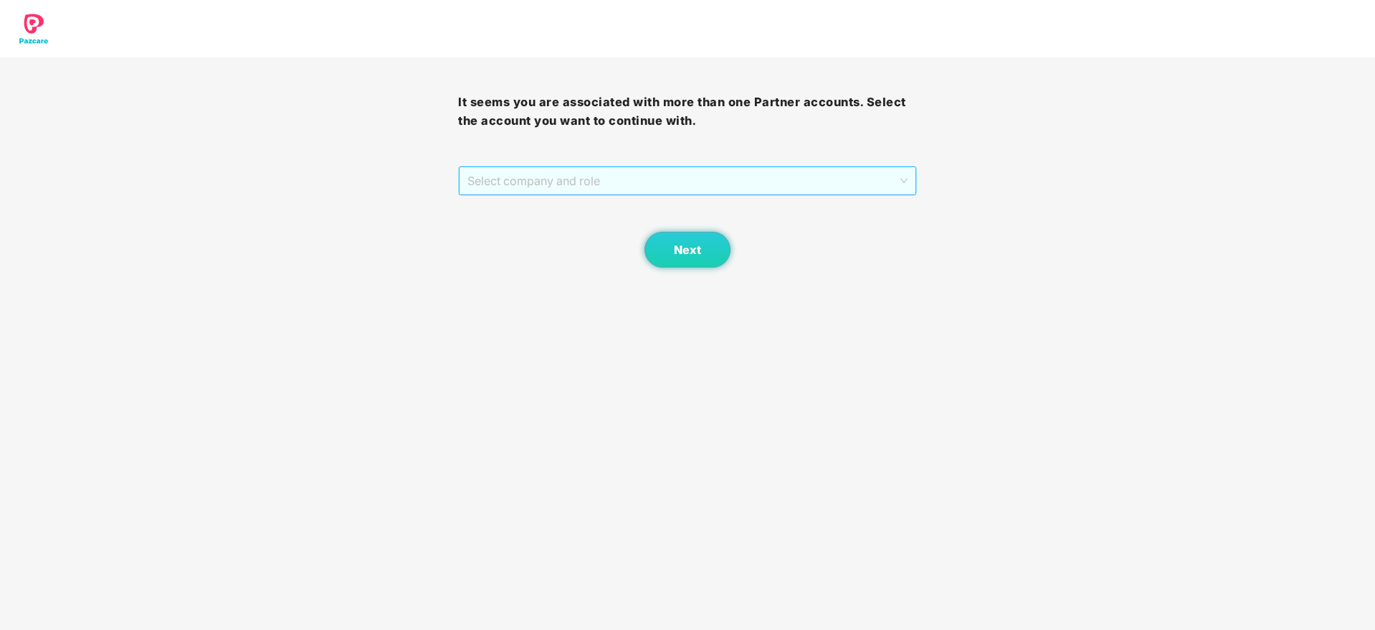
click at [673, 184] on span "Select company and role" at bounding box center [687, 180] width 440 height 27
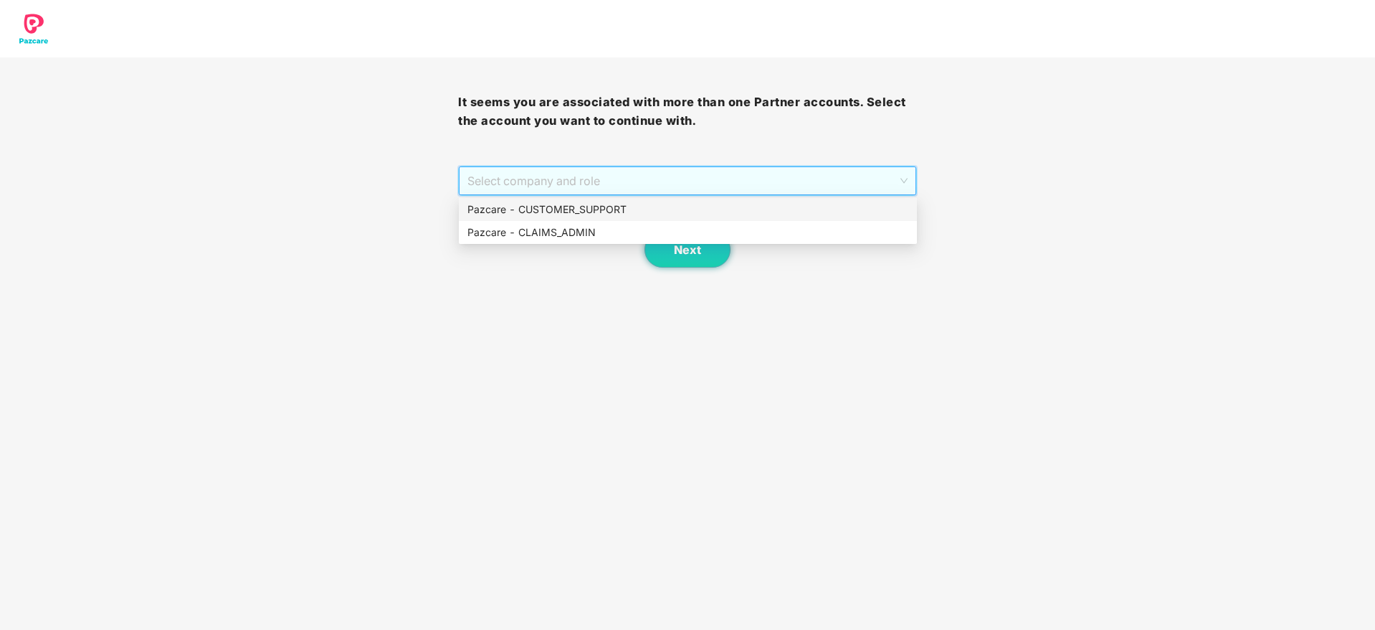
click at [599, 209] on div "Pazcare - CUSTOMER_SUPPORT" at bounding box center [687, 209] width 441 height 16
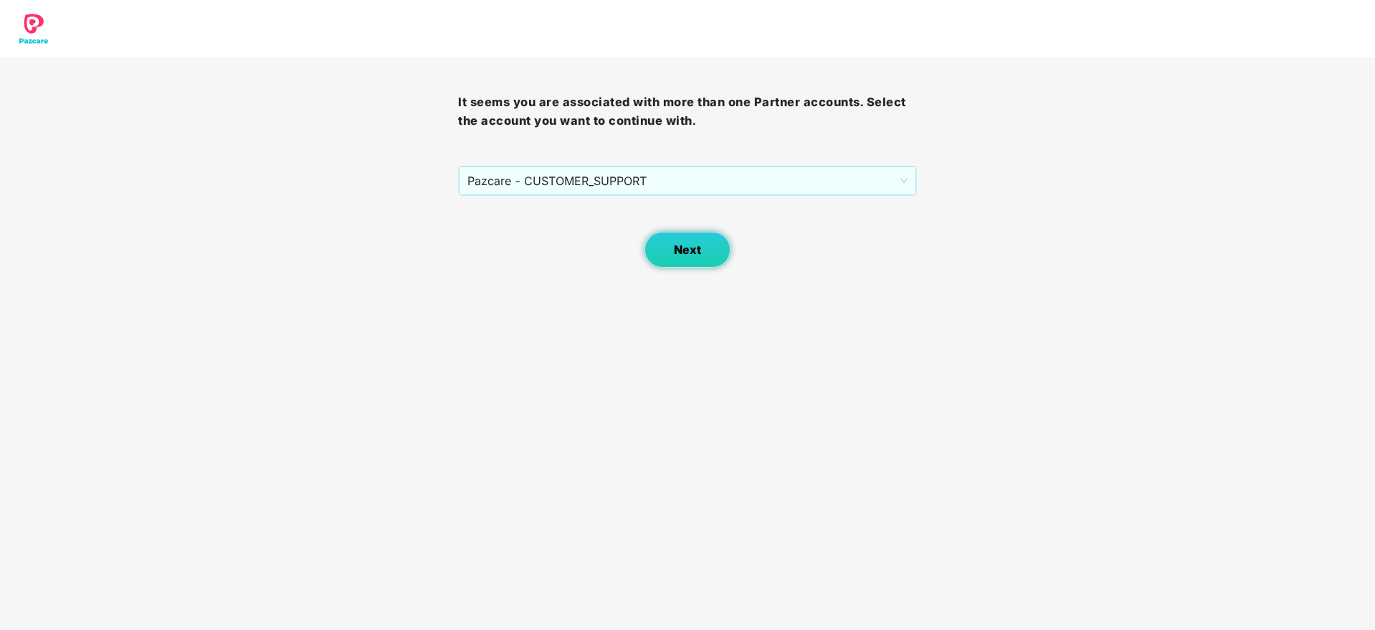
click at [693, 246] on span "Next" at bounding box center [687, 250] width 27 height 14
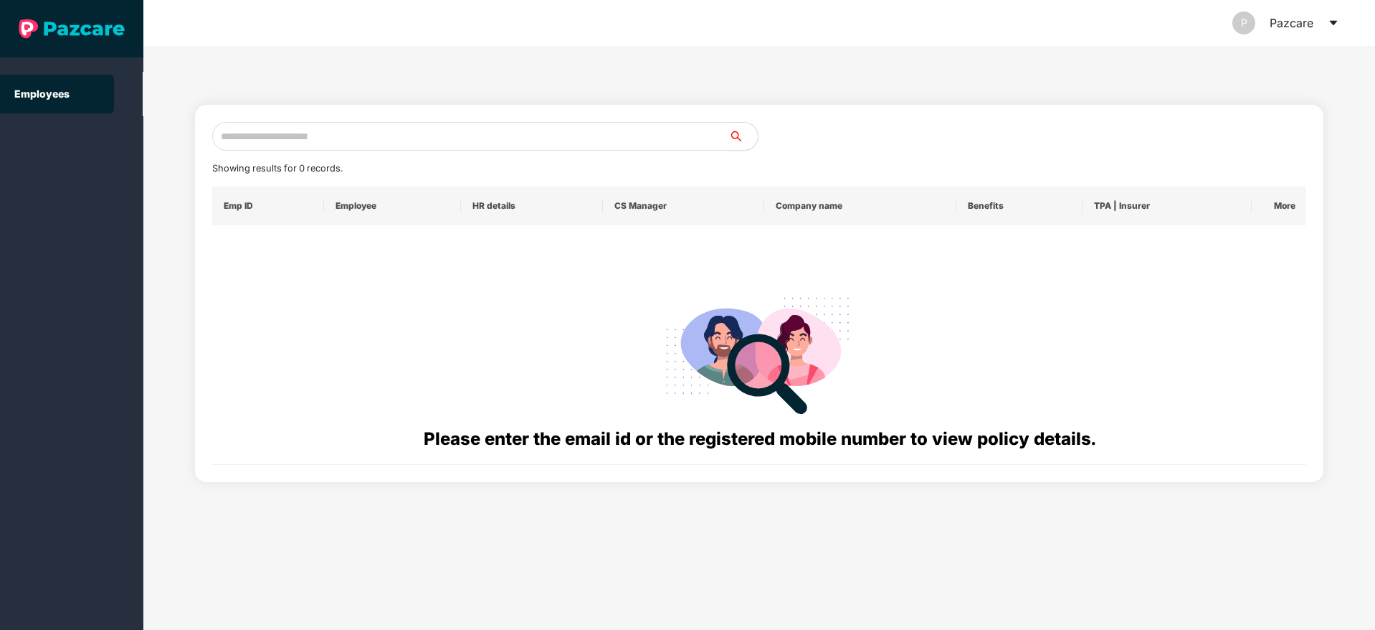
click at [391, 141] on input "text" at bounding box center [470, 136] width 517 height 29
paste input "**********"
click at [239, 133] on input "**********" at bounding box center [470, 136] width 517 height 29
click at [232, 133] on input "**********" at bounding box center [470, 136] width 517 height 29
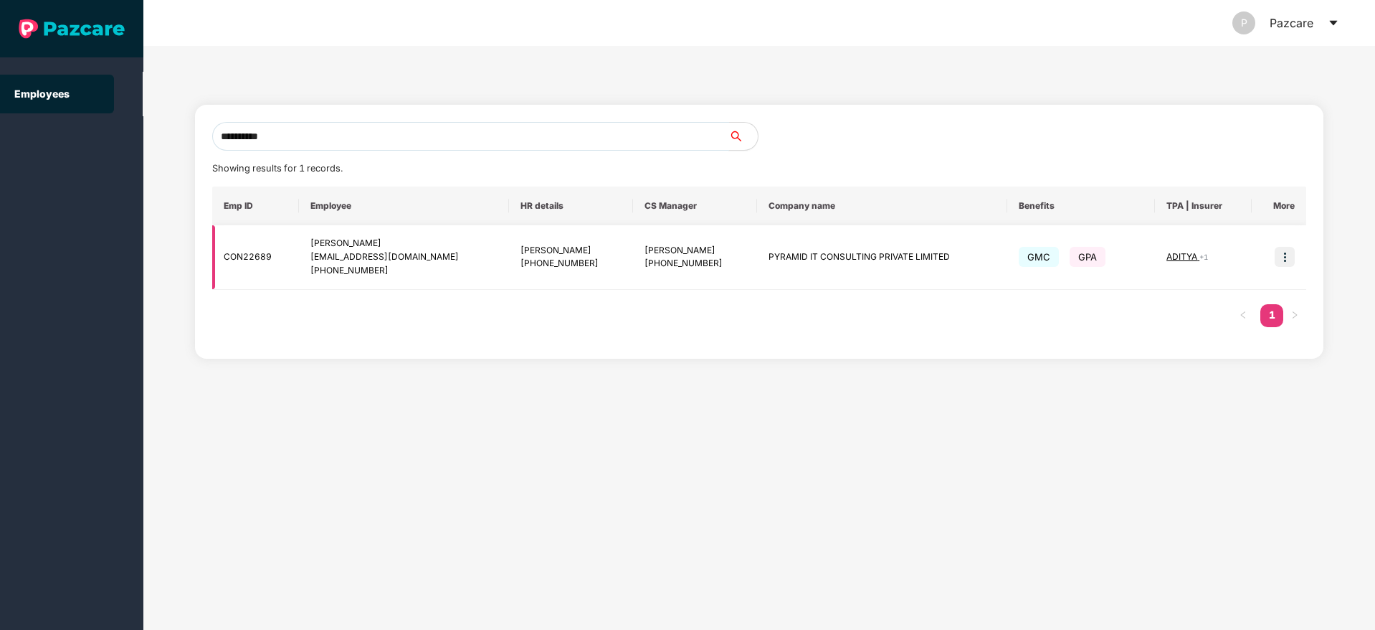
type input "**********"
click at [1285, 260] on img at bounding box center [1285, 257] width 20 height 20
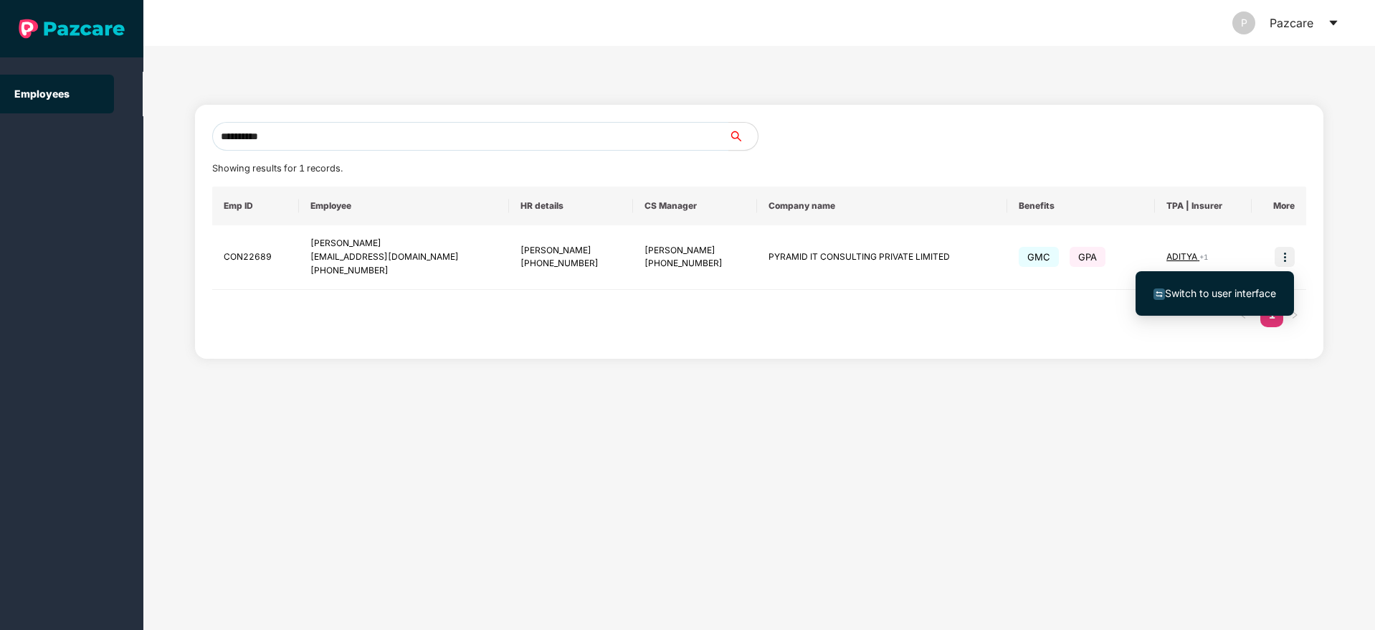
click at [1224, 299] on span "Switch to user interface" at bounding box center [1215, 293] width 123 height 16
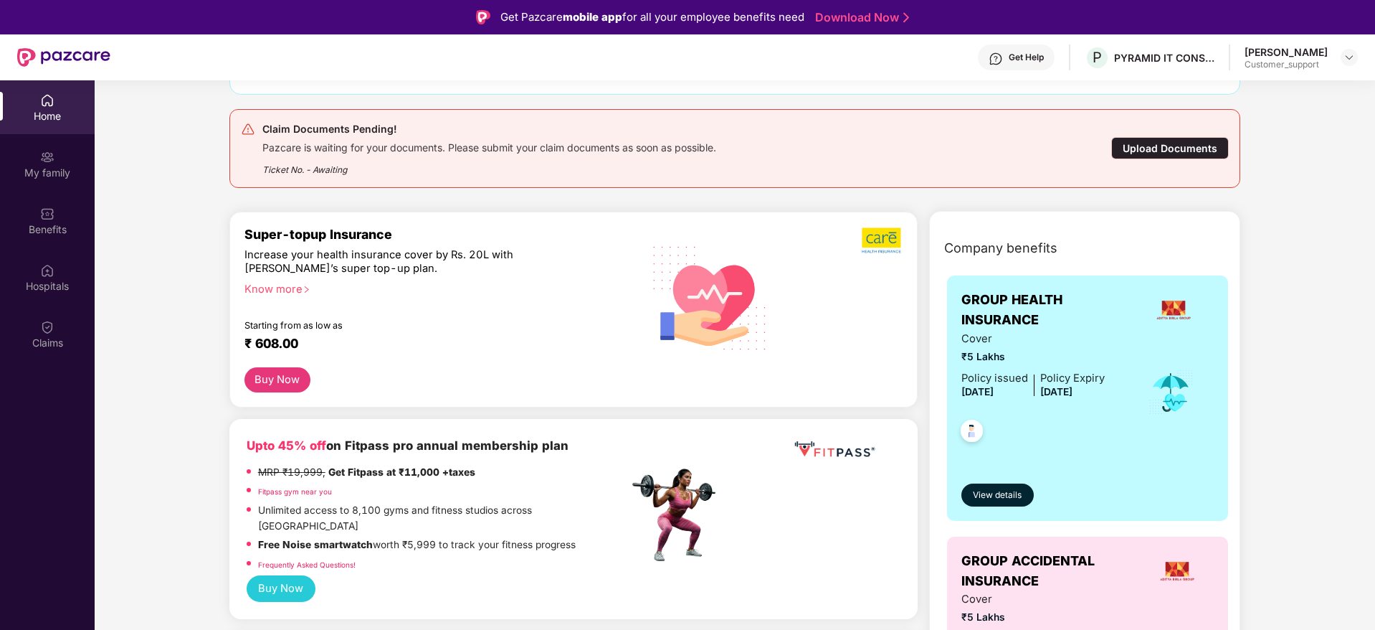
scroll to position [138, 0]
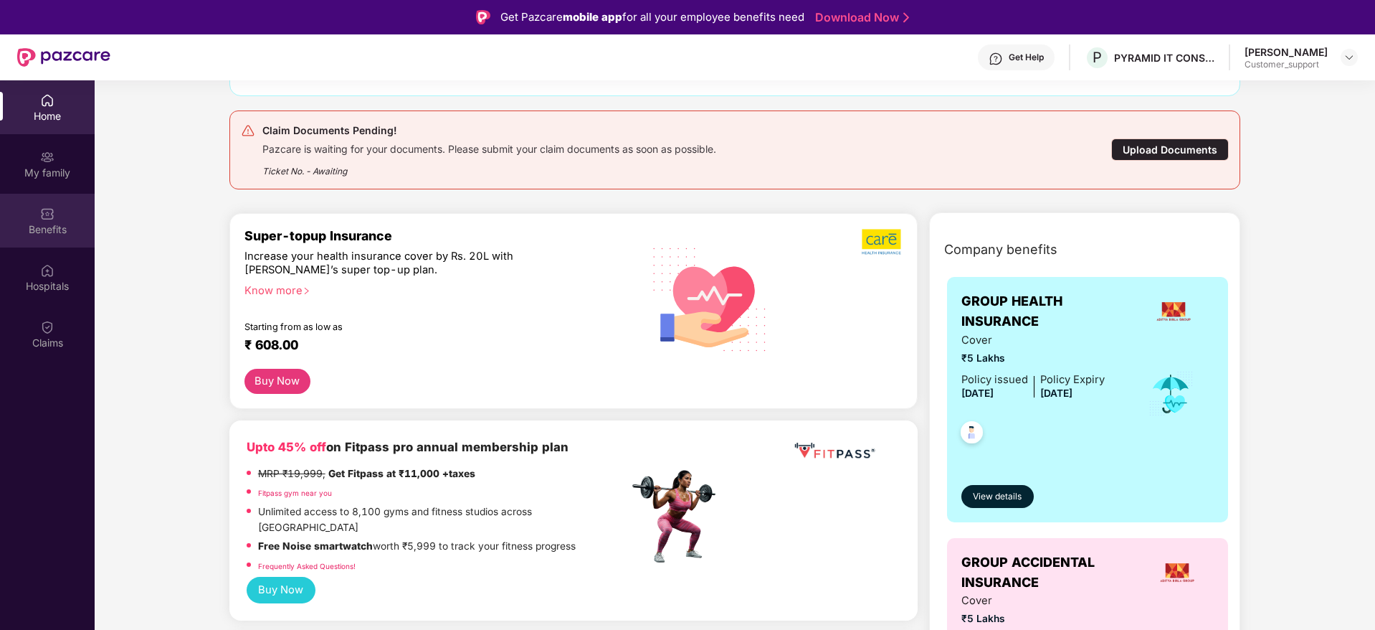
click at [53, 225] on div "Benefits" at bounding box center [47, 229] width 95 height 14
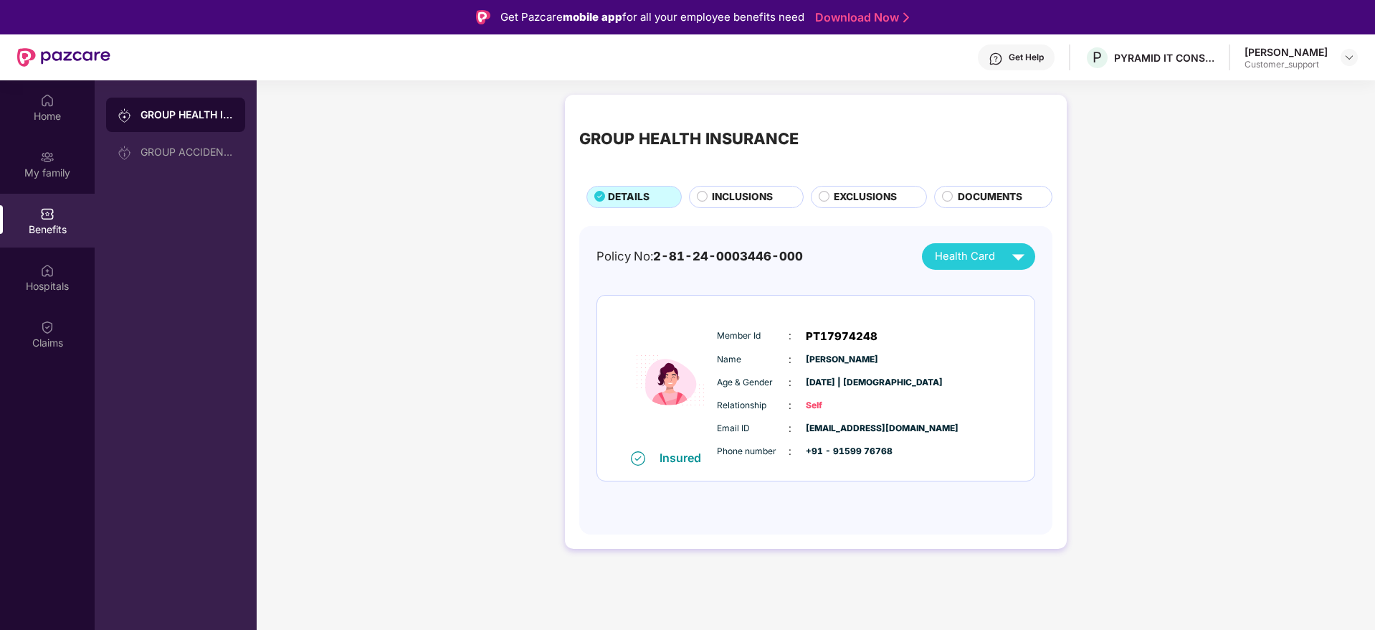
click at [735, 194] on span "INCLUSIONS" at bounding box center [742, 197] width 61 height 16
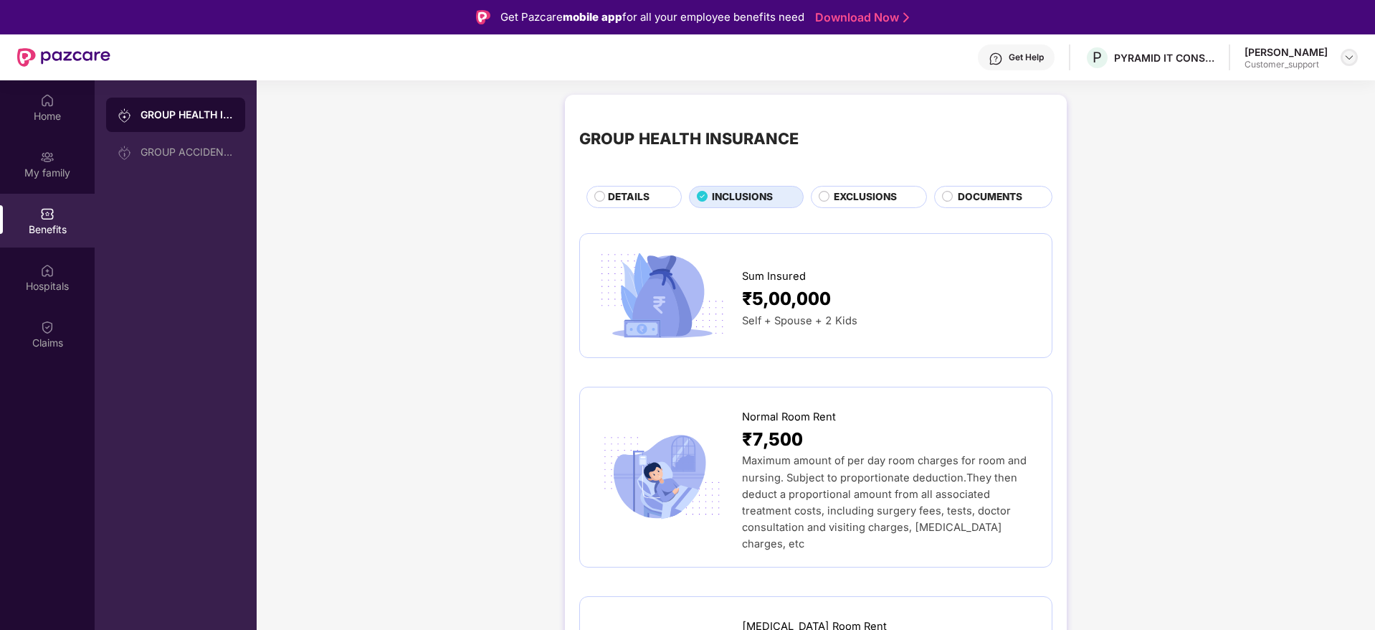
click at [1355, 57] on div at bounding box center [1349, 57] width 17 height 17
click at [1224, 87] on div "Switch to support view" at bounding box center [1282, 91] width 186 height 28
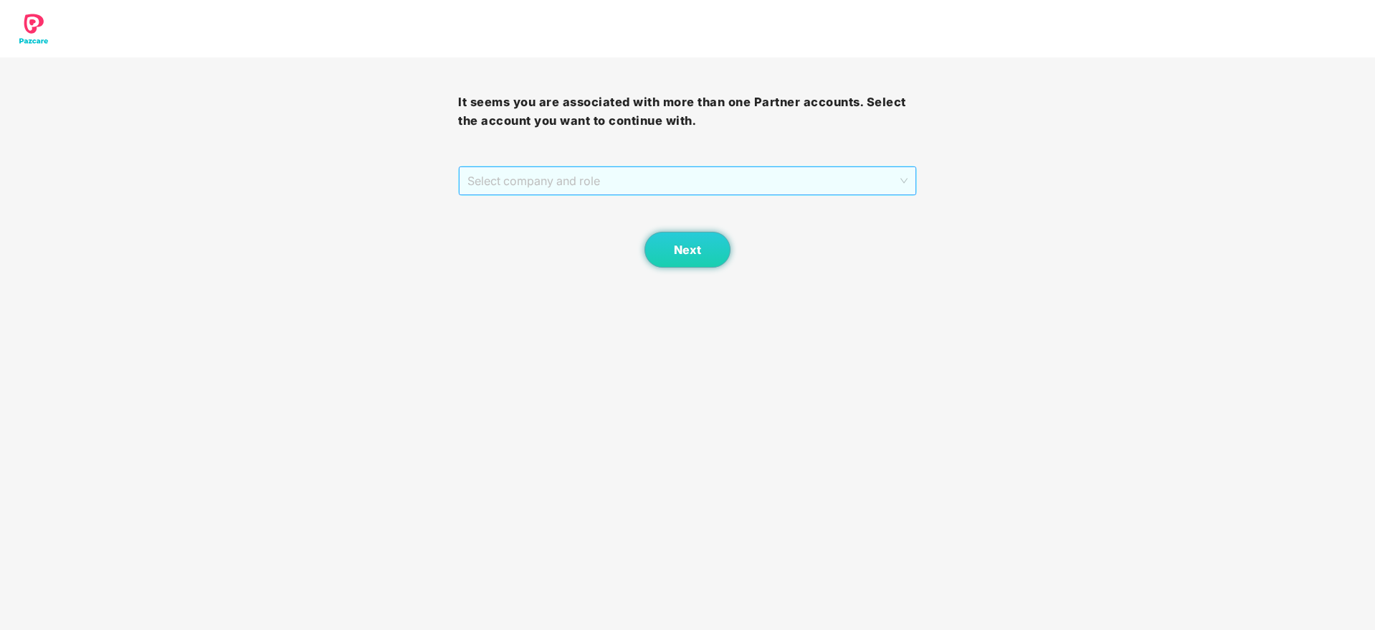
click at [663, 173] on span "Select company and role" at bounding box center [687, 180] width 440 height 27
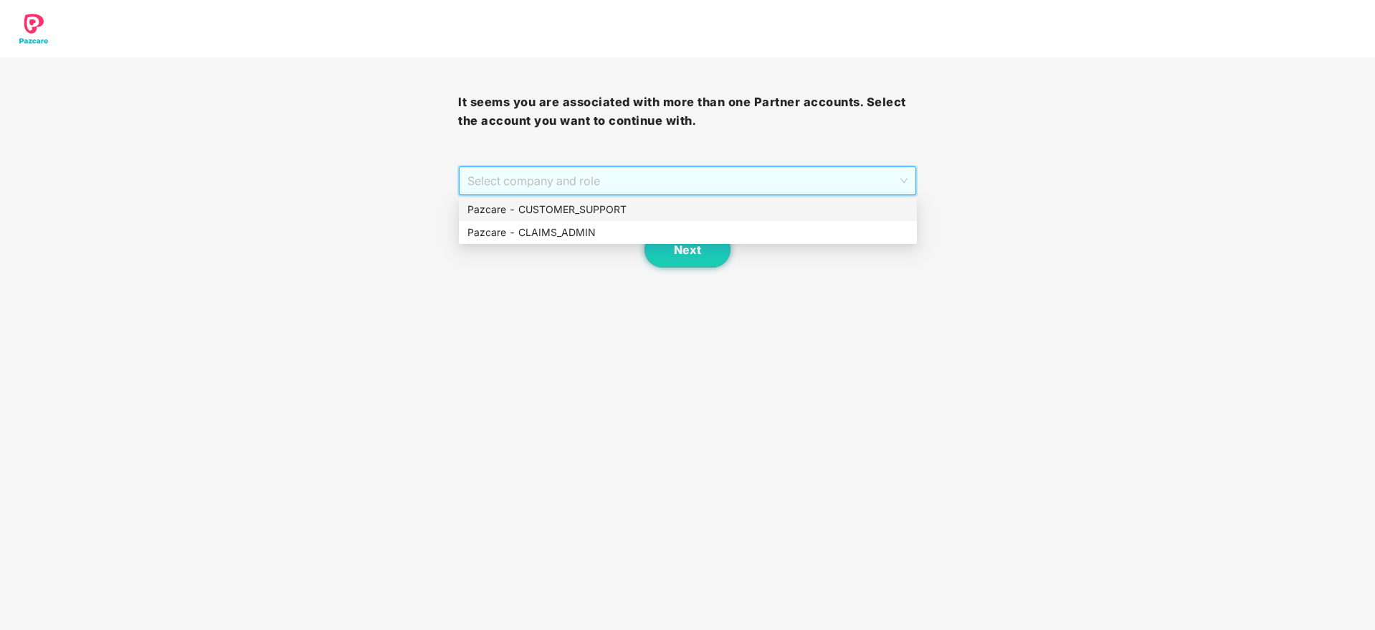
click at [566, 203] on div "Pazcare - CUSTOMER_SUPPORT" at bounding box center [687, 209] width 441 height 16
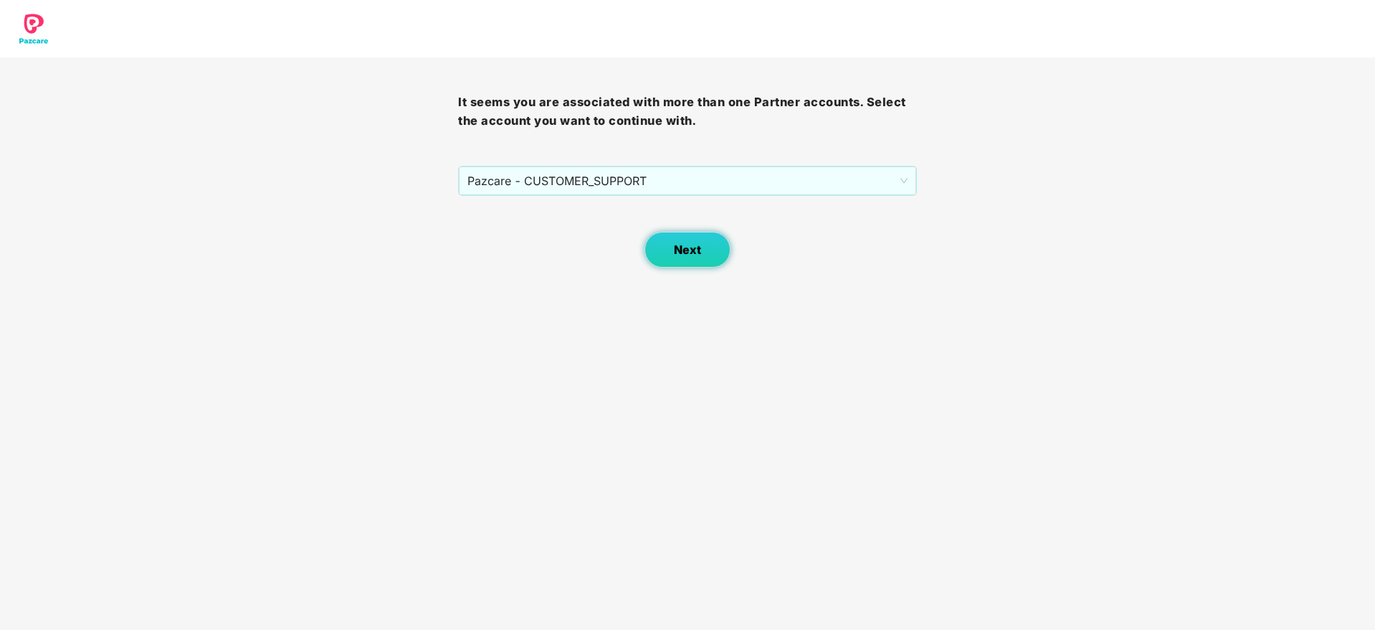
click at [687, 252] on span "Next" at bounding box center [687, 250] width 27 height 14
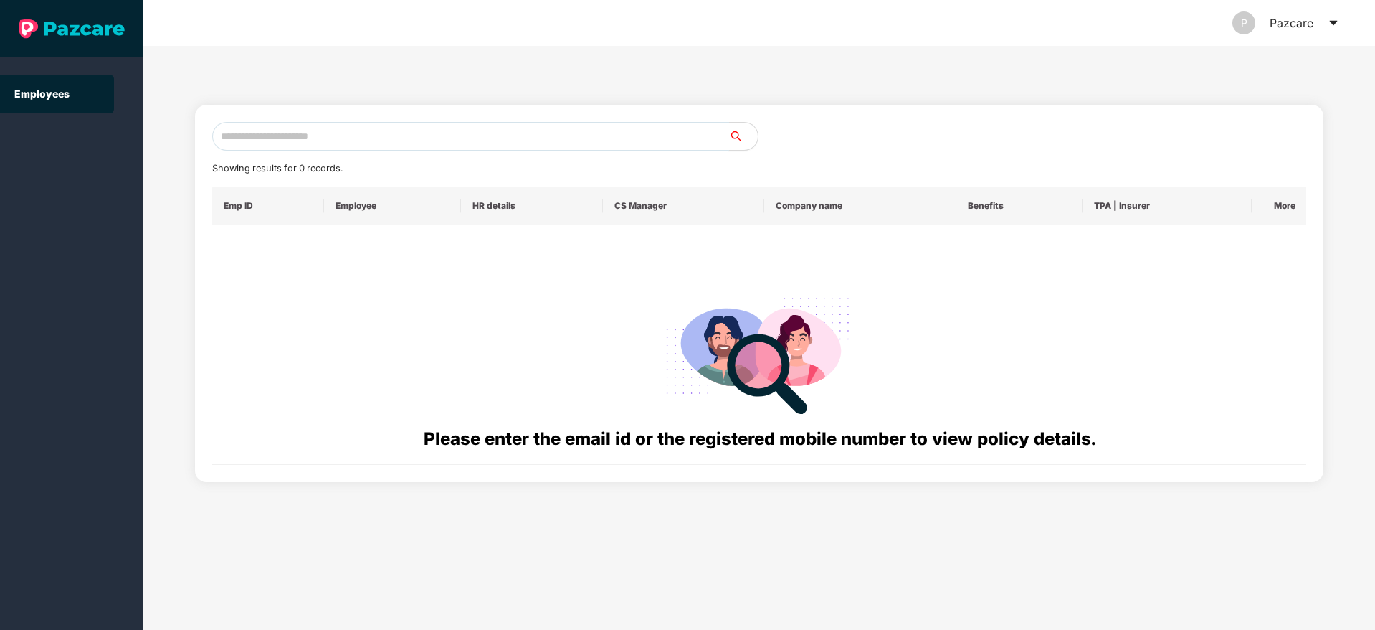
click at [308, 127] on input "text" at bounding box center [470, 136] width 517 height 29
paste input "**********"
click at [232, 136] on input "**********" at bounding box center [470, 136] width 517 height 29
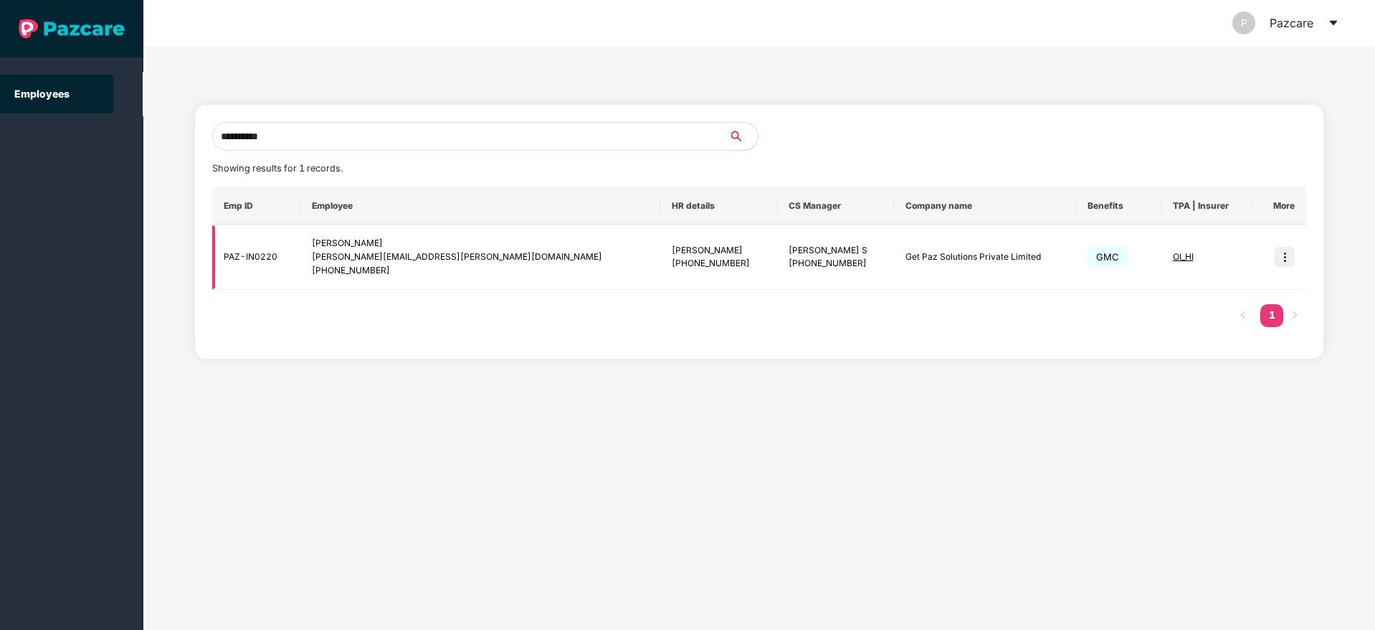
type input "**********"
click at [1292, 252] on img at bounding box center [1285, 257] width 20 height 20
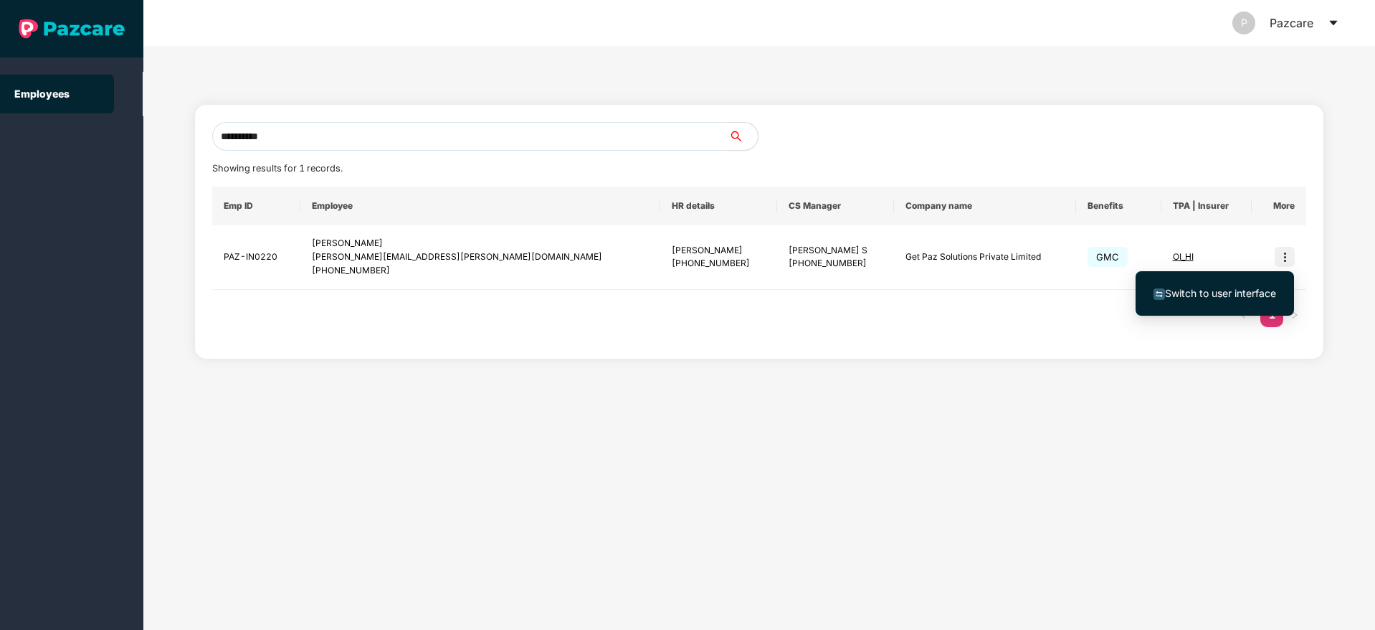
click at [1212, 291] on span "Switch to user interface" at bounding box center [1220, 293] width 111 height 12
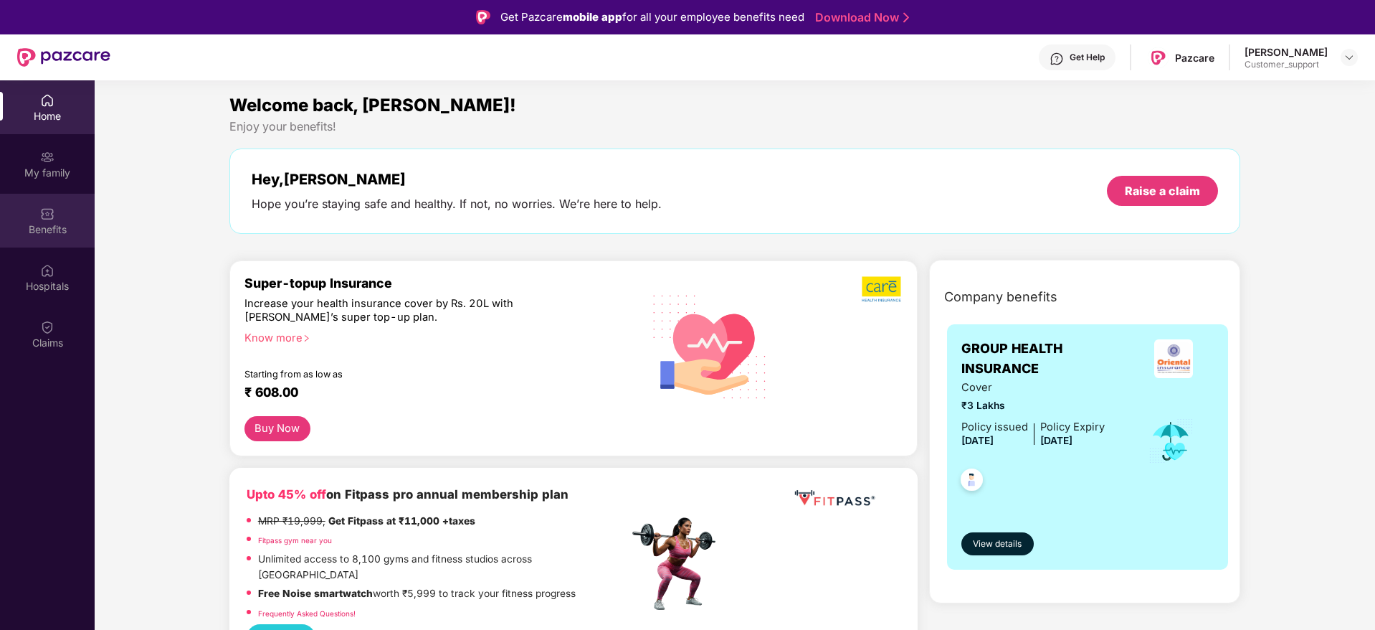
click at [51, 232] on div "Benefits" at bounding box center [47, 229] width 95 height 14
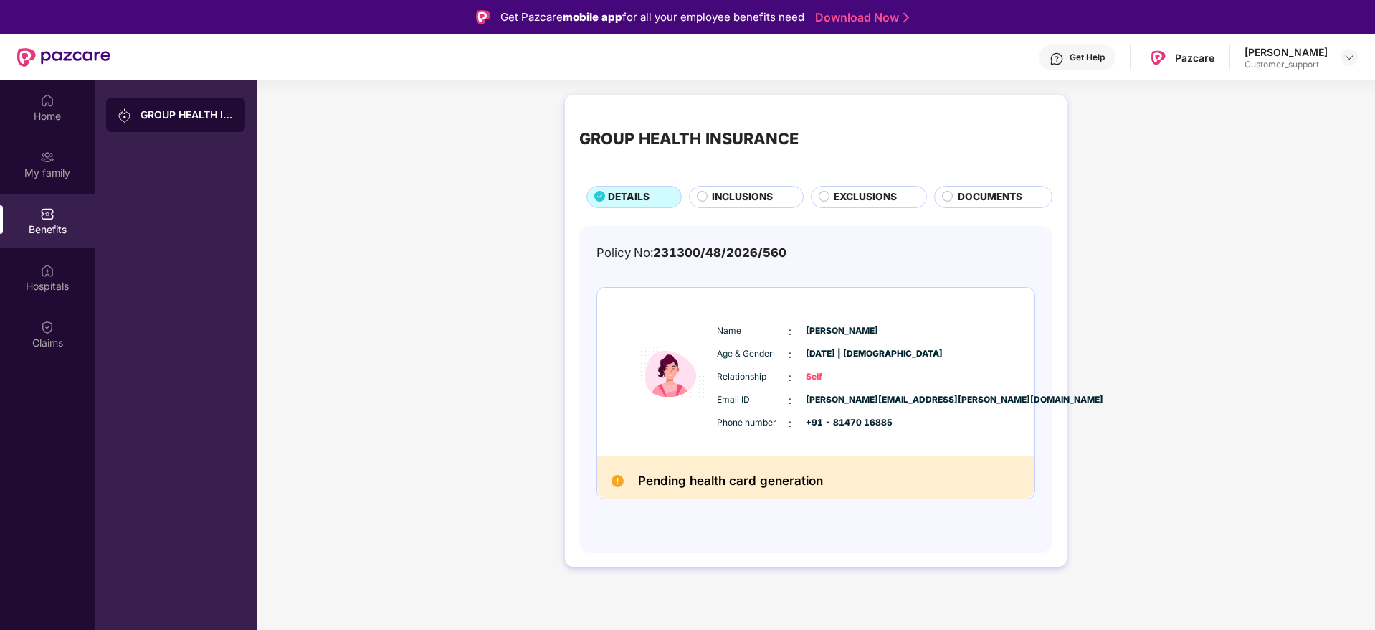
click at [847, 399] on span "[PERSON_NAME][EMAIL_ADDRESS][PERSON_NAME][DOMAIN_NAME]" at bounding box center [842, 400] width 72 height 14
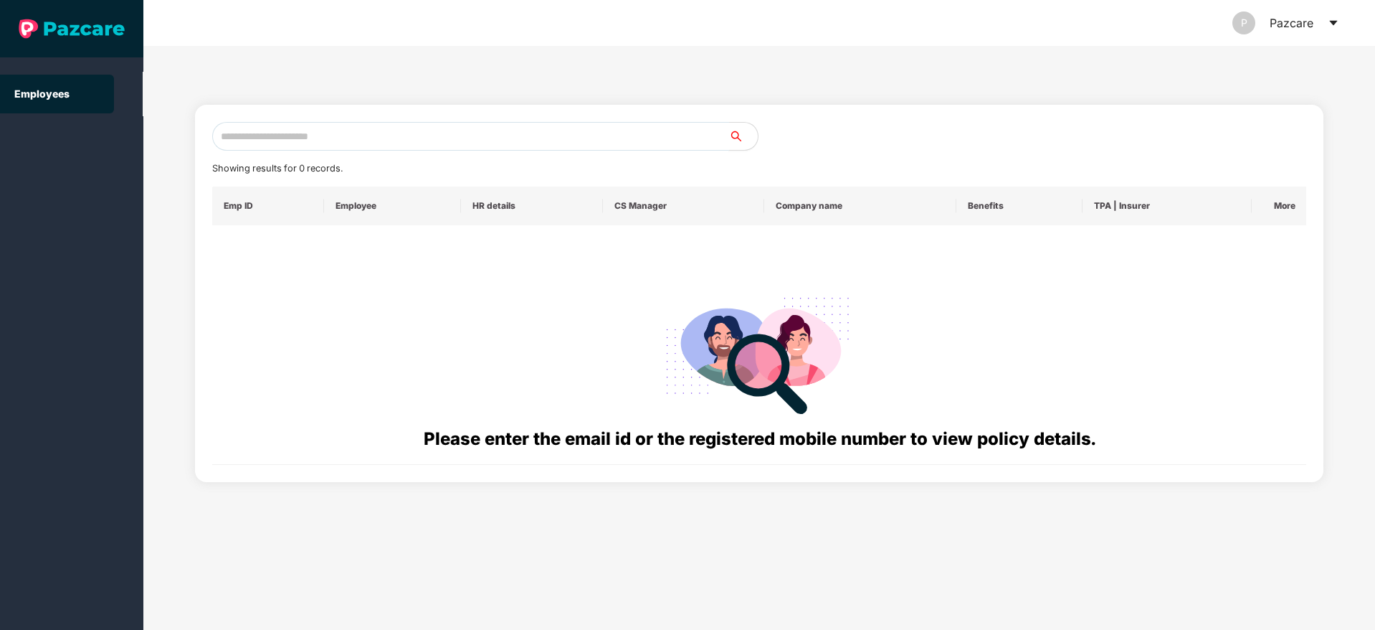
click at [277, 123] on input "text" at bounding box center [470, 136] width 517 height 29
paste input "**********"
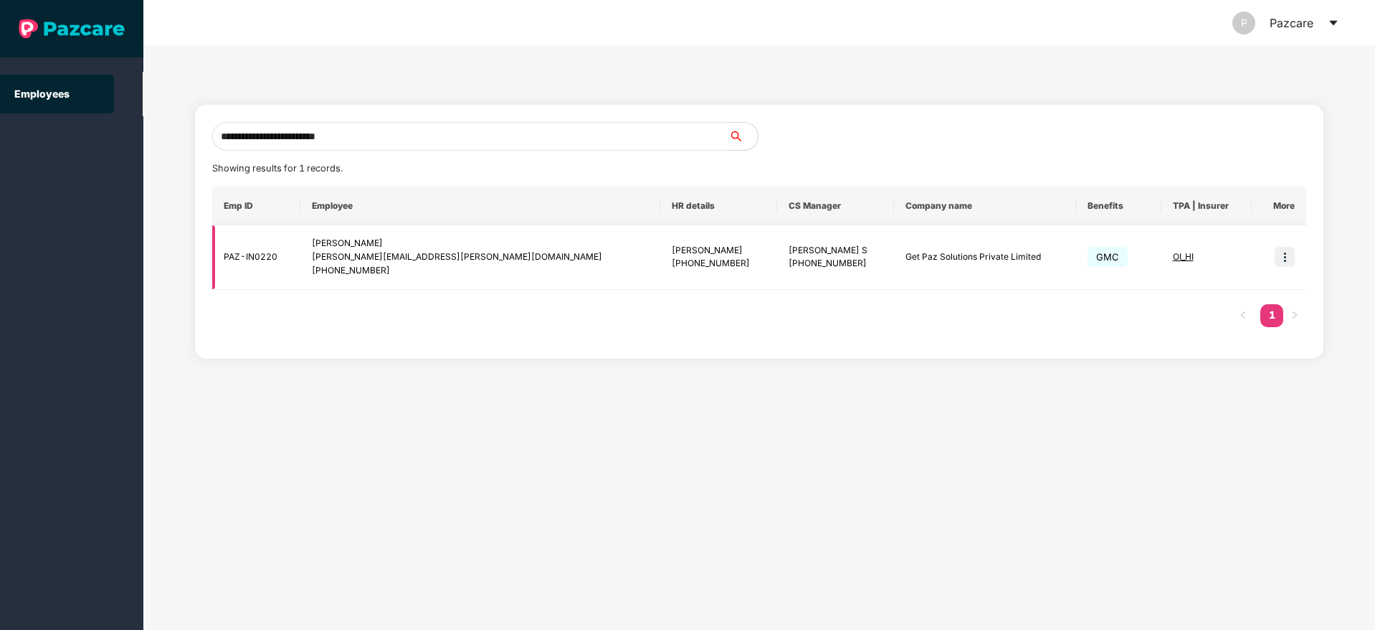
type input "**********"
click at [1173, 262] on div "OI_HI" at bounding box center [1207, 257] width 68 height 14
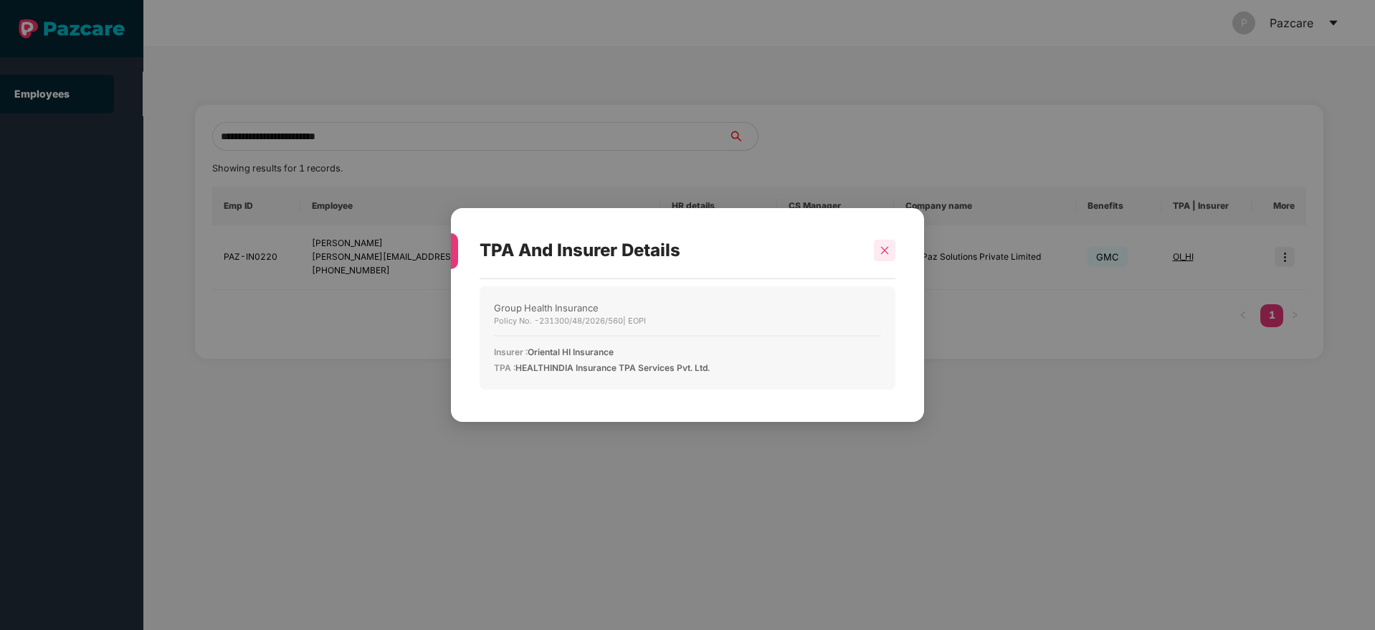
drag, startPoint x: 900, startPoint y: 252, endPoint x: 880, endPoint y: 247, distance: 20.0
click at [880, 247] on div "TPA And Insurer Details Group Health Insurance Policy No. - 231300/48/2026/560 …" at bounding box center [687, 314] width 473 height 213
click at [880, 247] on icon "close" at bounding box center [885, 250] width 10 height 10
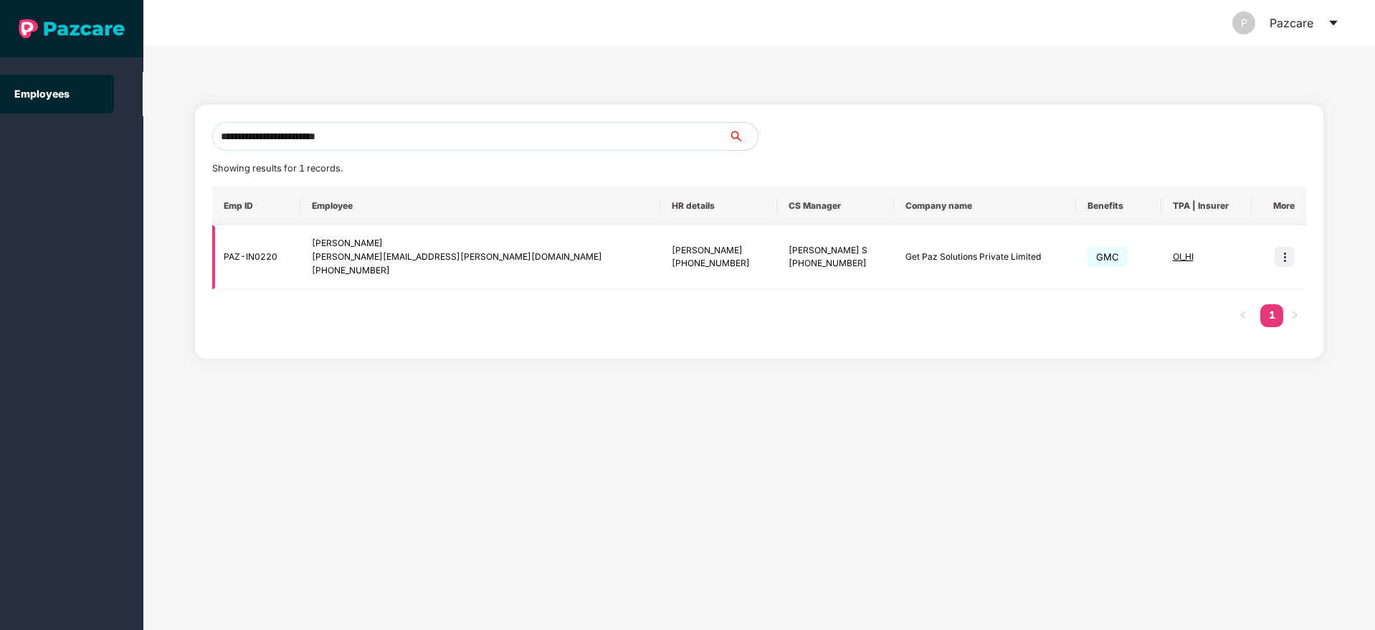
click at [1286, 255] on img at bounding box center [1285, 257] width 20 height 20
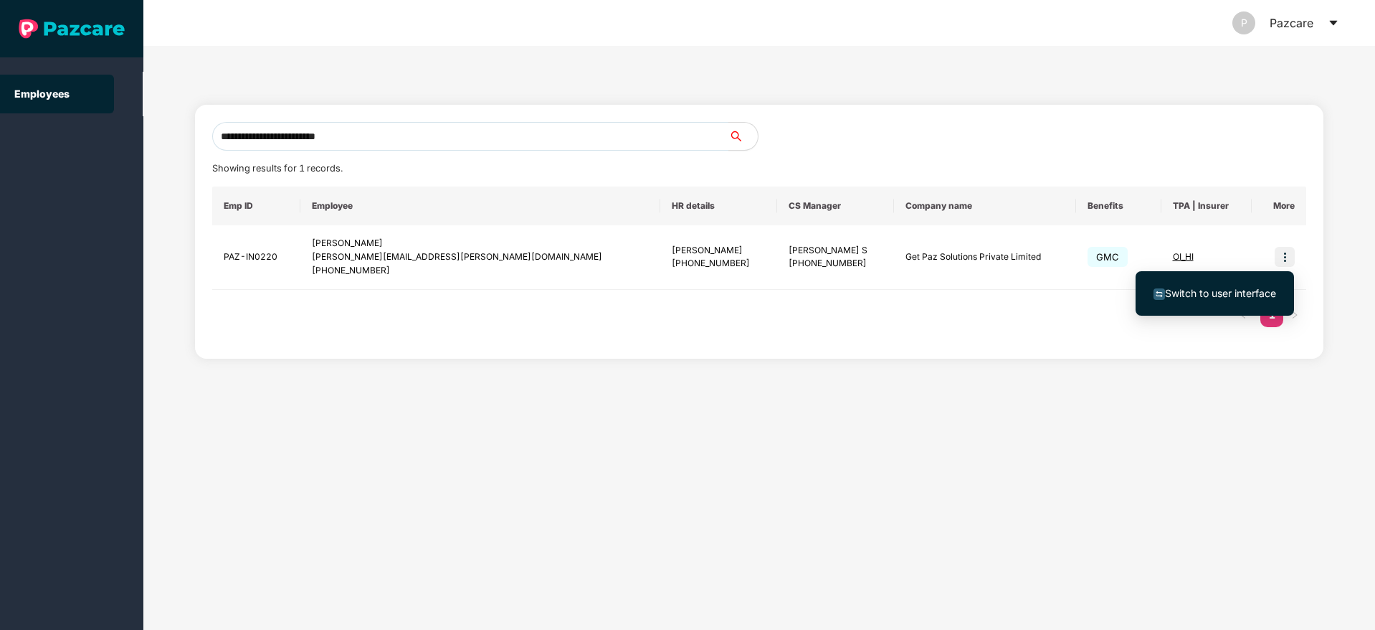
click at [1217, 294] on span "Switch to user interface" at bounding box center [1220, 293] width 111 height 12
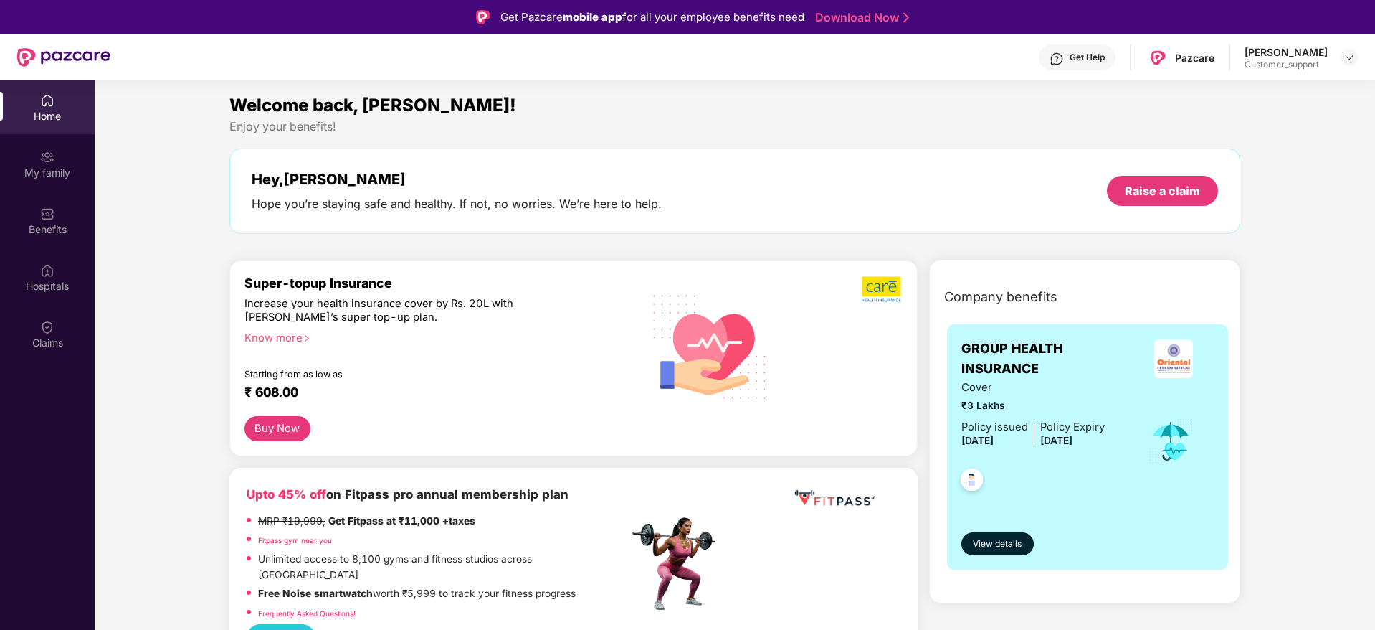
click at [1077, 52] on div "Get Help" at bounding box center [1087, 57] width 35 height 11
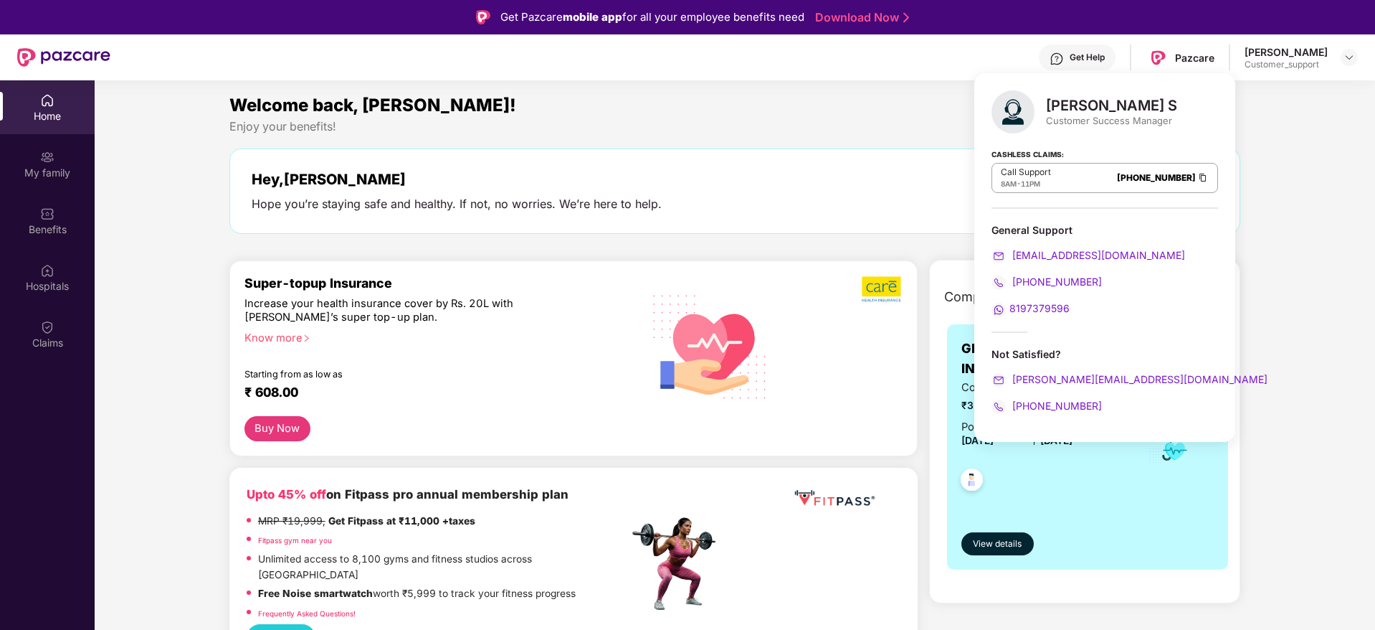
click at [1341, 62] on div at bounding box center [1349, 57] width 17 height 17
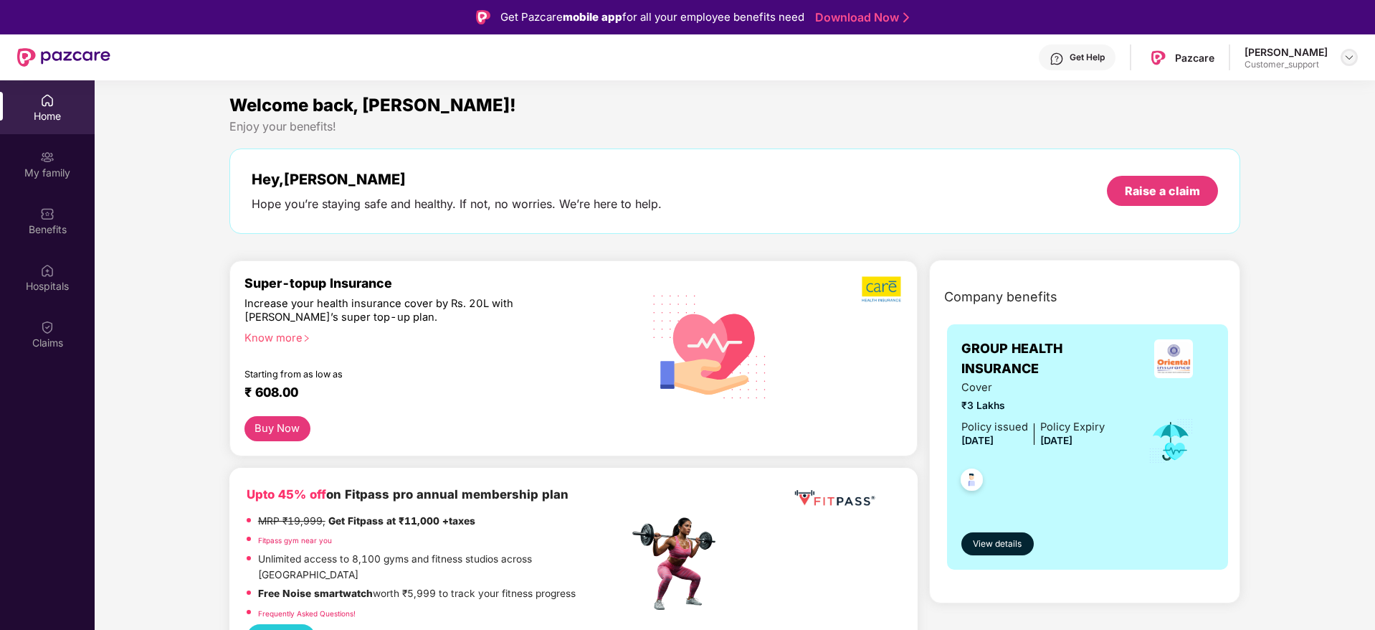
click at [1352, 62] on img at bounding box center [1349, 57] width 11 height 11
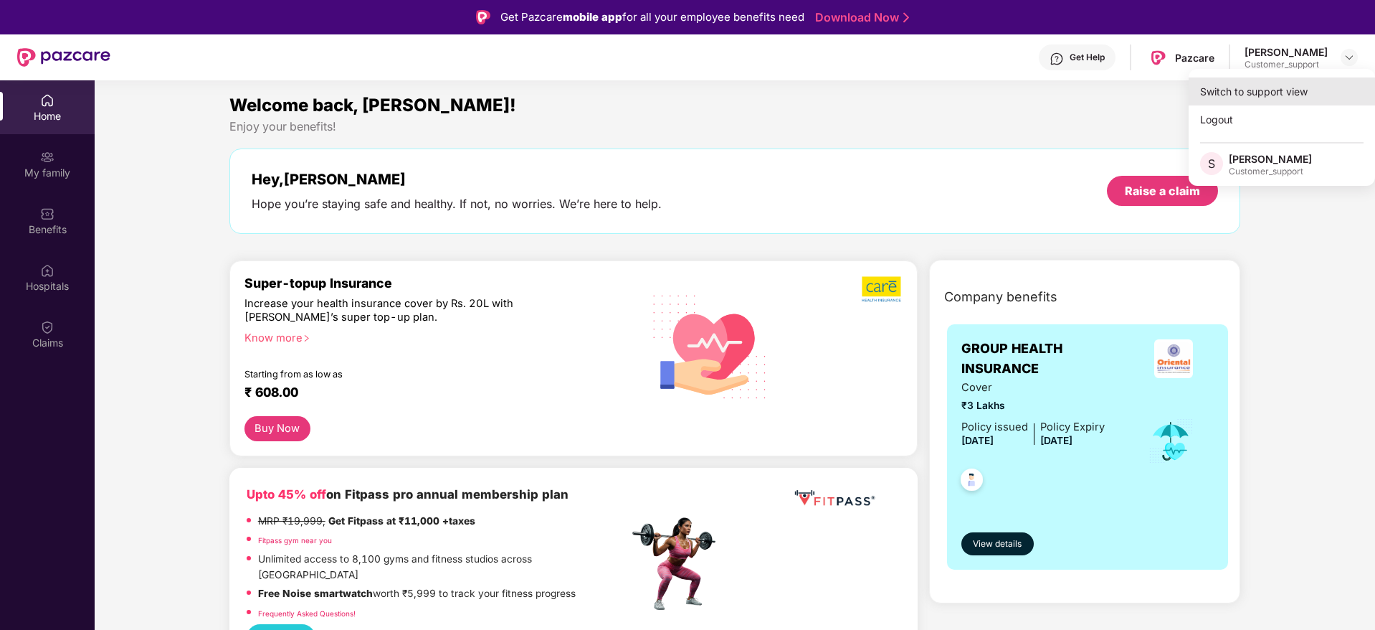
click at [1258, 93] on div "Switch to support view" at bounding box center [1282, 91] width 186 height 28
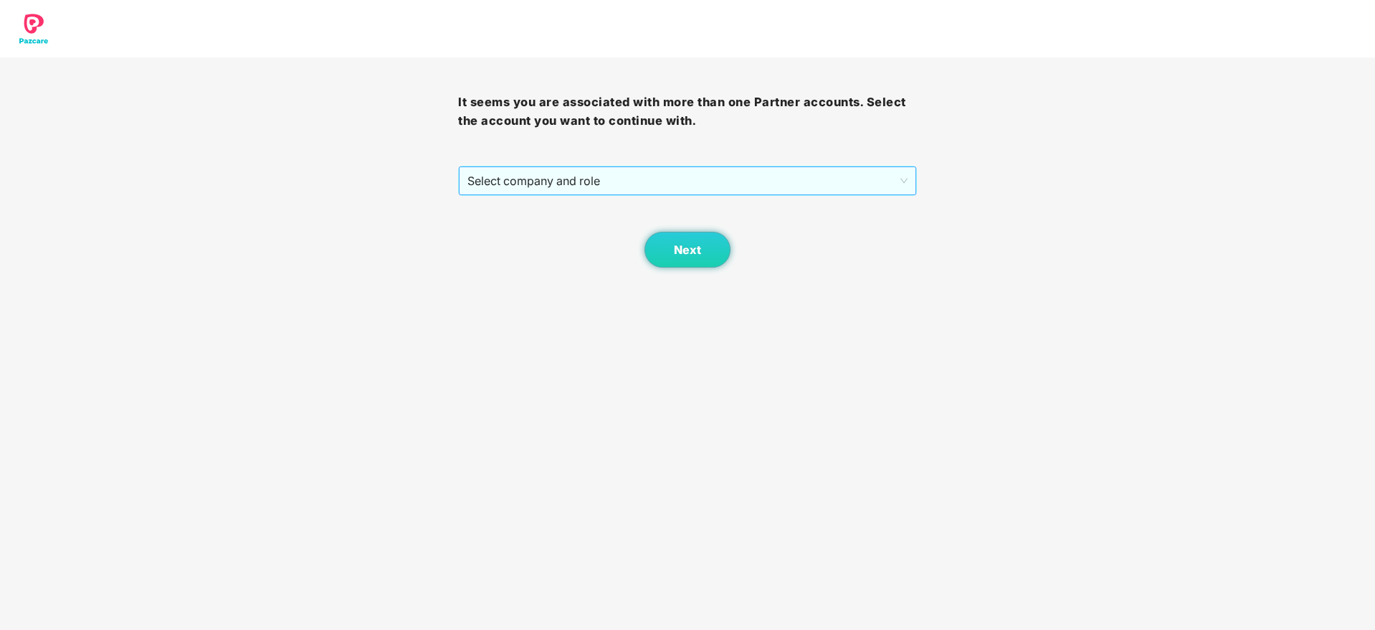
click at [731, 175] on span "Select company and role" at bounding box center [687, 180] width 440 height 27
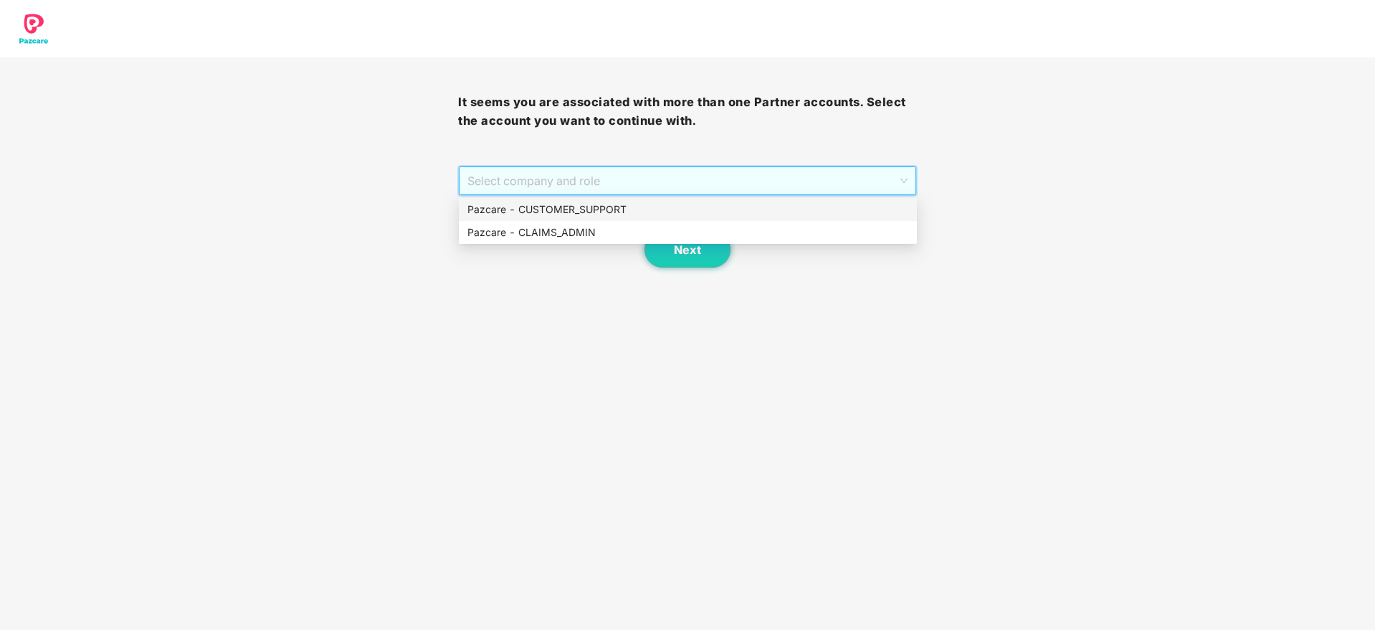
click at [626, 211] on div "Pazcare - CUSTOMER_SUPPORT" at bounding box center [687, 209] width 441 height 16
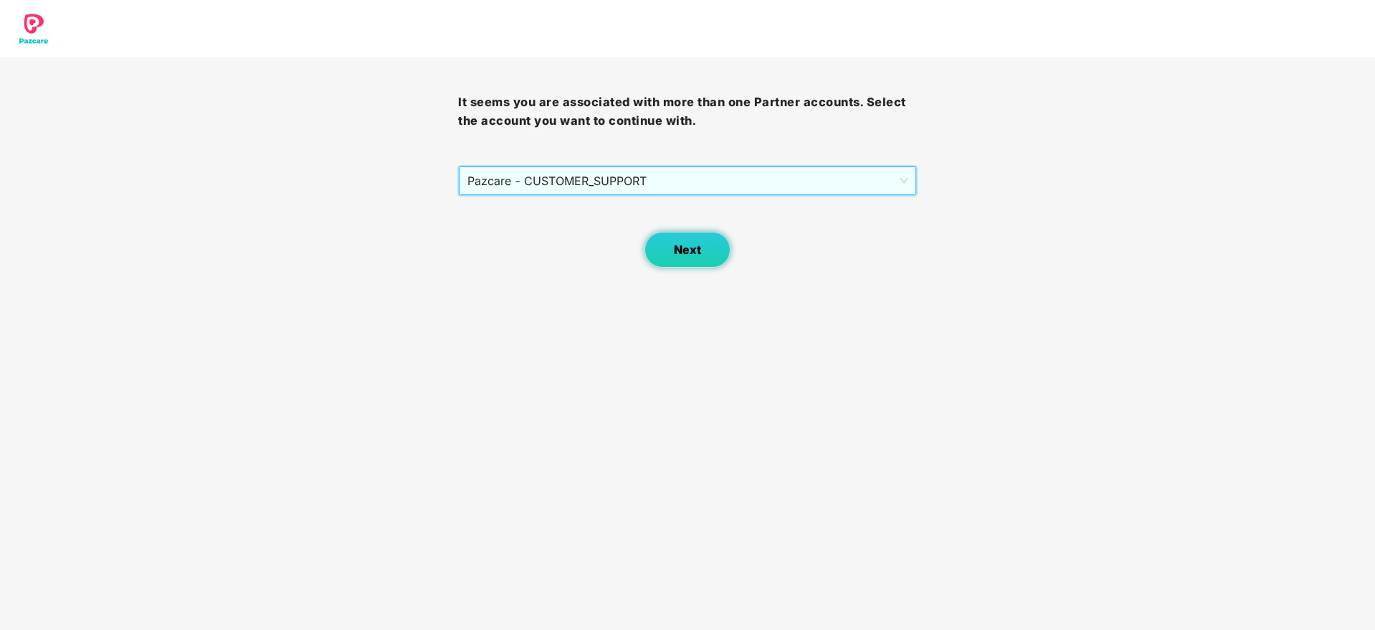
click at [693, 239] on button "Next" at bounding box center [688, 250] width 86 height 36
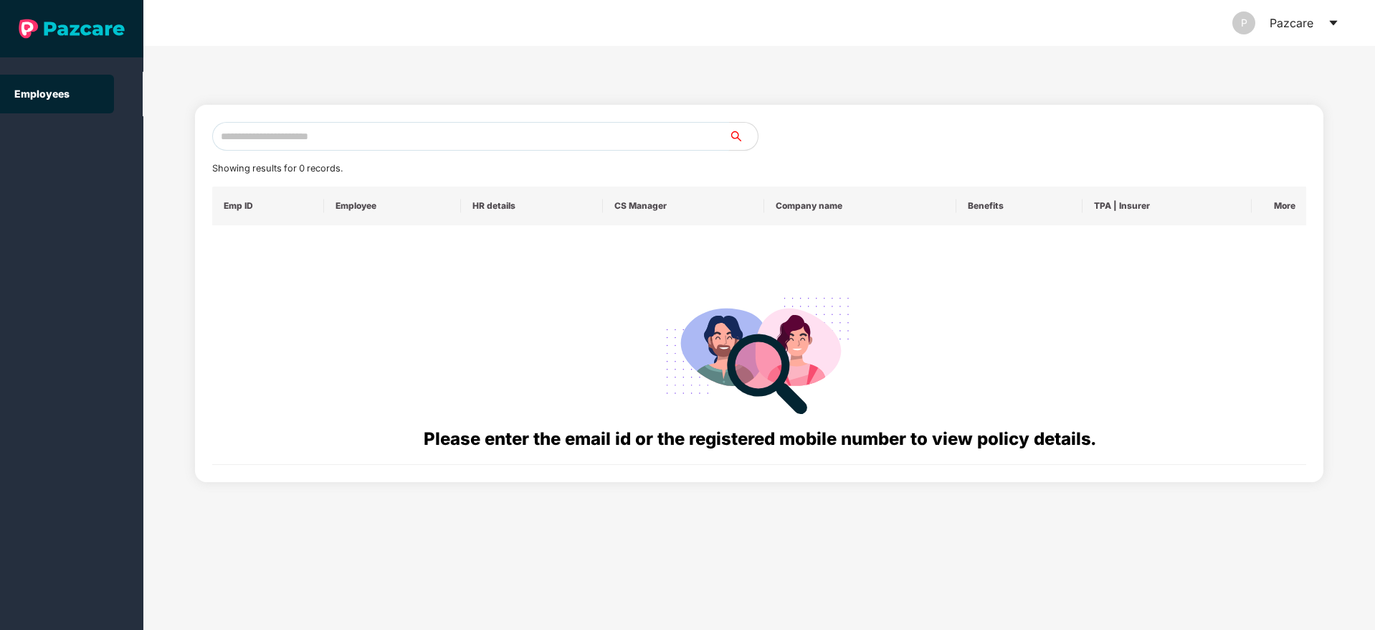
click at [362, 141] on input "text" at bounding box center [470, 136] width 517 height 29
paste input "**********"
click at [232, 137] on input "**********" at bounding box center [470, 136] width 517 height 29
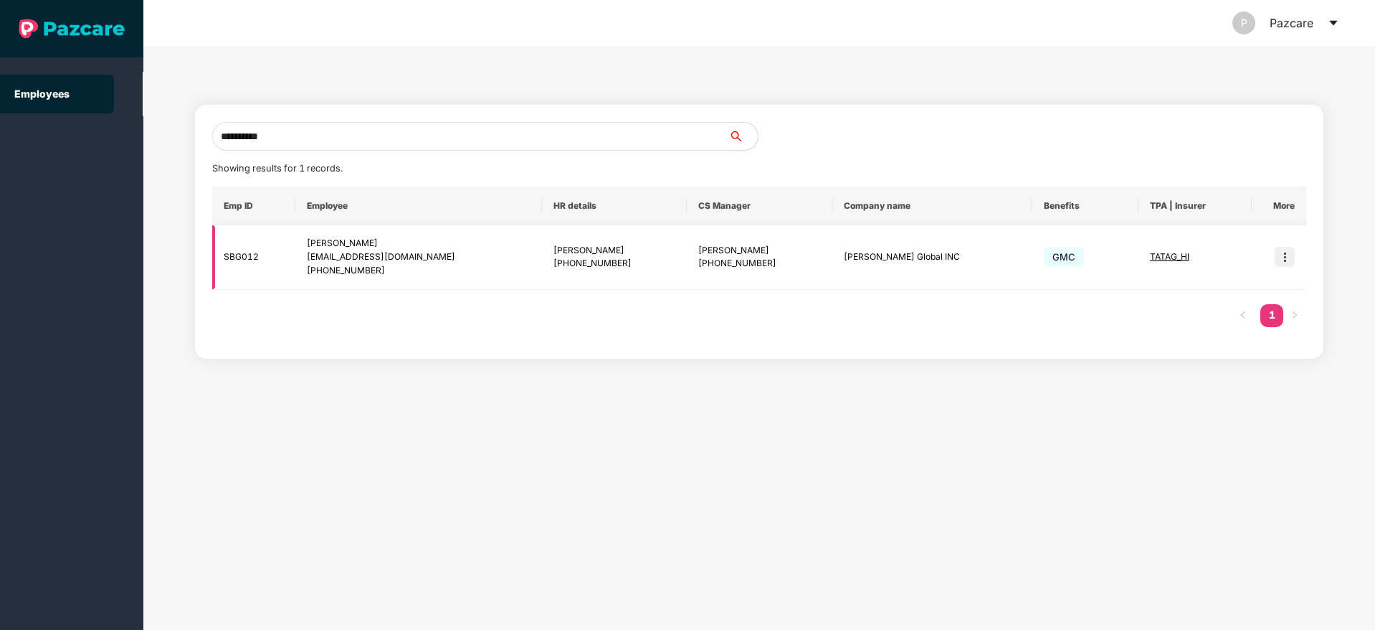
type input "**********"
click at [1283, 260] on img at bounding box center [1285, 257] width 20 height 20
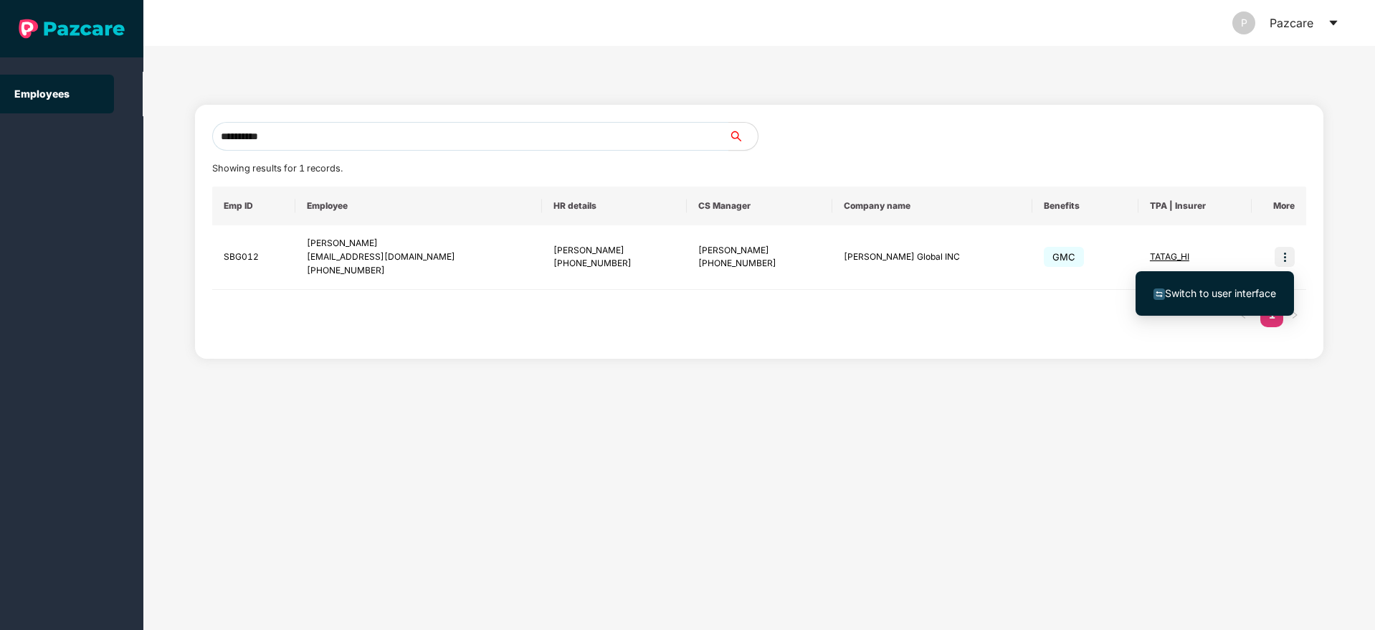
click at [1205, 289] on span "Switch to user interface" at bounding box center [1220, 293] width 111 height 12
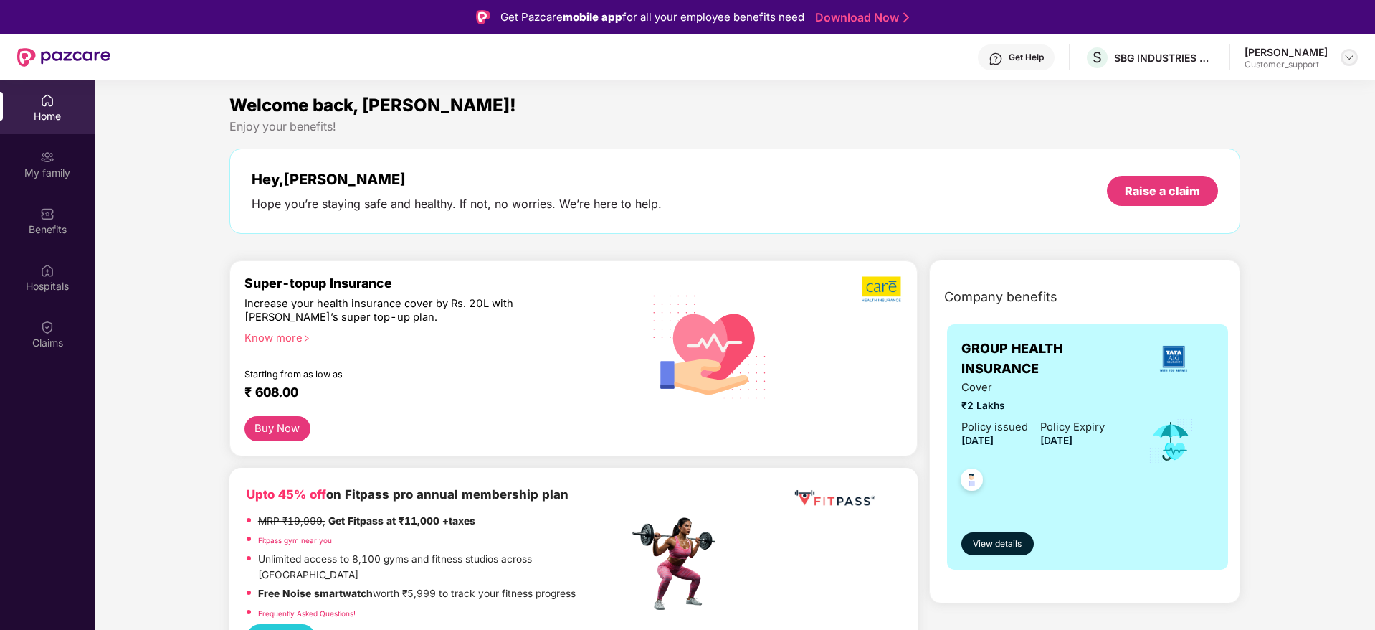
click at [1347, 52] on img at bounding box center [1349, 57] width 11 height 11
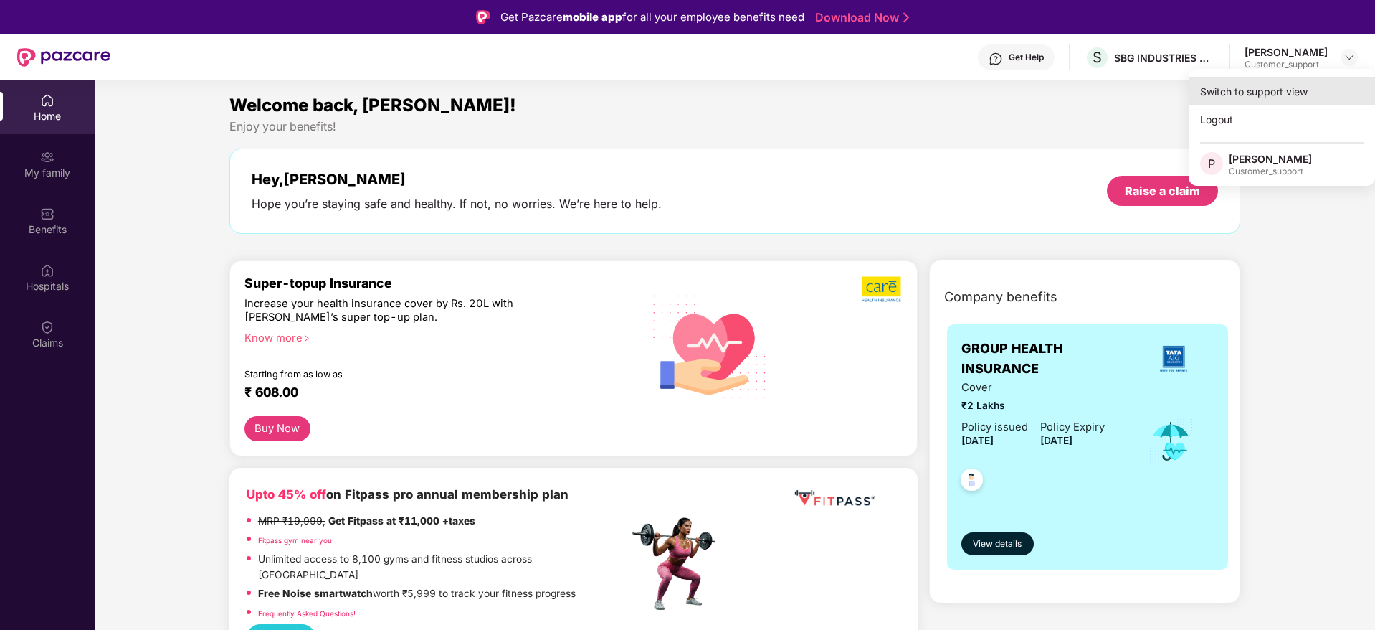
click at [1263, 94] on div "Switch to support view" at bounding box center [1282, 91] width 186 height 28
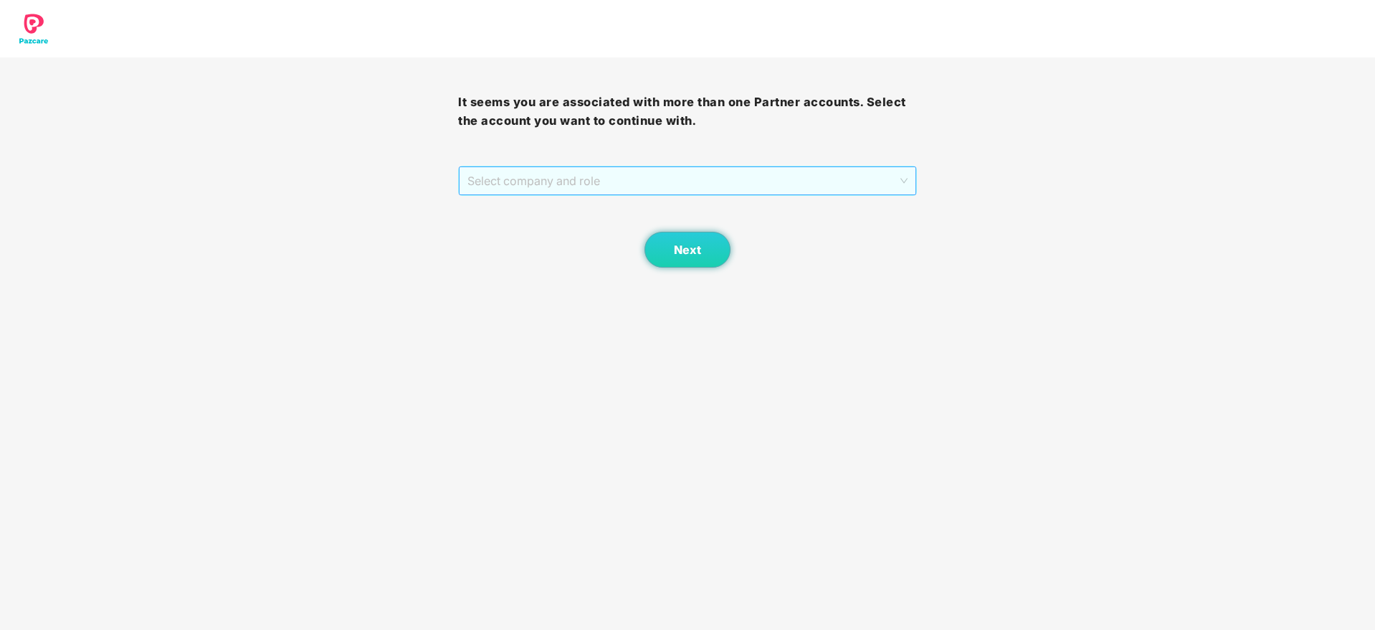
click at [714, 174] on span "Select company and role" at bounding box center [687, 180] width 440 height 27
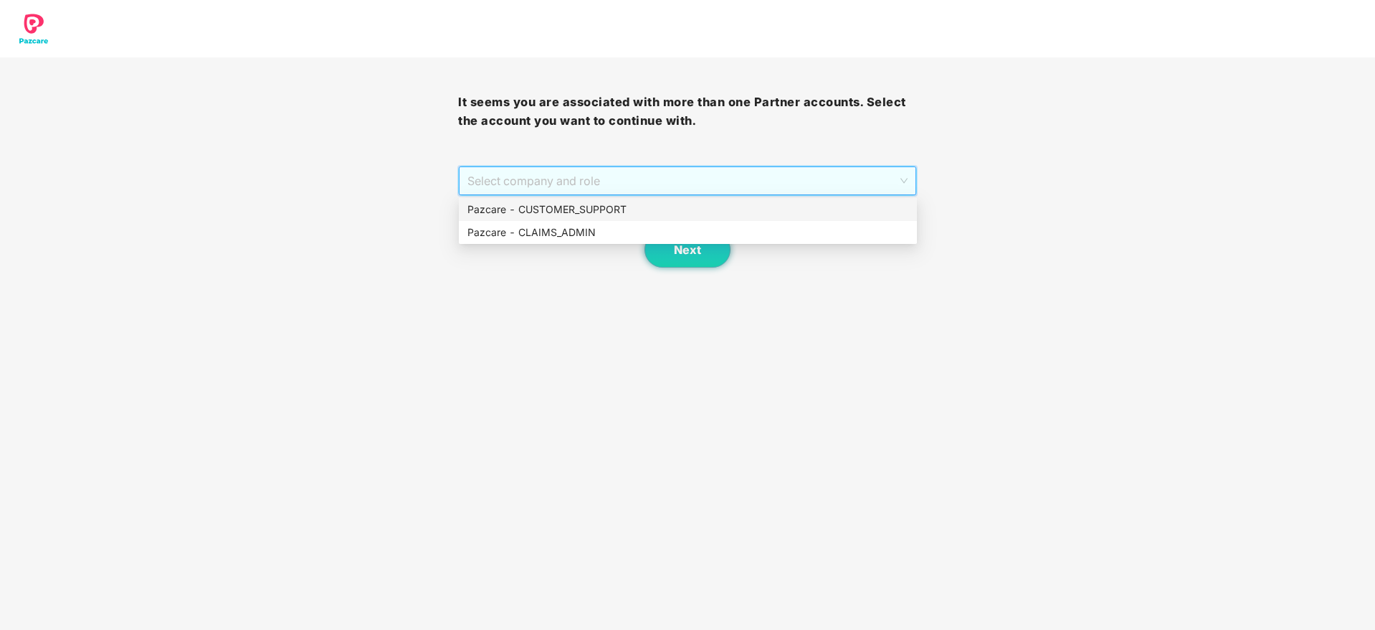
click at [610, 206] on div "Pazcare - CUSTOMER_SUPPORT" at bounding box center [687, 209] width 441 height 16
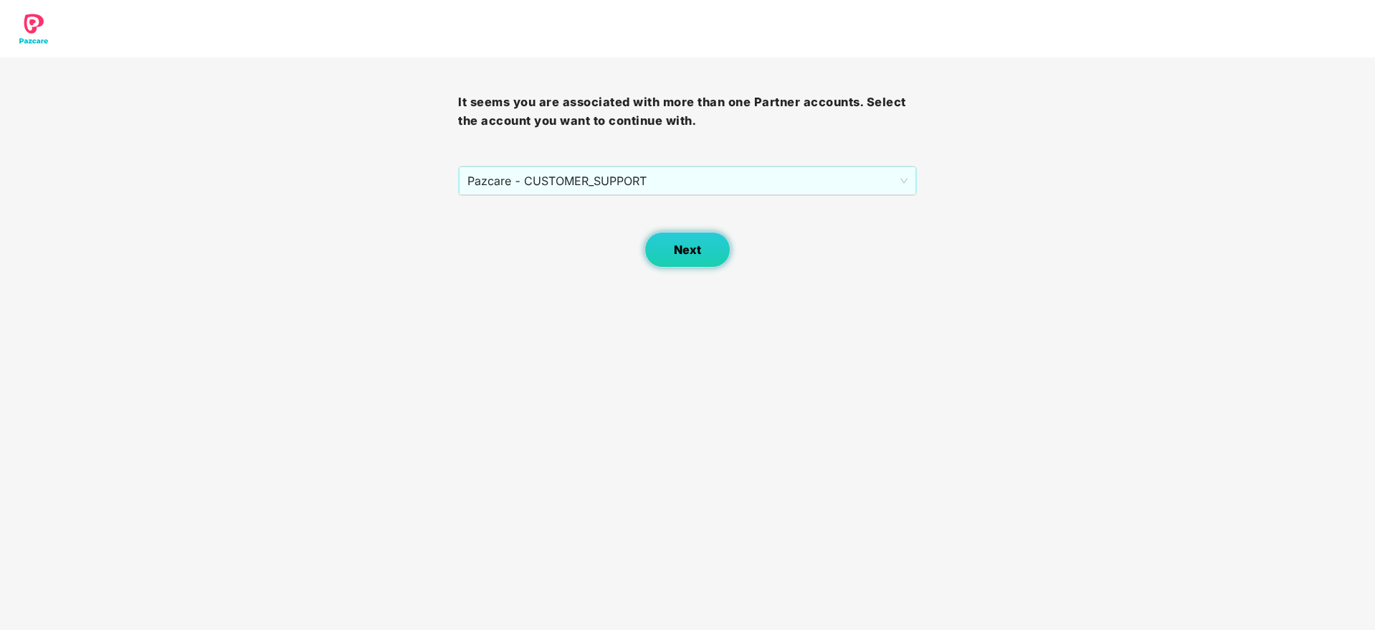
click at [677, 244] on span "Next" at bounding box center [687, 250] width 27 height 14
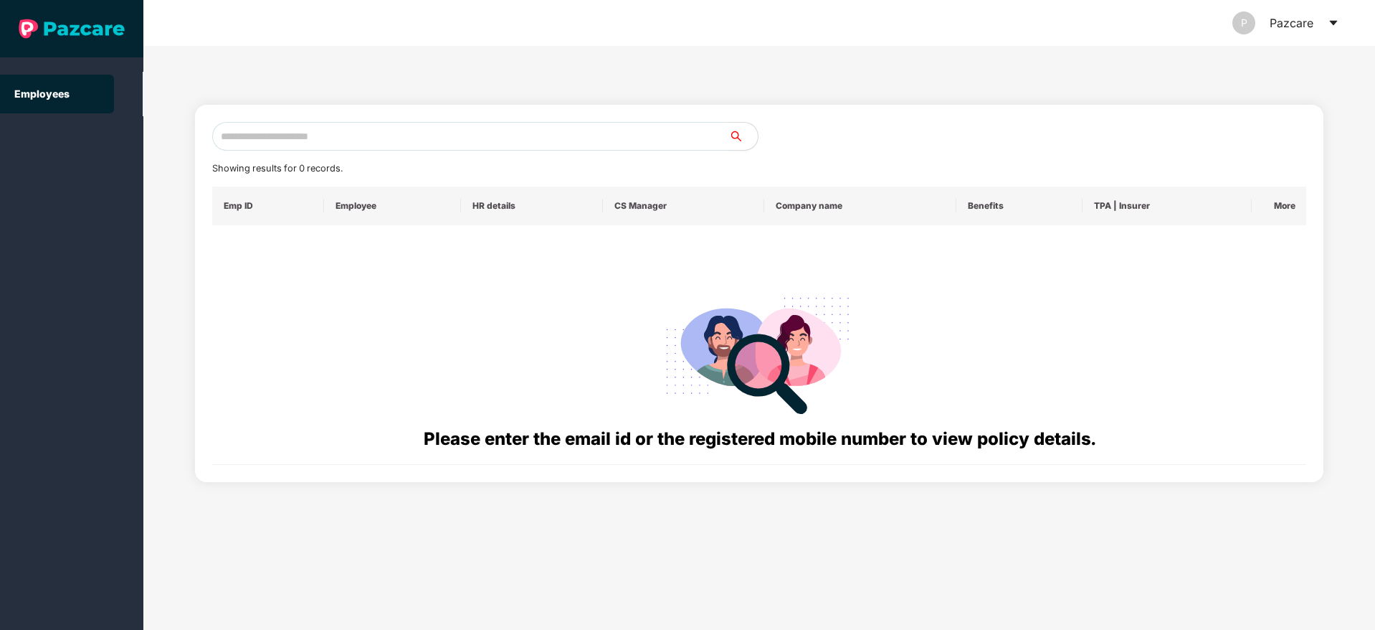
click at [400, 136] on input "text" at bounding box center [470, 136] width 517 height 29
paste input "**********"
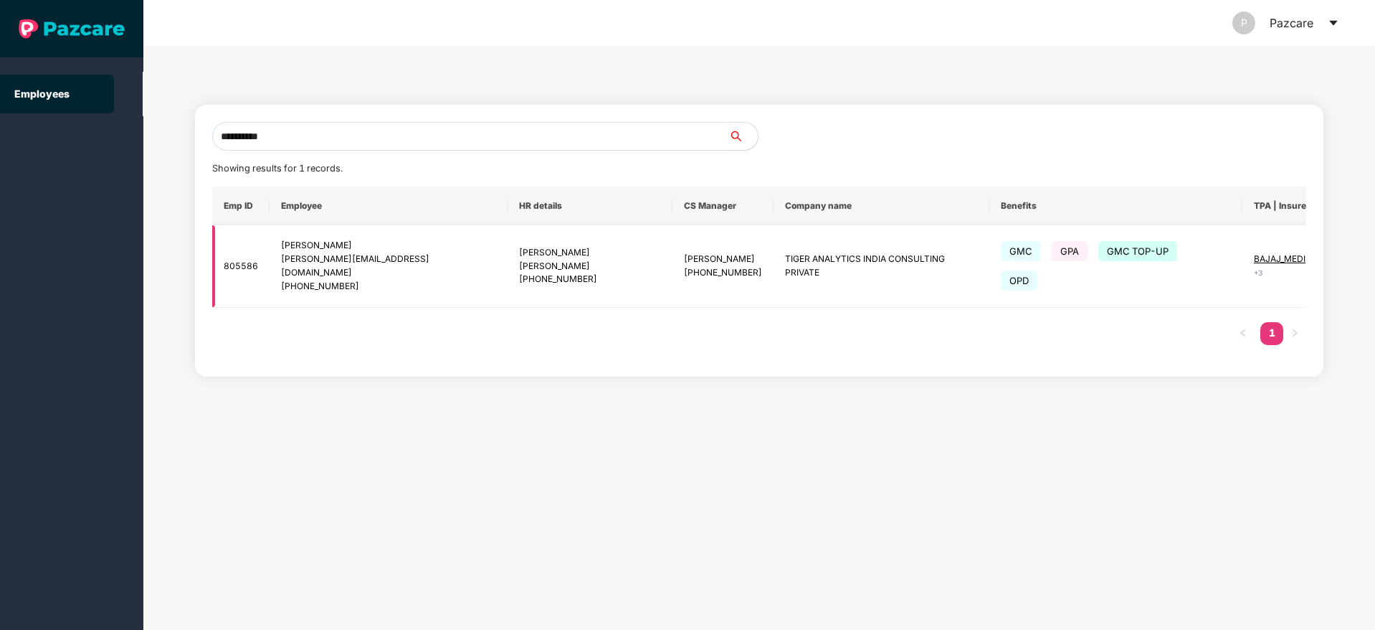
type input "**********"
click at [1355, 261] on img at bounding box center [1365, 266] width 20 height 20
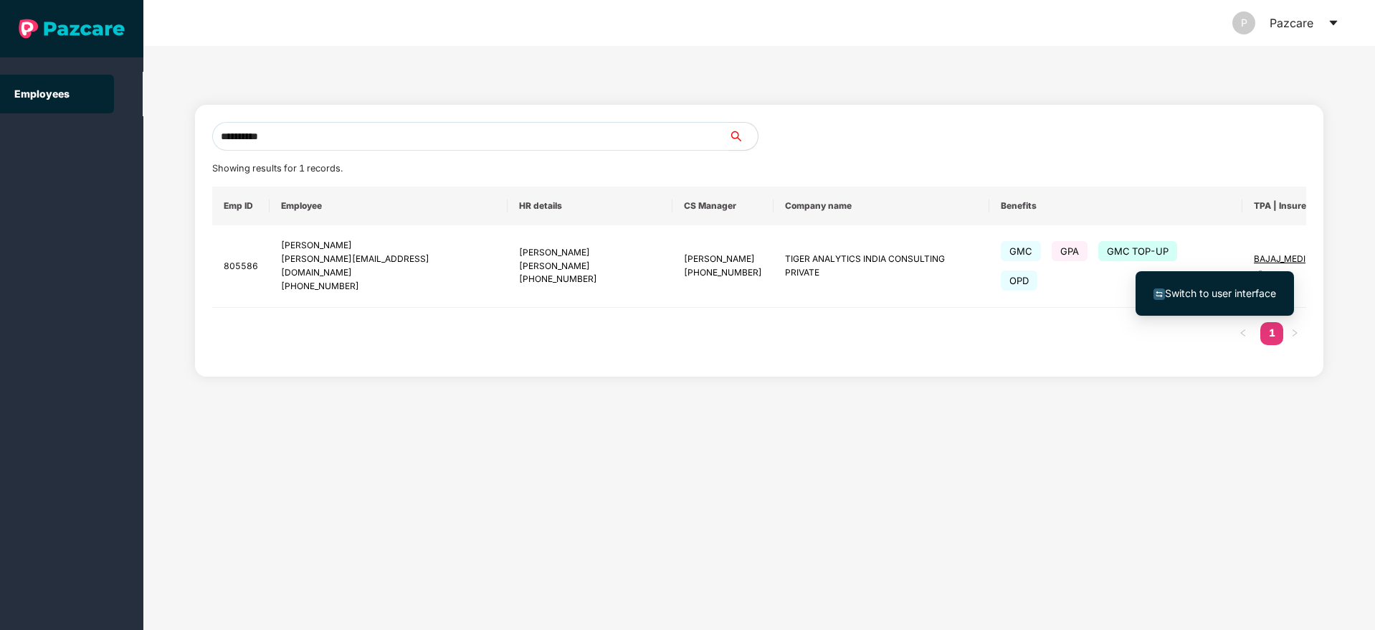
click at [1222, 295] on span "Switch to user interface" at bounding box center [1220, 293] width 111 height 12
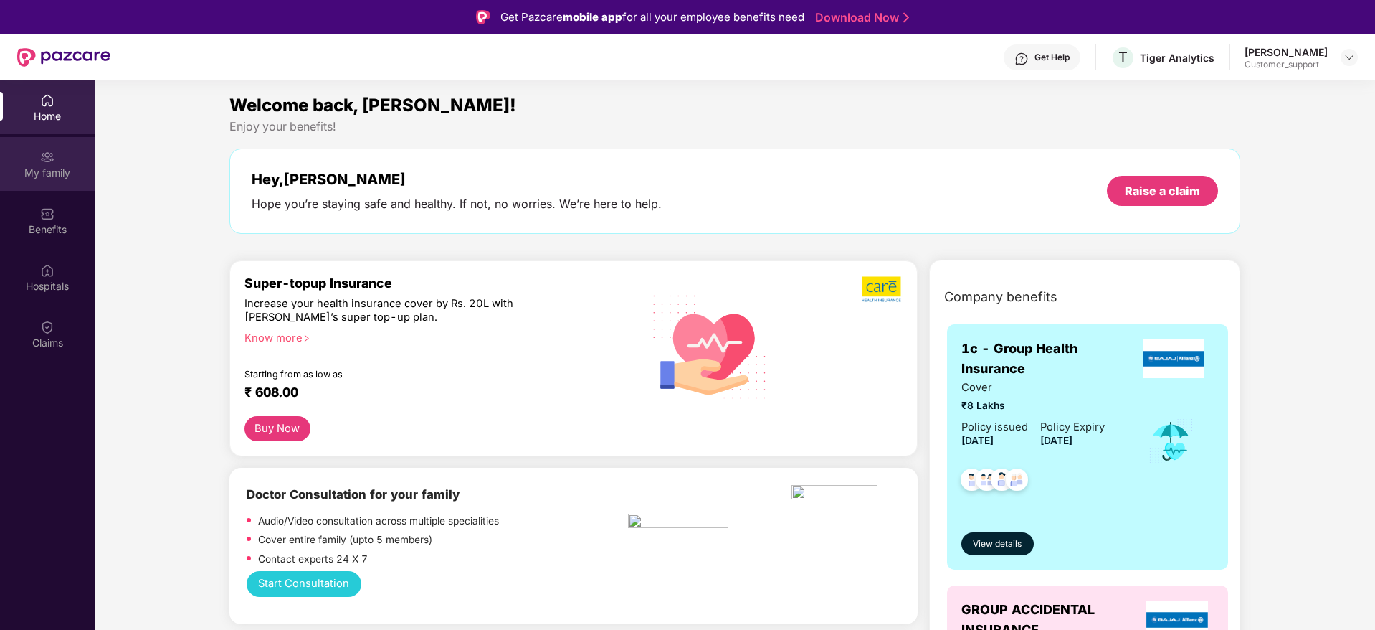
click at [52, 155] on img at bounding box center [47, 157] width 14 height 14
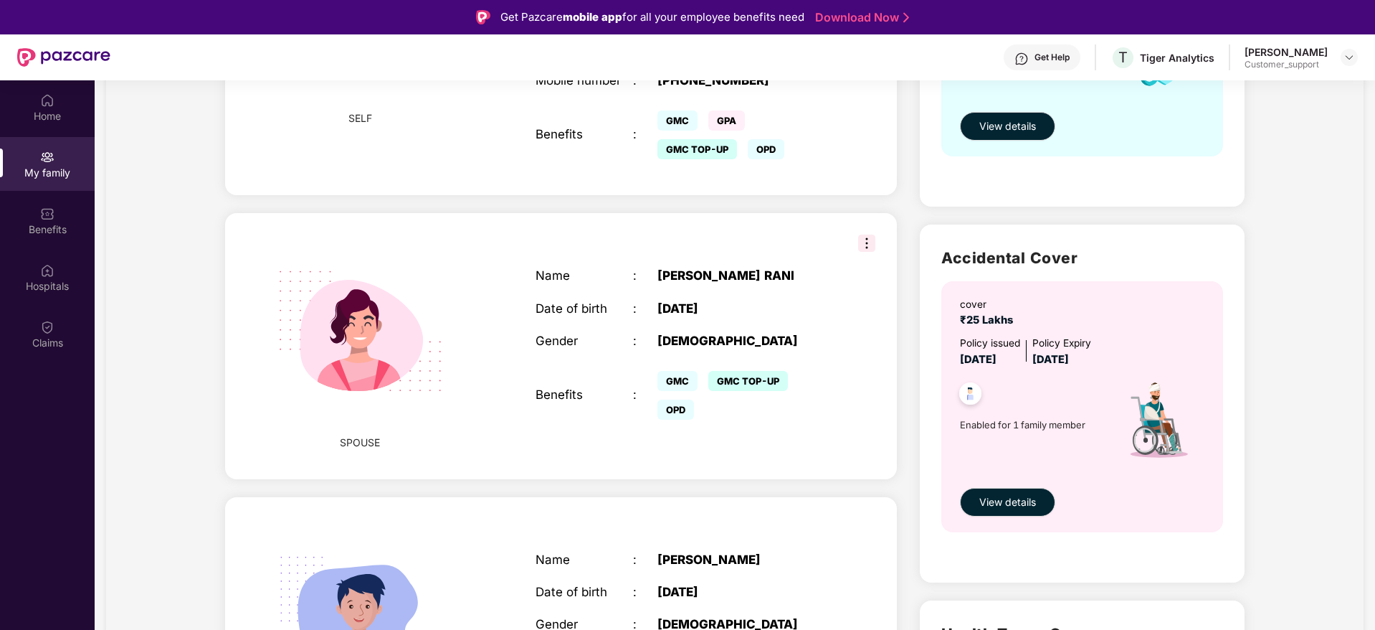
scroll to position [333, 0]
click at [54, 115] on div "Home" at bounding box center [47, 116] width 95 height 14
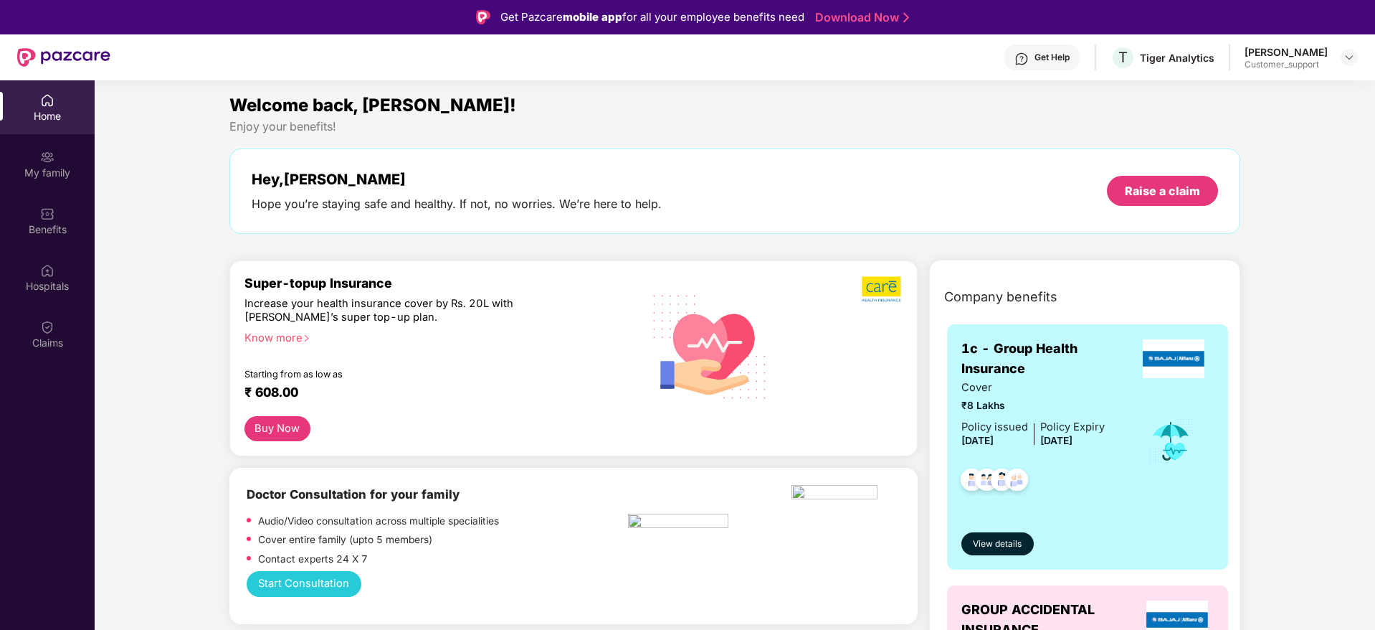
click at [1055, 66] on div "Get Help" at bounding box center [1042, 57] width 77 height 26
